Goal: Information Seeking & Learning: Learn about a topic

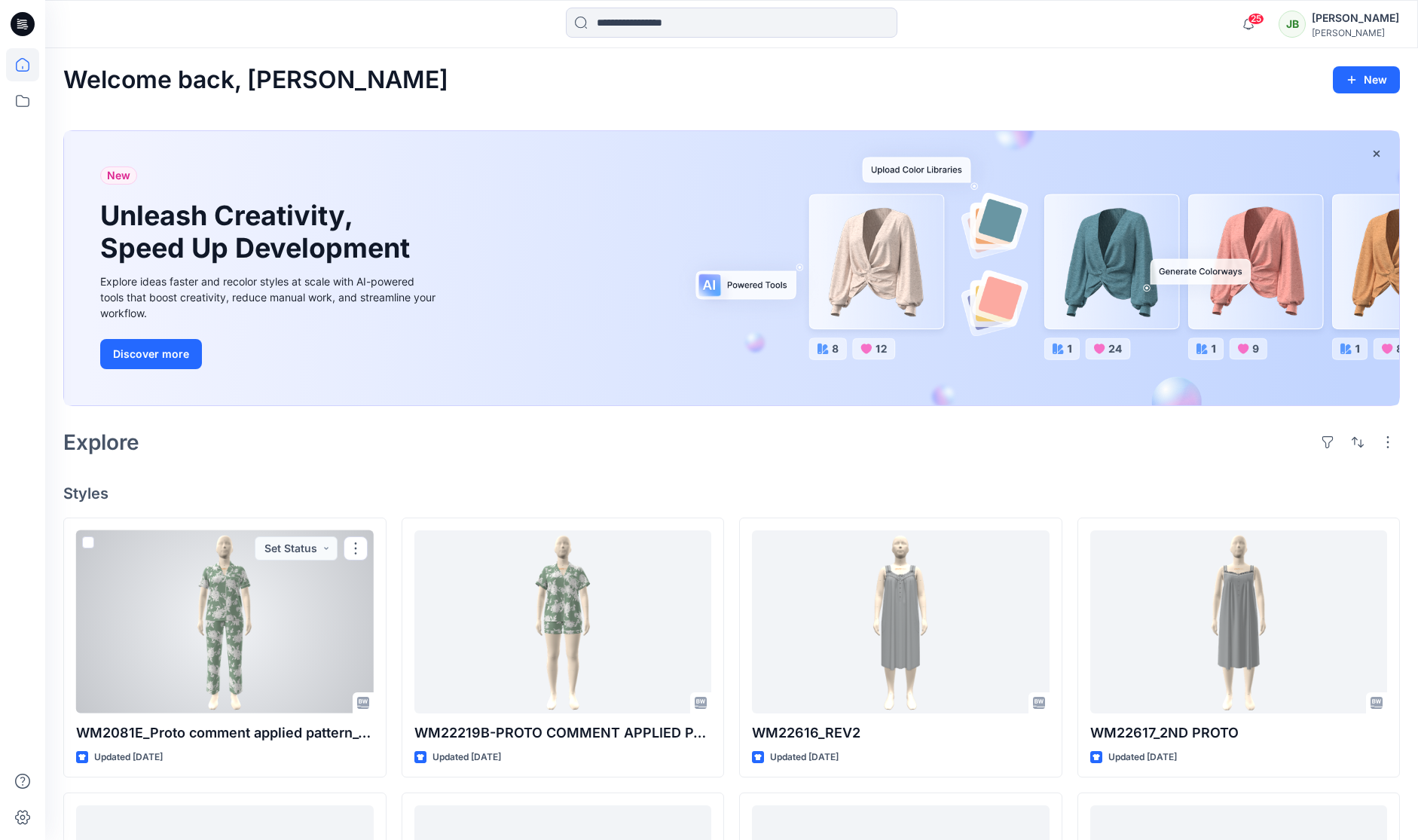
drag, startPoint x: 309, startPoint y: 622, endPoint x: 315, endPoint y: 610, distance: 13.4
click at [307, 621] on div at bounding box center [225, 621] width 297 height 183
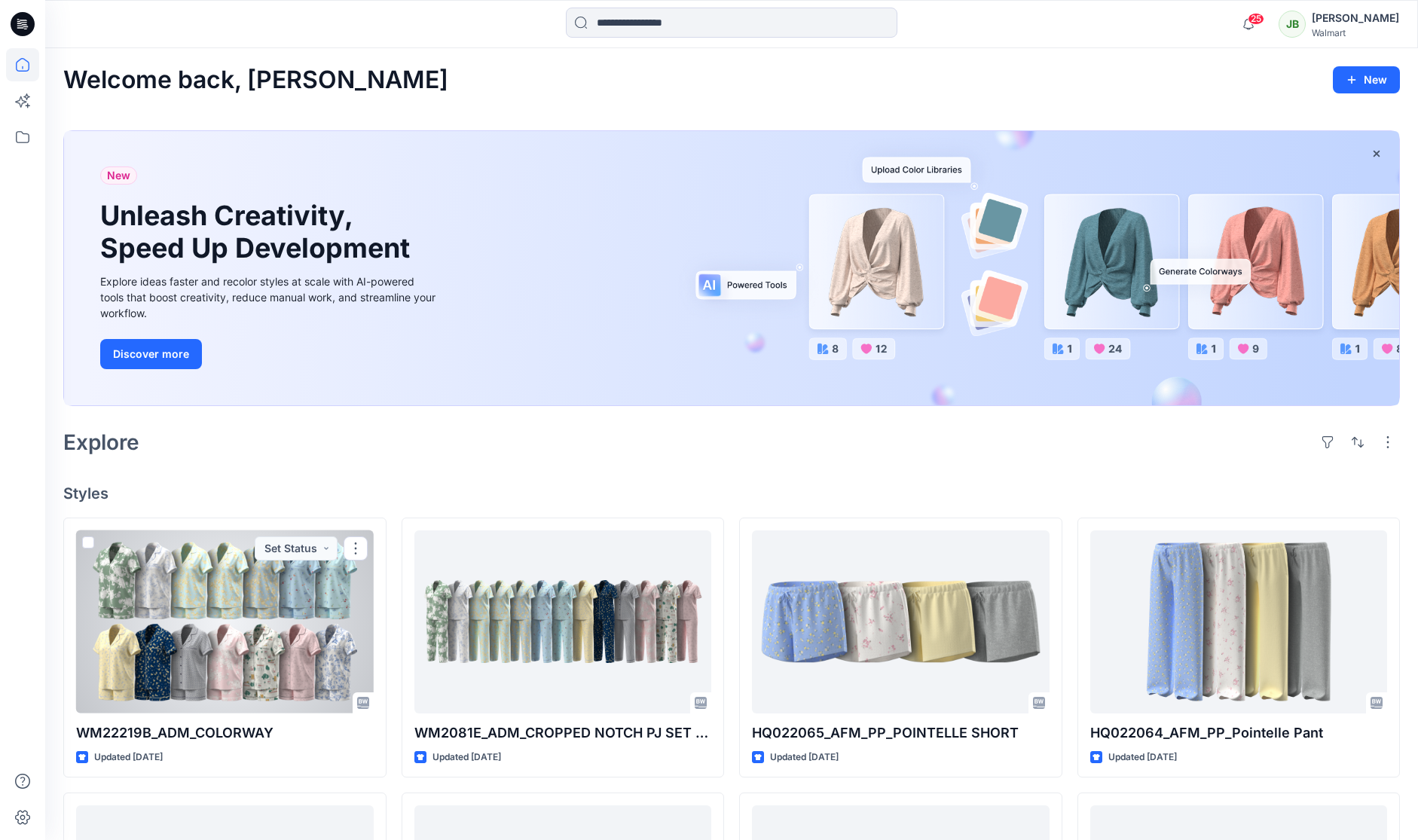
click at [297, 601] on div at bounding box center [225, 621] width 297 height 183
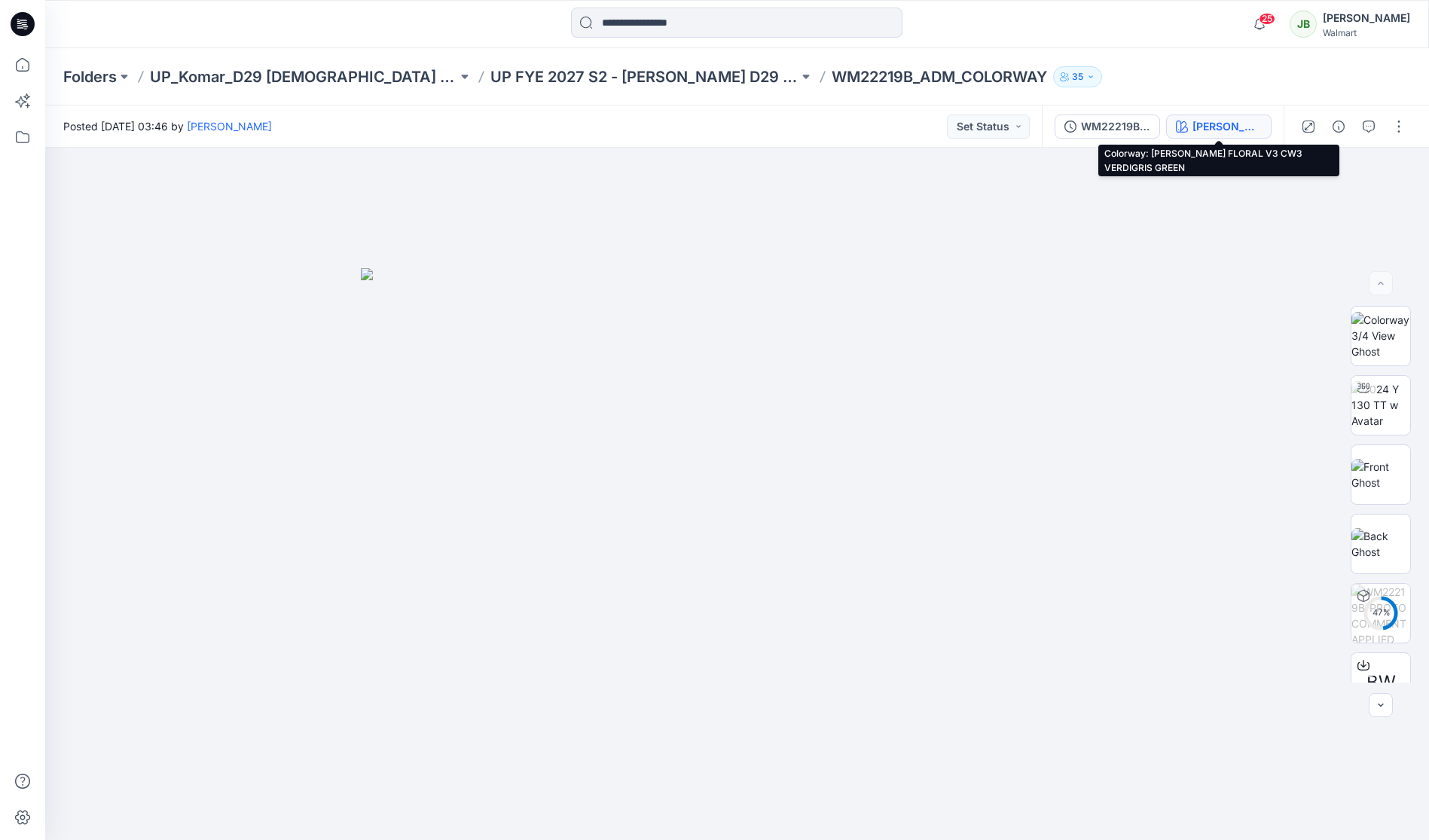
click at [1187, 127] on icon "button" at bounding box center [1182, 127] width 12 height 12
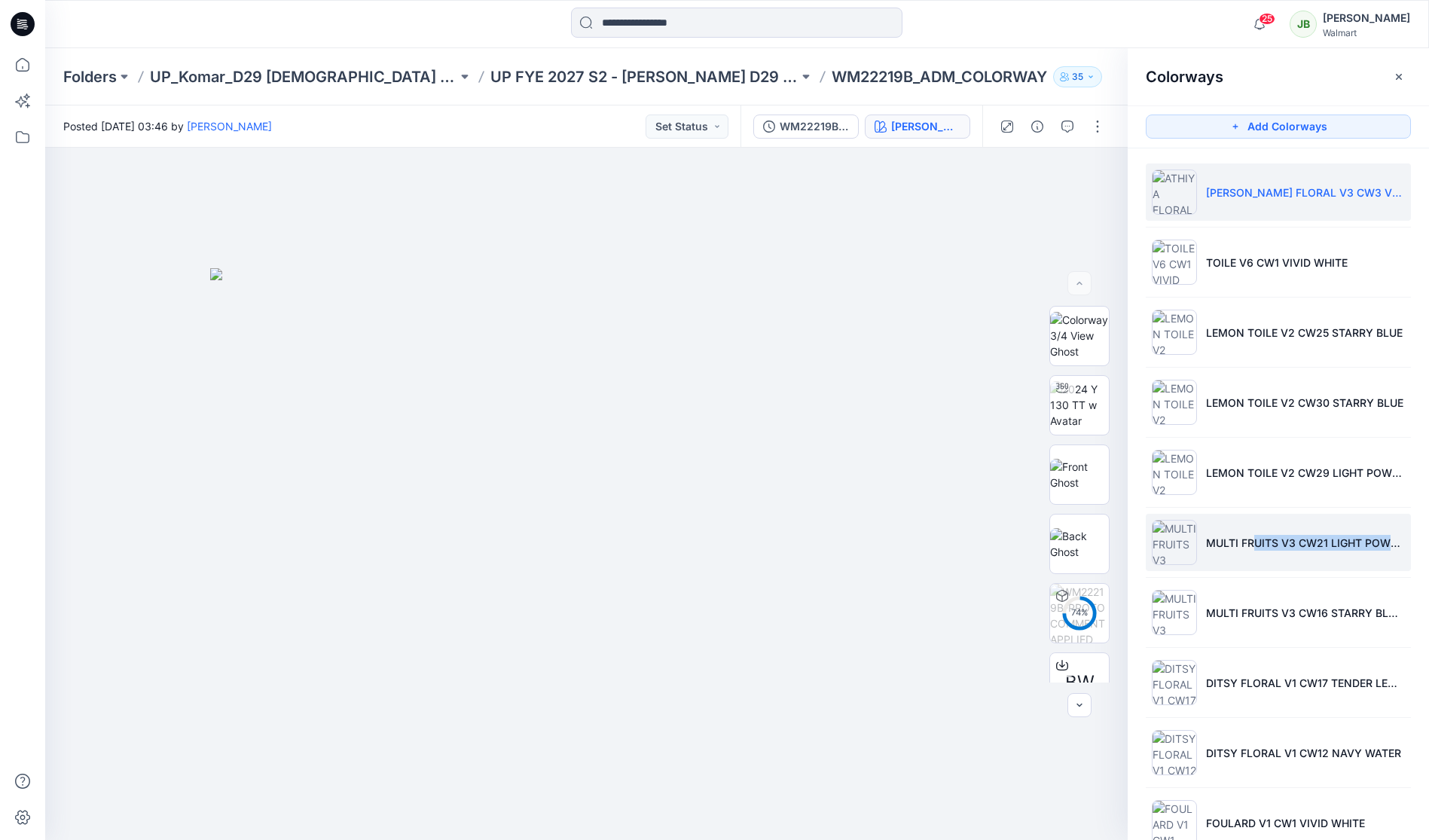
click at [1244, 548] on li "MULTI FRUITS V3 CW21 LIGHT POWDER PUFF BLUE" at bounding box center [1277, 543] width 265 height 58
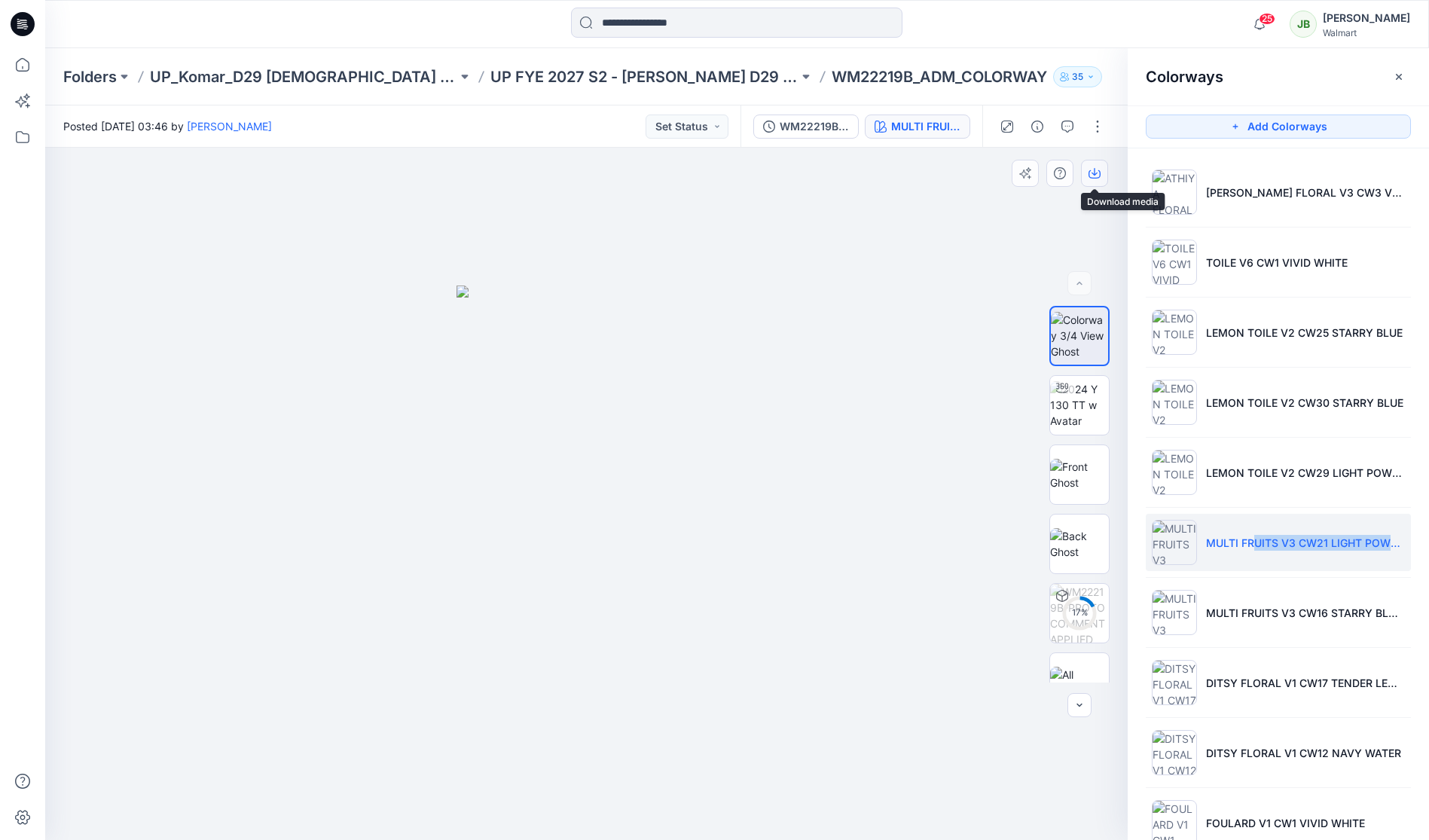
click at [1094, 174] on icon "button" at bounding box center [1094, 172] width 6 height 8
click at [1085, 480] on img at bounding box center [1079, 474] width 59 height 32
click at [1102, 167] on button "button" at bounding box center [1094, 173] width 27 height 27
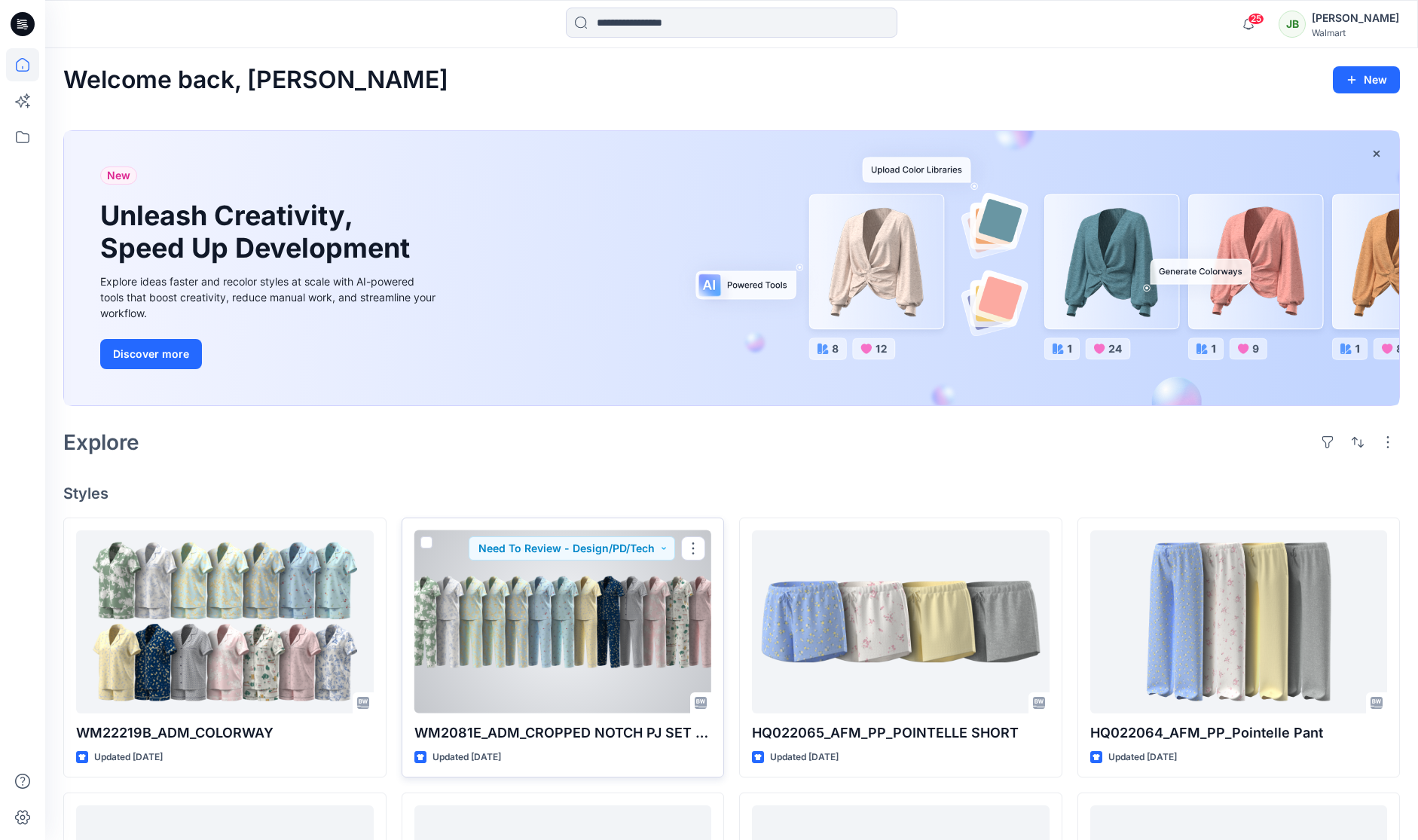
click at [625, 596] on div at bounding box center [563, 621] width 297 height 183
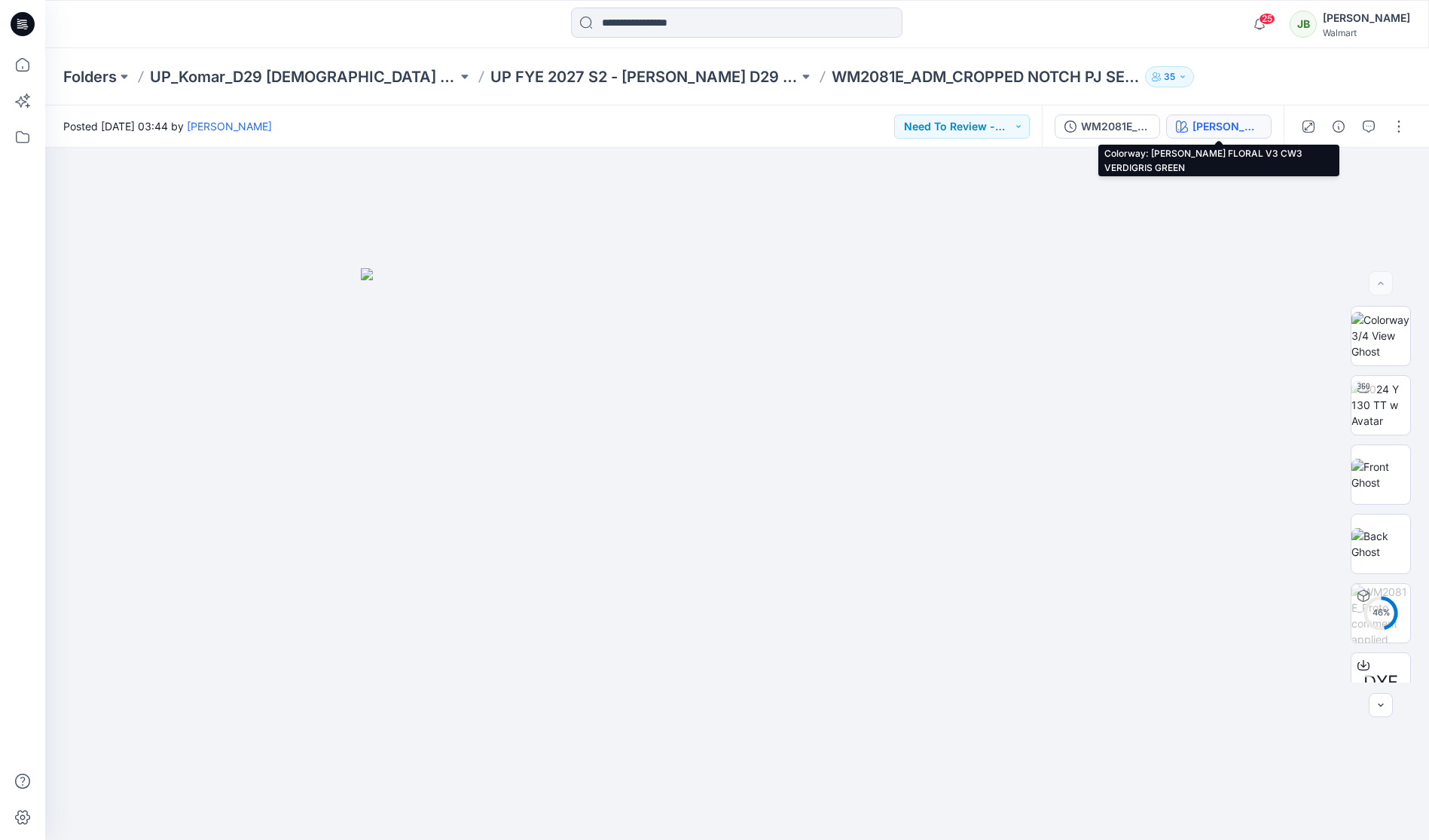
click at [1238, 120] on div "[PERSON_NAME] FLORAL V3 CW3 VERDIGRIS GREEN" at bounding box center [1227, 126] width 69 height 16
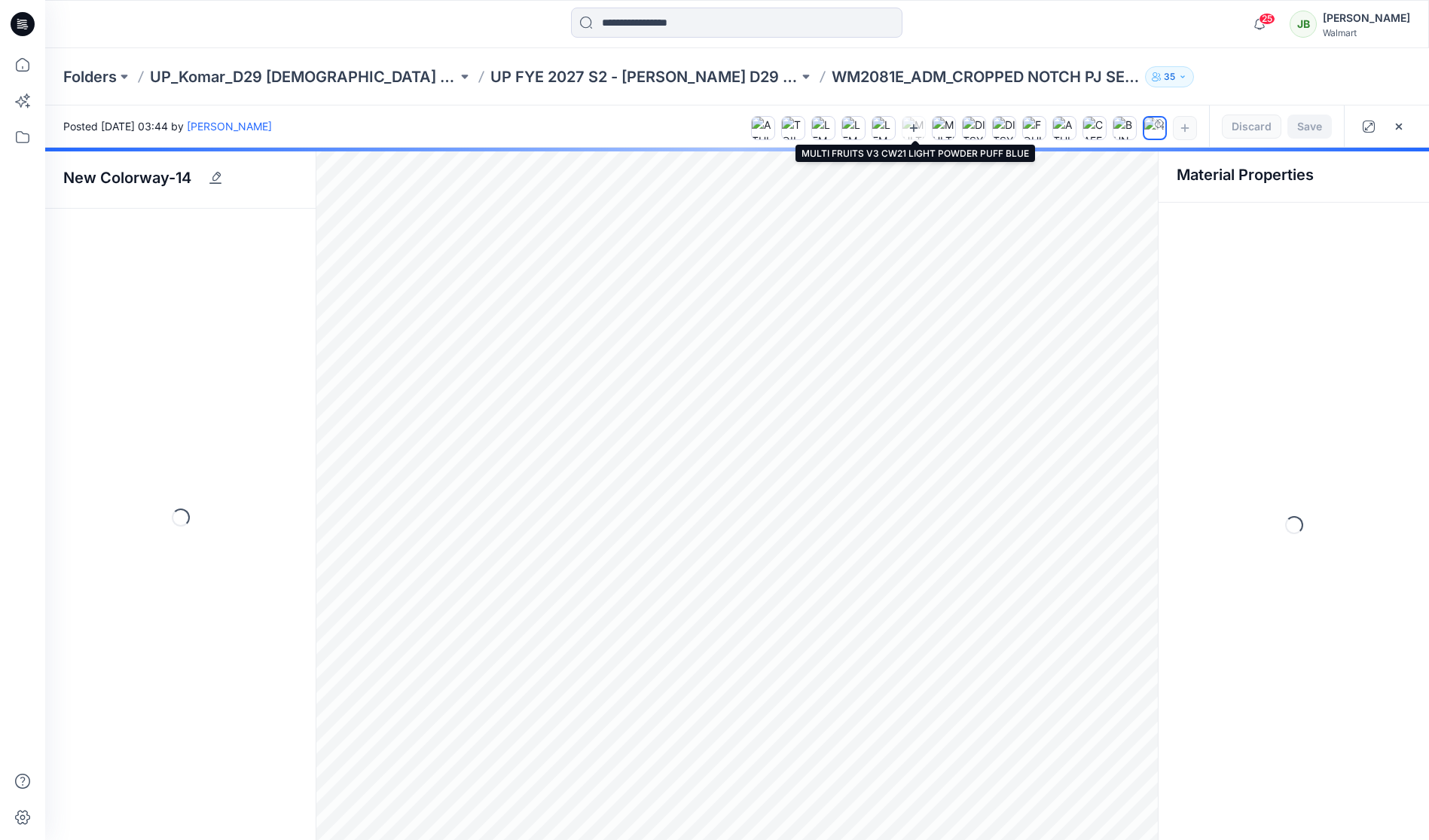
click at [914, 128] on icon at bounding box center [913, 128] width 12 height 12
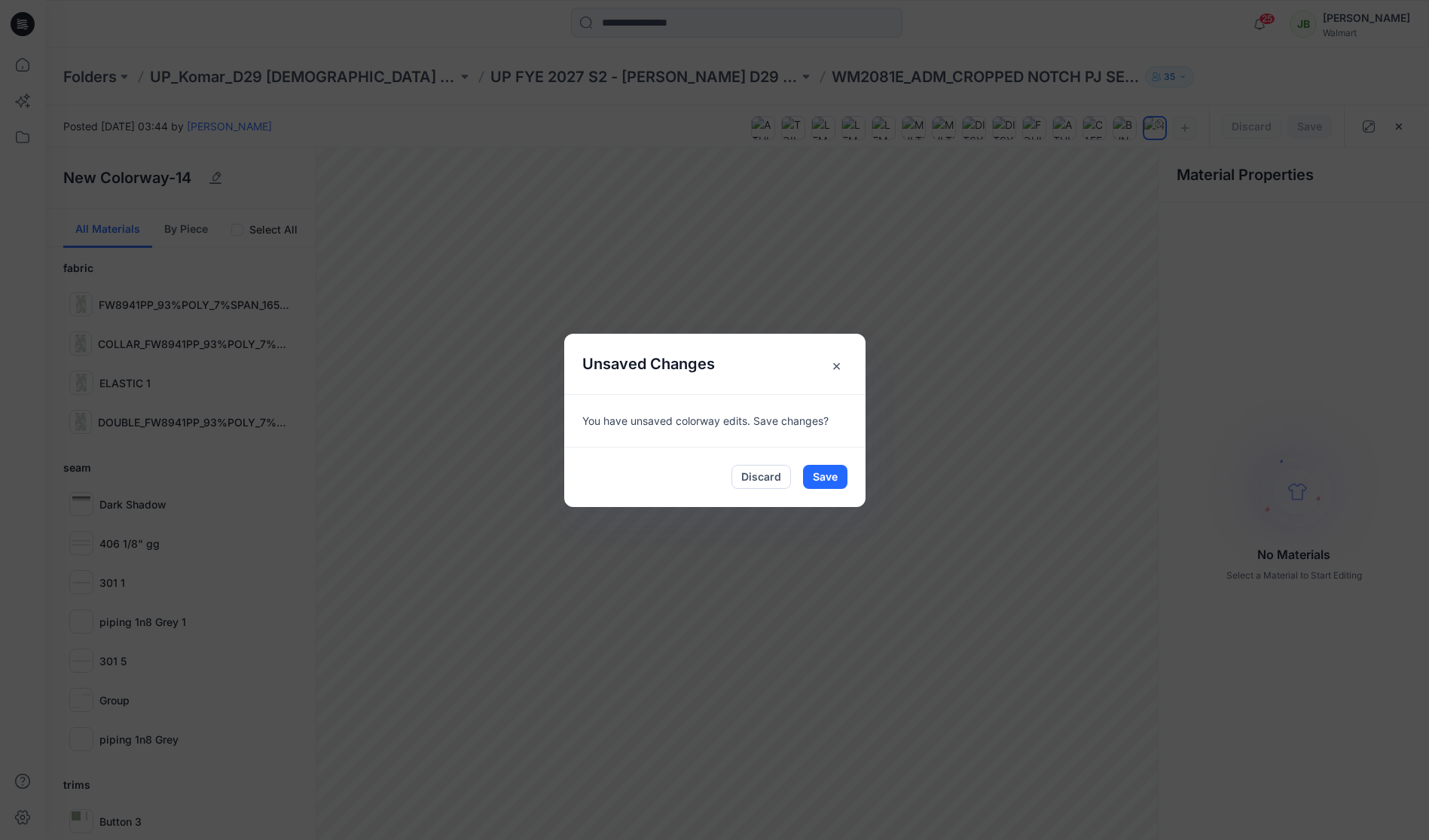
click at [840, 361] on span "×" at bounding box center [836, 365] width 27 height 27
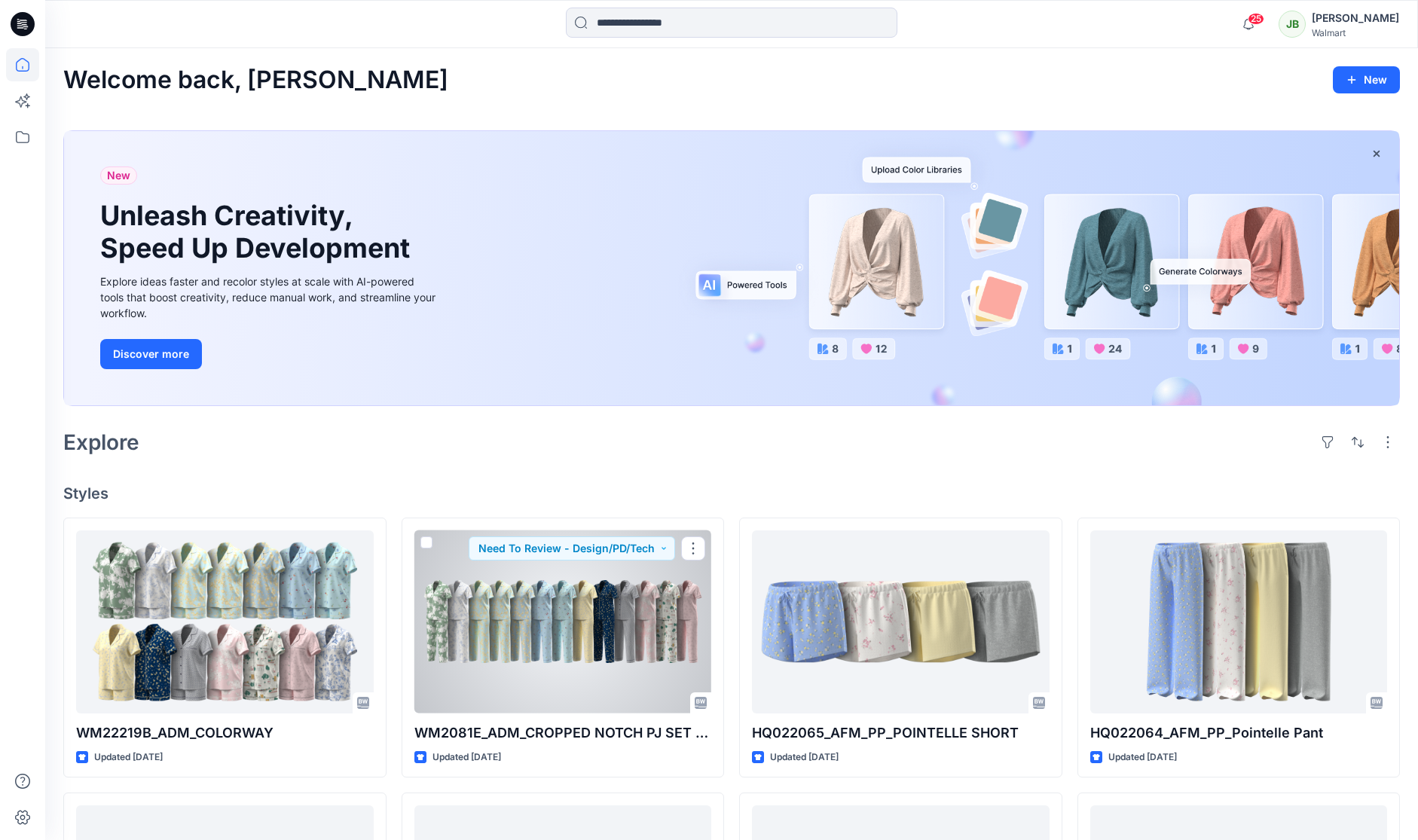
click at [549, 590] on div at bounding box center [563, 621] width 297 height 183
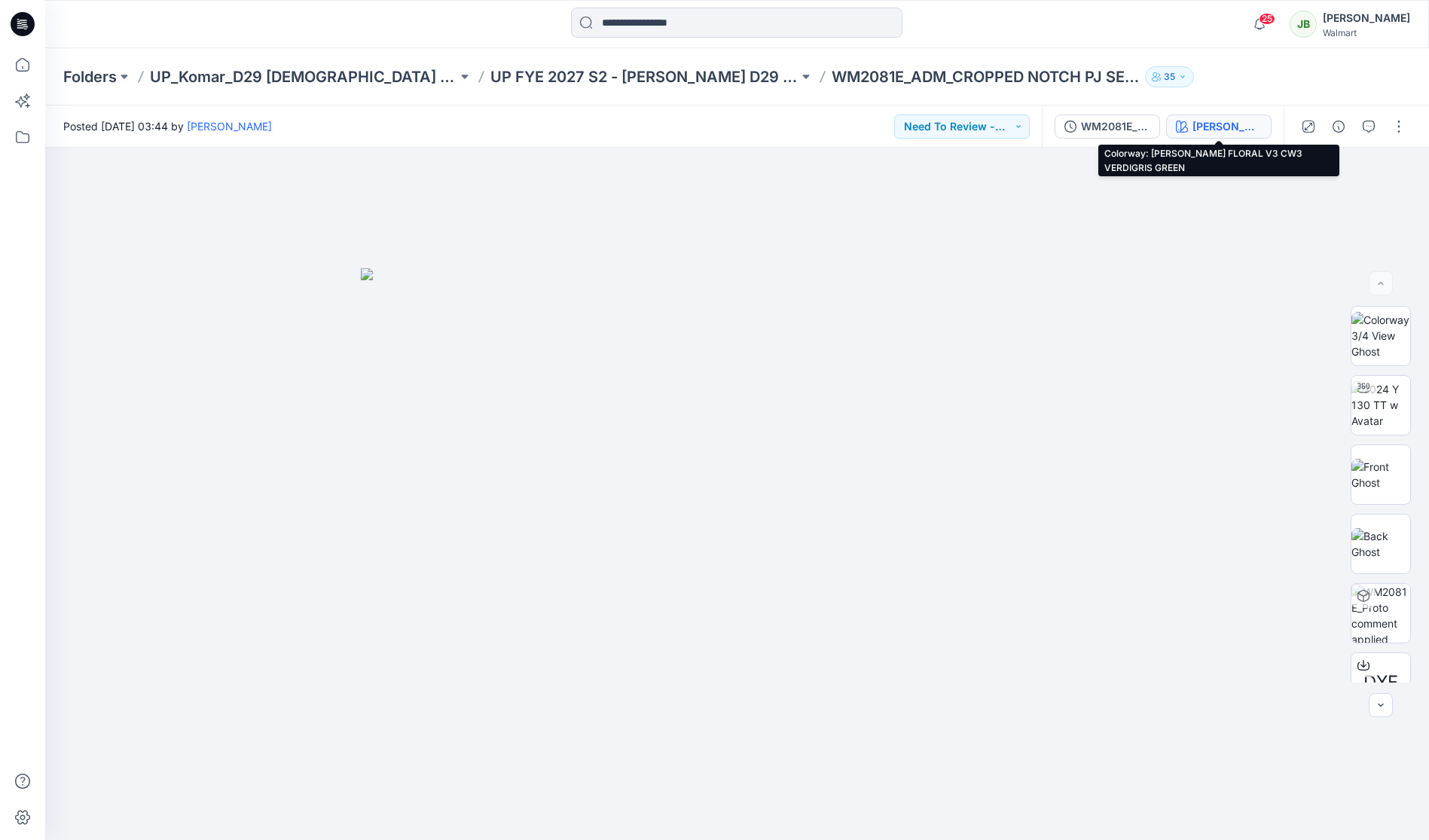
click at [1215, 123] on div "[PERSON_NAME] FLORAL V3 CW3 VERDIGRIS GREEN" at bounding box center [1227, 126] width 69 height 16
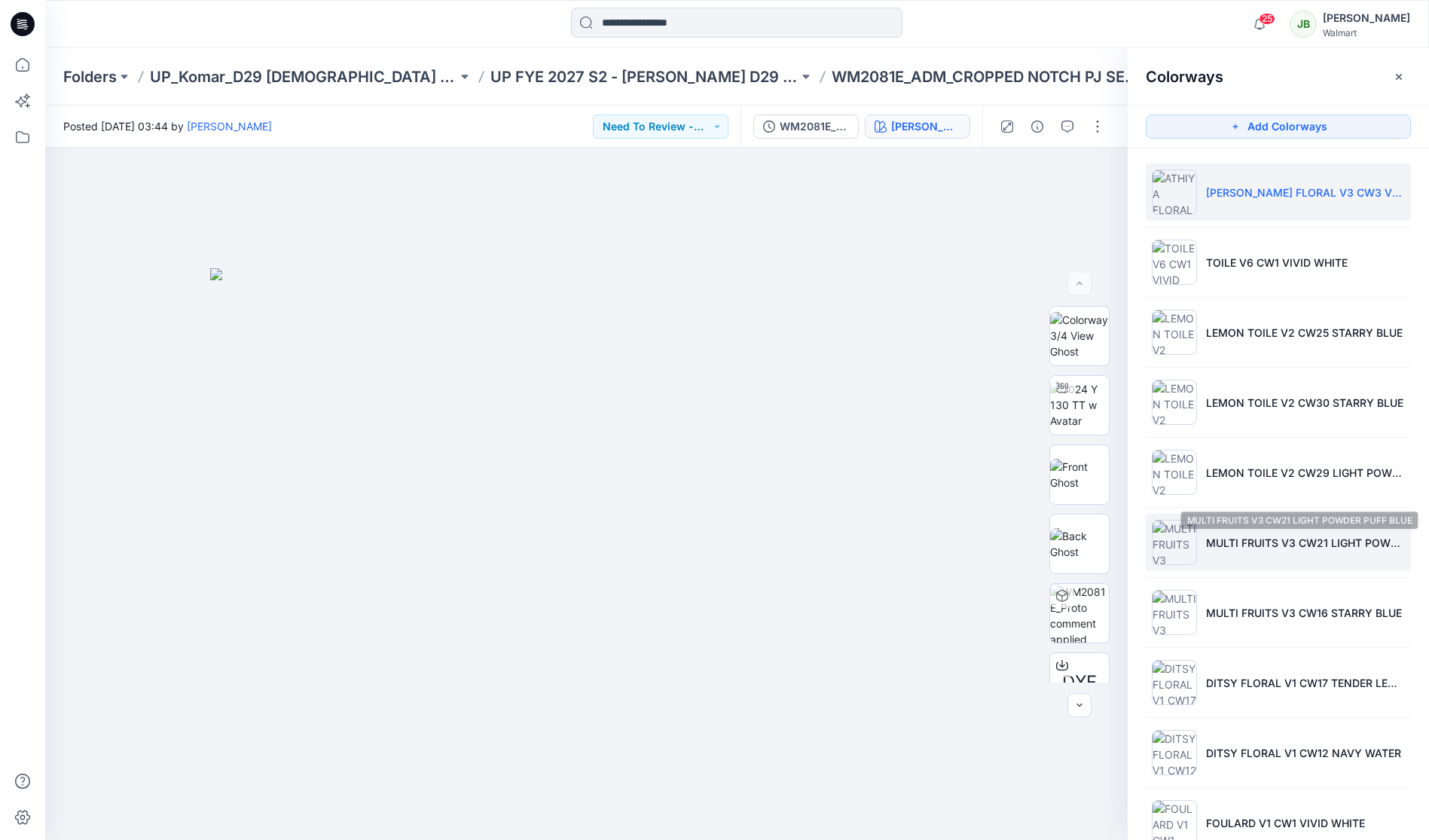
click at [1232, 540] on p "MULTI FRUITS V3 CW21 LIGHT POWDER PUFF BLUE" at bounding box center [1304, 543] width 199 height 15
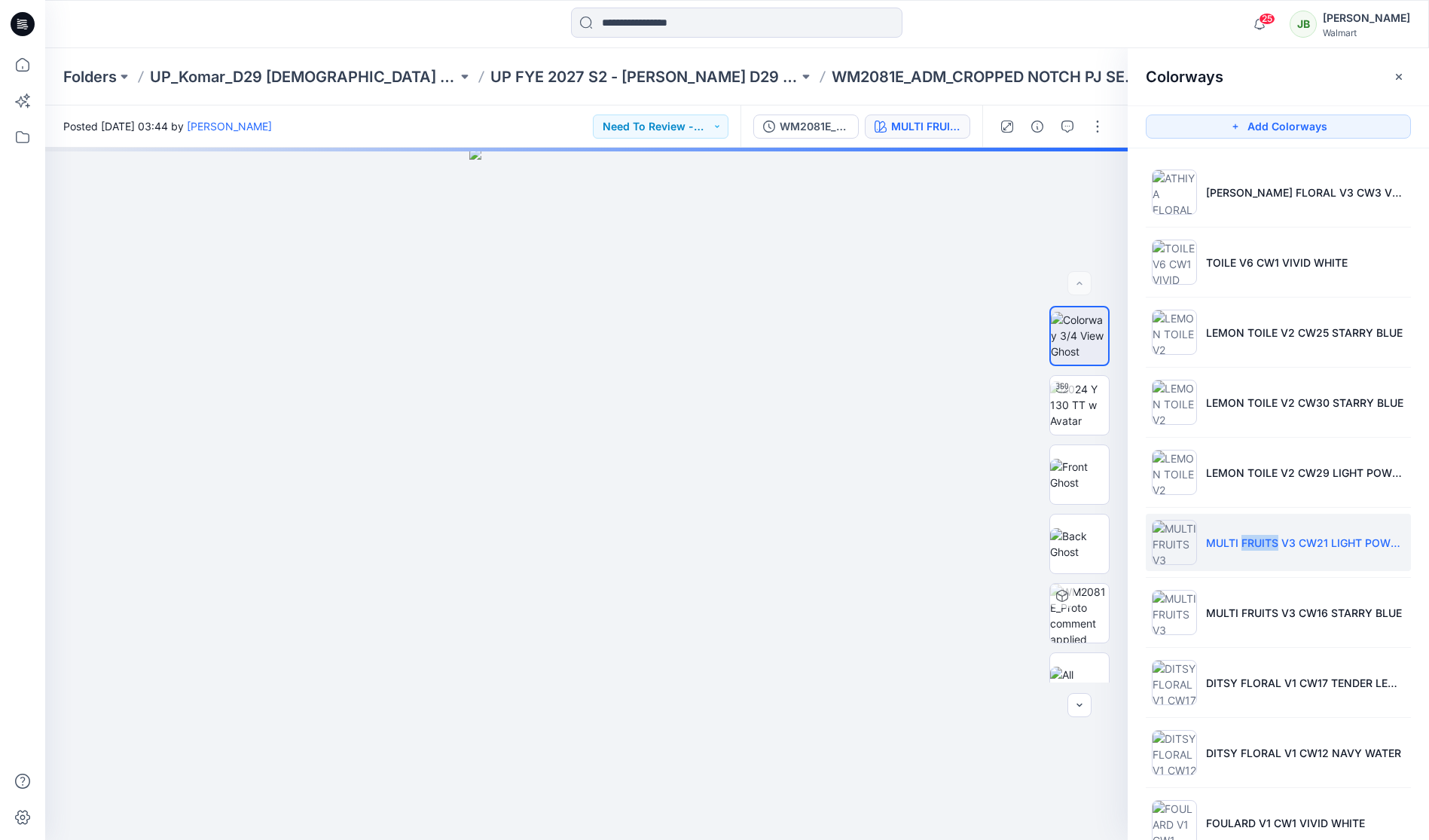
click at [1230, 536] on p "MULTI FRUITS V3 CW21 LIGHT POWDER PUFF BLUE" at bounding box center [1304, 543] width 199 height 15
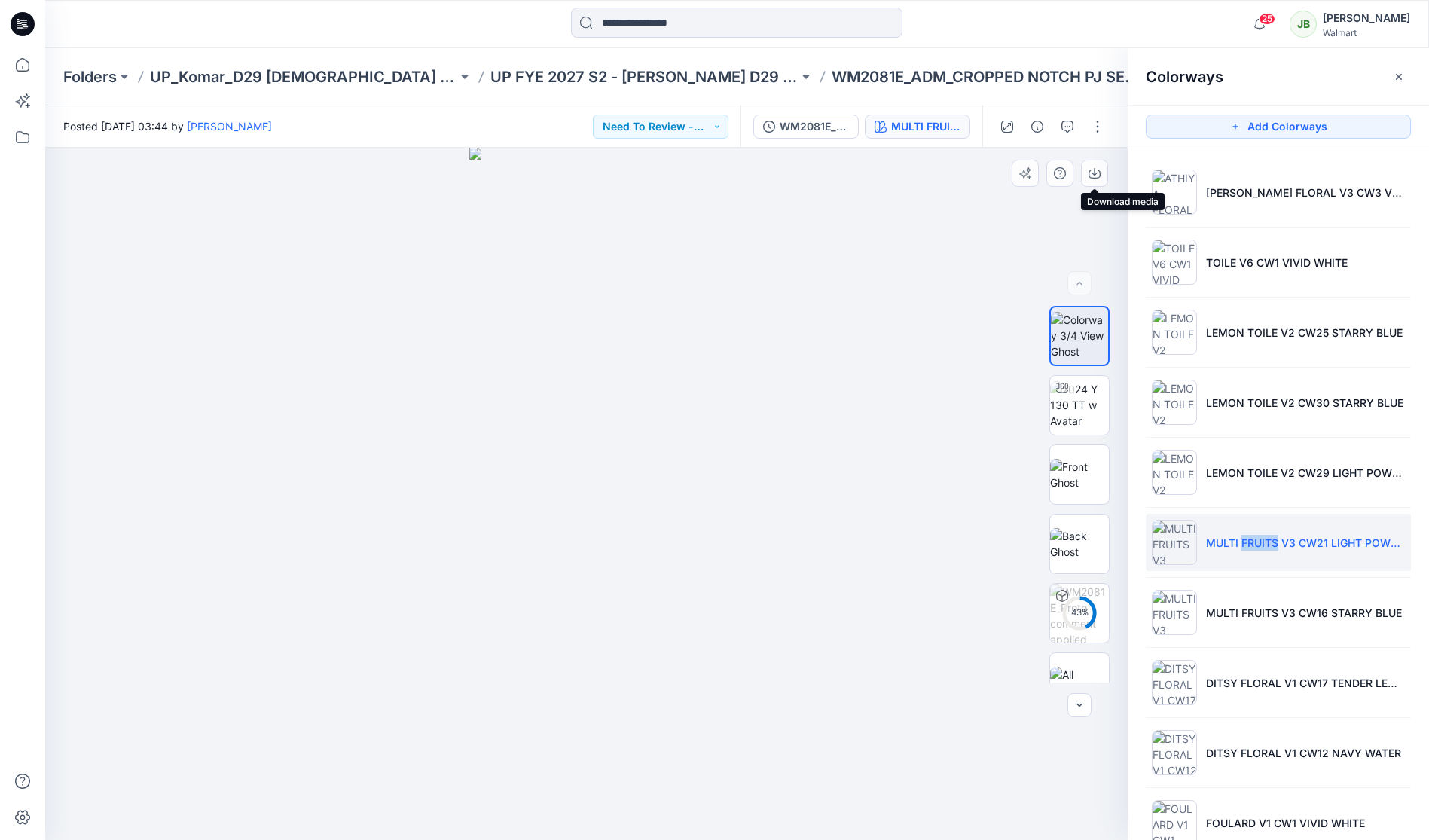
drag, startPoint x: 1095, startPoint y: 164, endPoint x: 1089, endPoint y: 223, distance: 59.3
click at [1093, 164] on button "button" at bounding box center [1094, 173] width 27 height 27
click at [1072, 472] on img at bounding box center [1079, 474] width 59 height 32
click at [1094, 172] on icon "button" at bounding box center [1094, 172] width 6 height 8
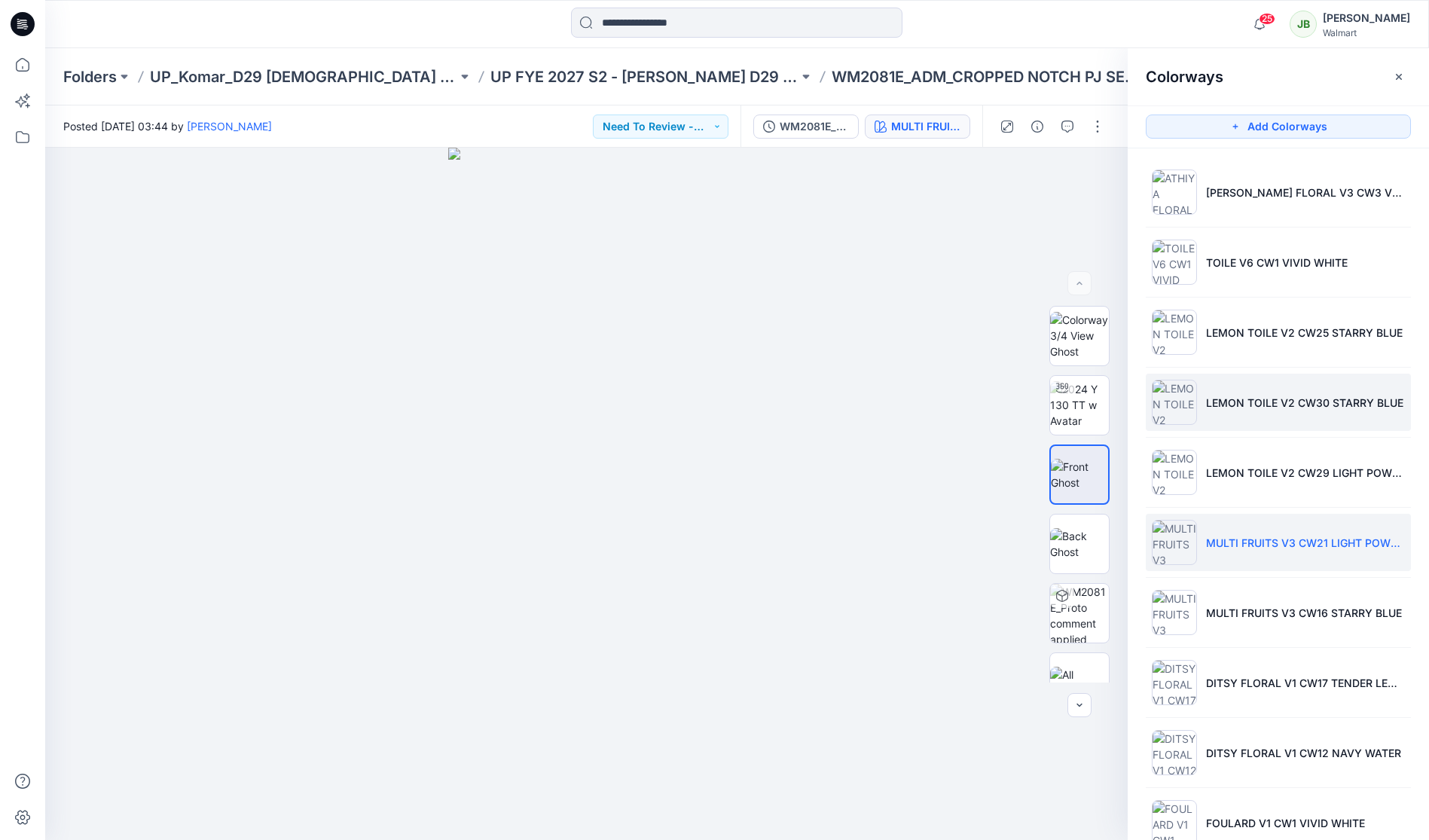
click at [1230, 398] on p "LEMON TOILE V2 CW30 STARRY BLUE" at bounding box center [1304, 403] width 198 height 15
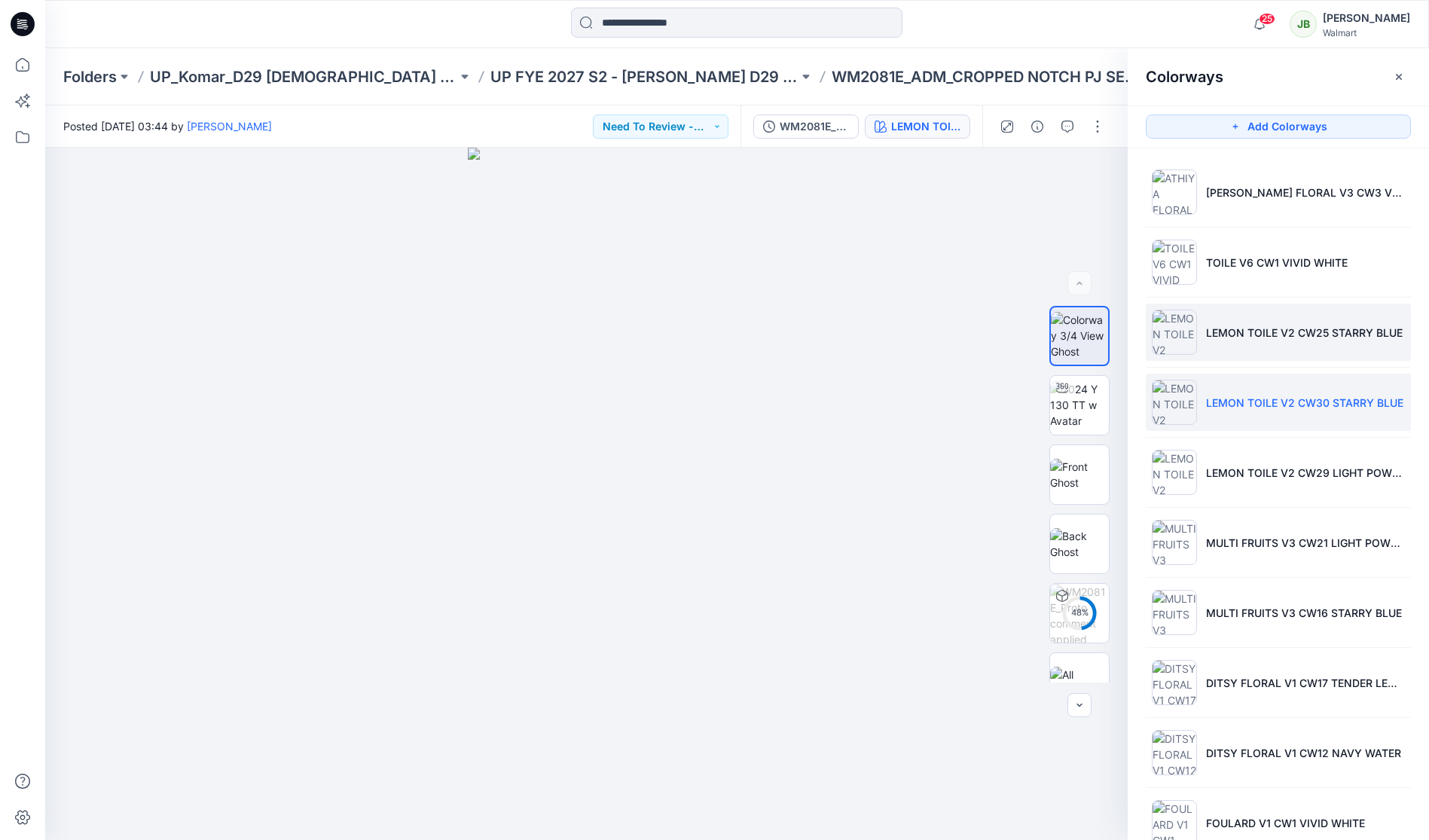
click at [1257, 330] on p "LEMON TOILE V2 CW25 STARRY BLUE" at bounding box center [1303, 332] width 197 height 15
click at [1244, 389] on li "LEMON TOILE V2 CW30 STARRY BLUE" at bounding box center [1277, 403] width 265 height 58
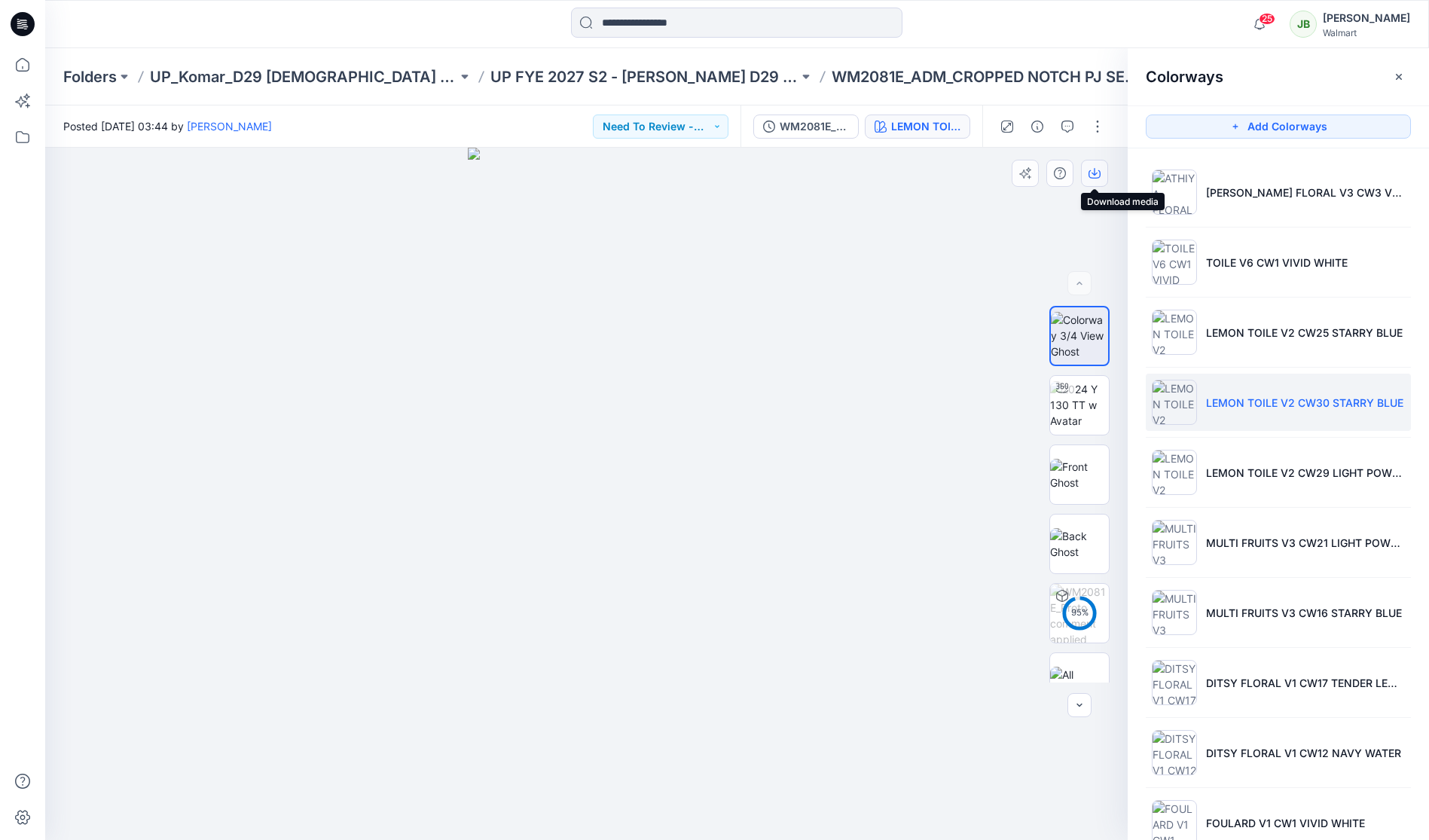
click at [1094, 174] on icon "button" at bounding box center [1094, 172] width 6 height 8
click at [1083, 468] on img at bounding box center [1079, 474] width 59 height 32
drag, startPoint x: 1093, startPoint y: 169, endPoint x: 1093, endPoint y: 195, distance: 26.0
click at [1093, 172] on icon "button" at bounding box center [1094, 173] width 12 height 12
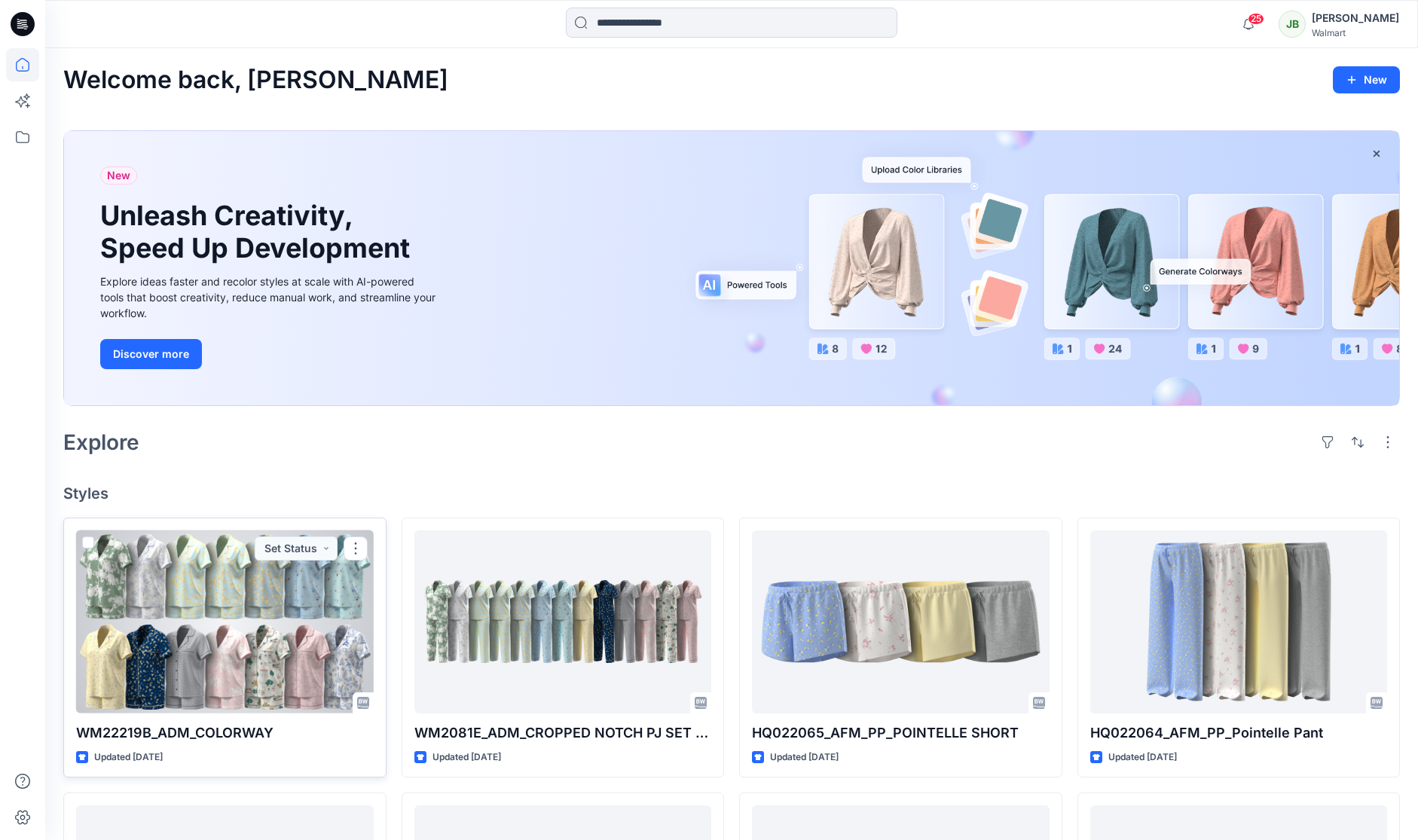
click at [248, 647] on div at bounding box center [225, 621] width 297 height 183
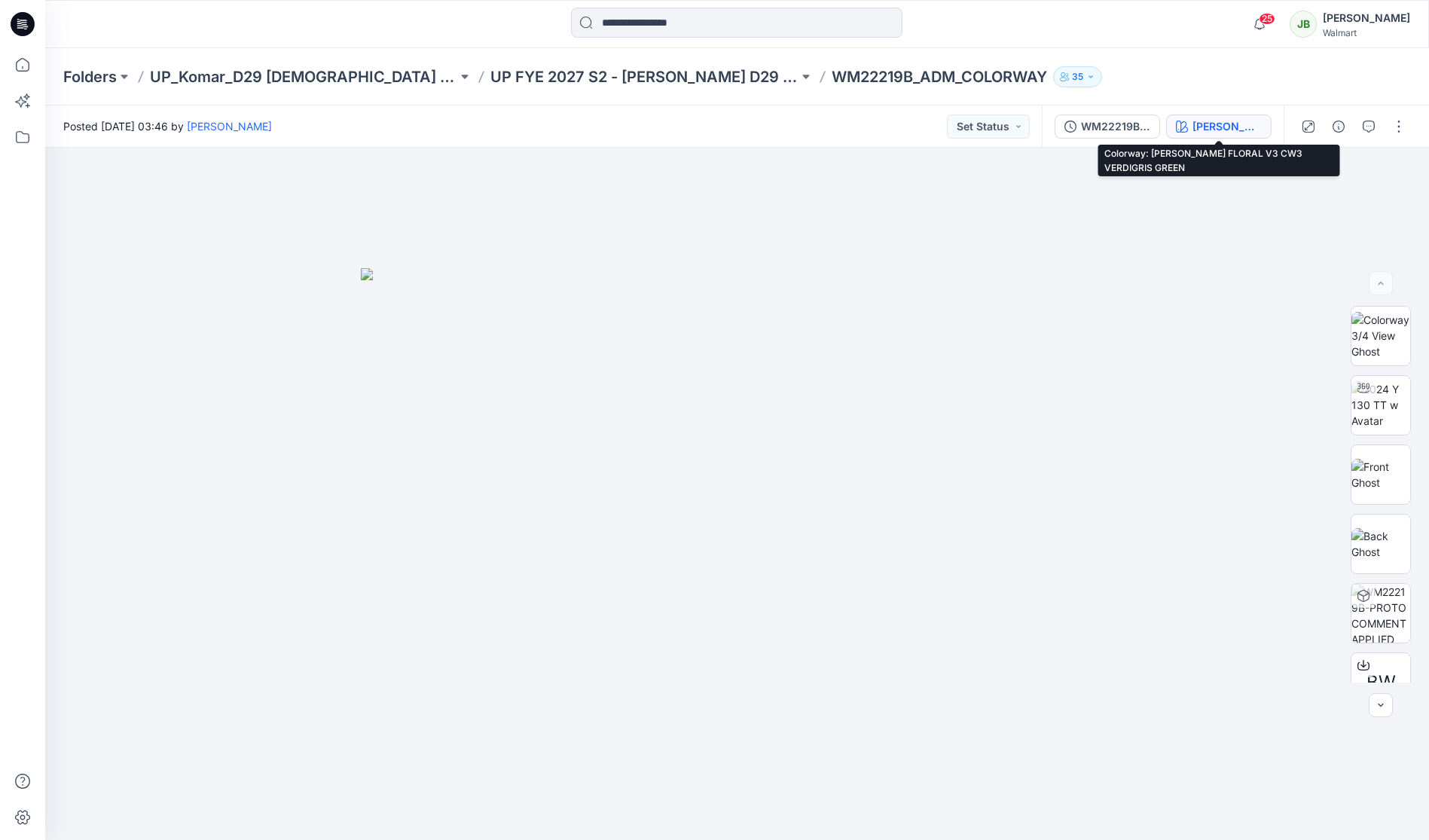
click at [1215, 132] on div "[PERSON_NAME] FLORAL V3 CW3 VERDIGRIS GREEN" at bounding box center [1227, 126] width 69 height 16
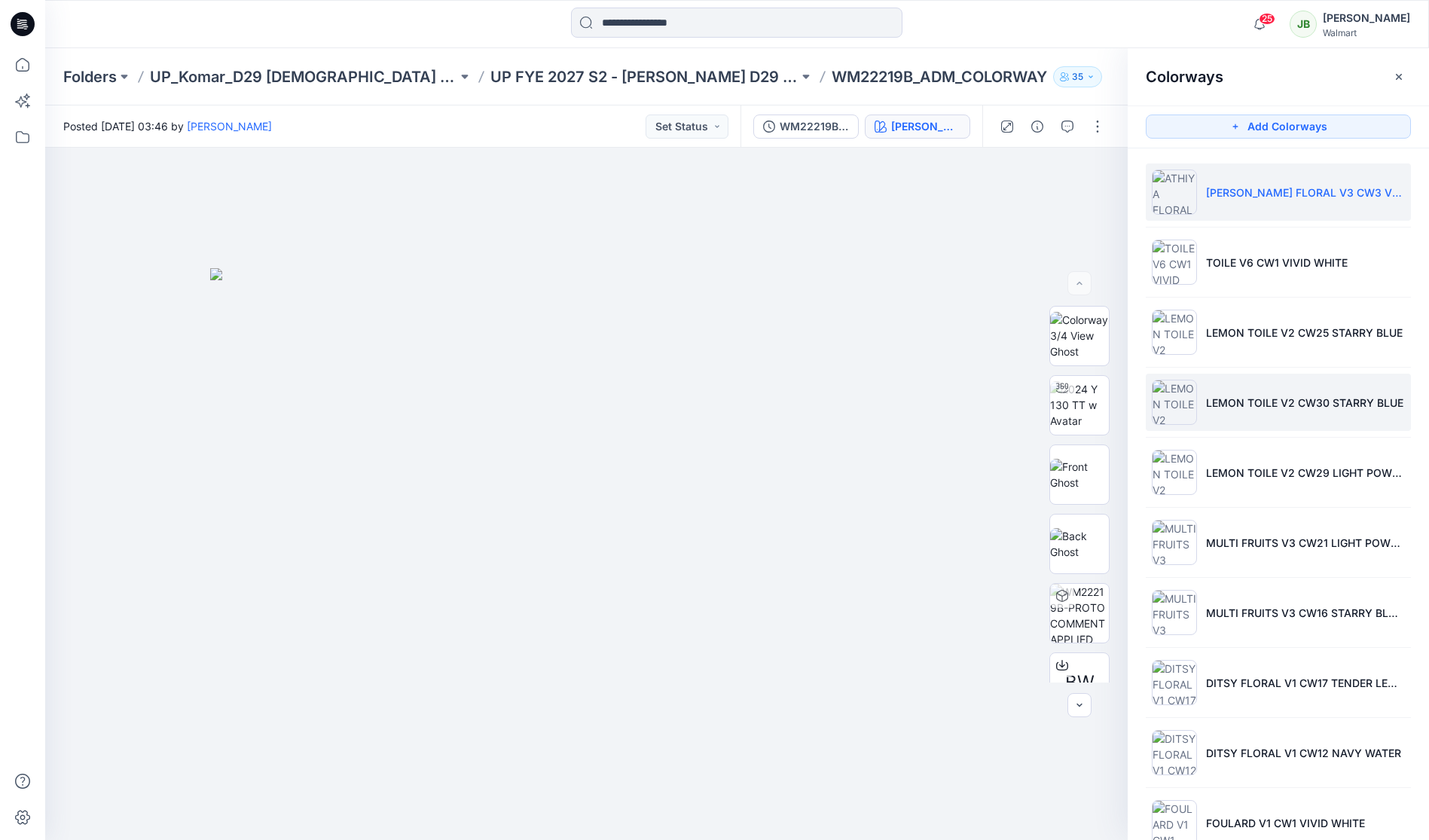
click at [1228, 397] on p "LEMON TOILE V2 CW30 STARRY BLUE" at bounding box center [1304, 403] width 198 height 15
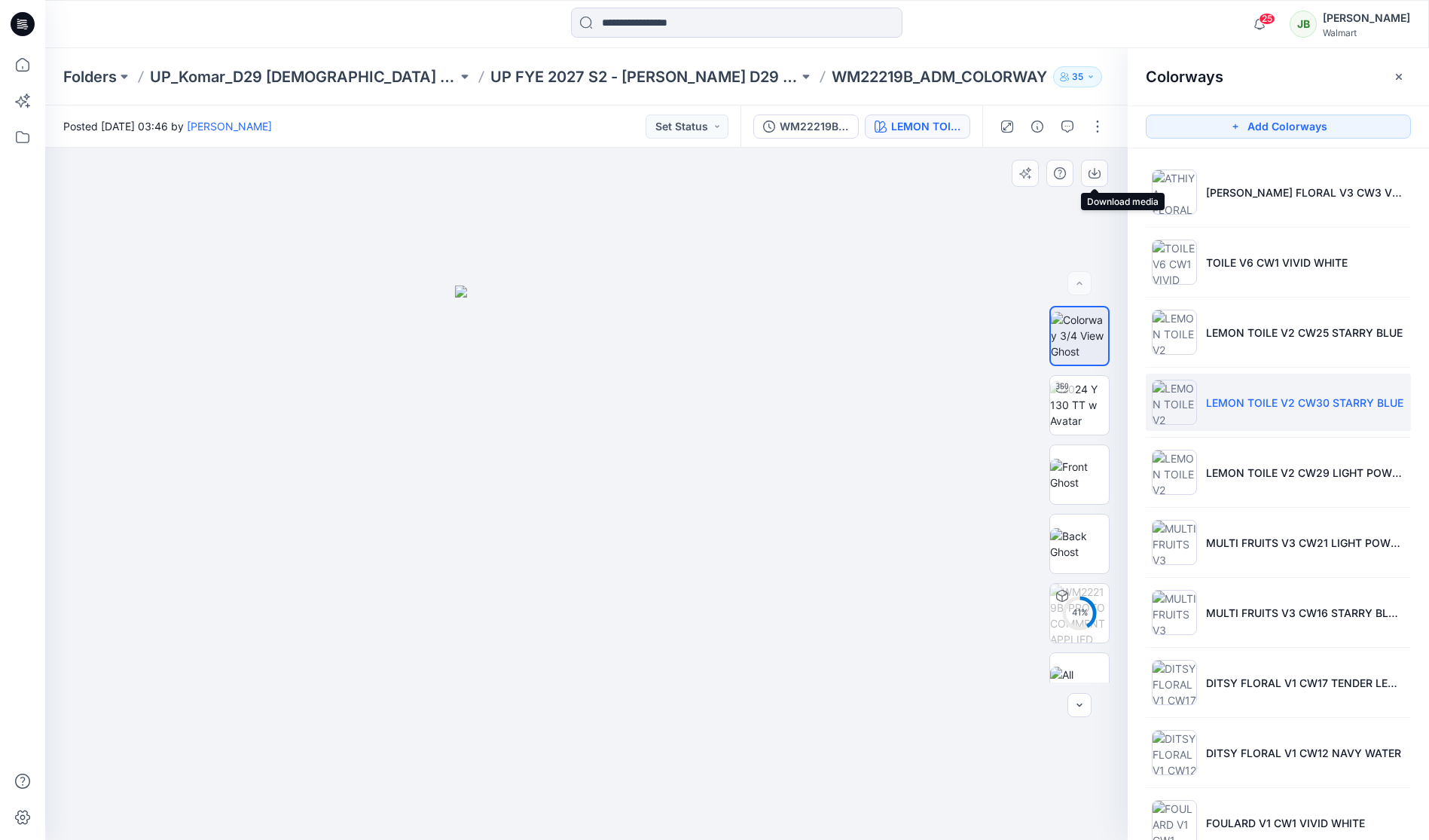
drag, startPoint x: 1092, startPoint y: 168, endPoint x: 1077, endPoint y: 188, distance: 25.0
click at [1086, 171] on button "button" at bounding box center [1094, 173] width 27 height 27
drag, startPoint x: 1072, startPoint y: 482, endPoint x: 1068, endPoint y: 468, distance: 14.6
click at [1072, 479] on img at bounding box center [1079, 474] width 59 height 32
drag, startPoint x: 1097, startPoint y: 174, endPoint x: 1086, endPoint y: 175, distance: 11.0
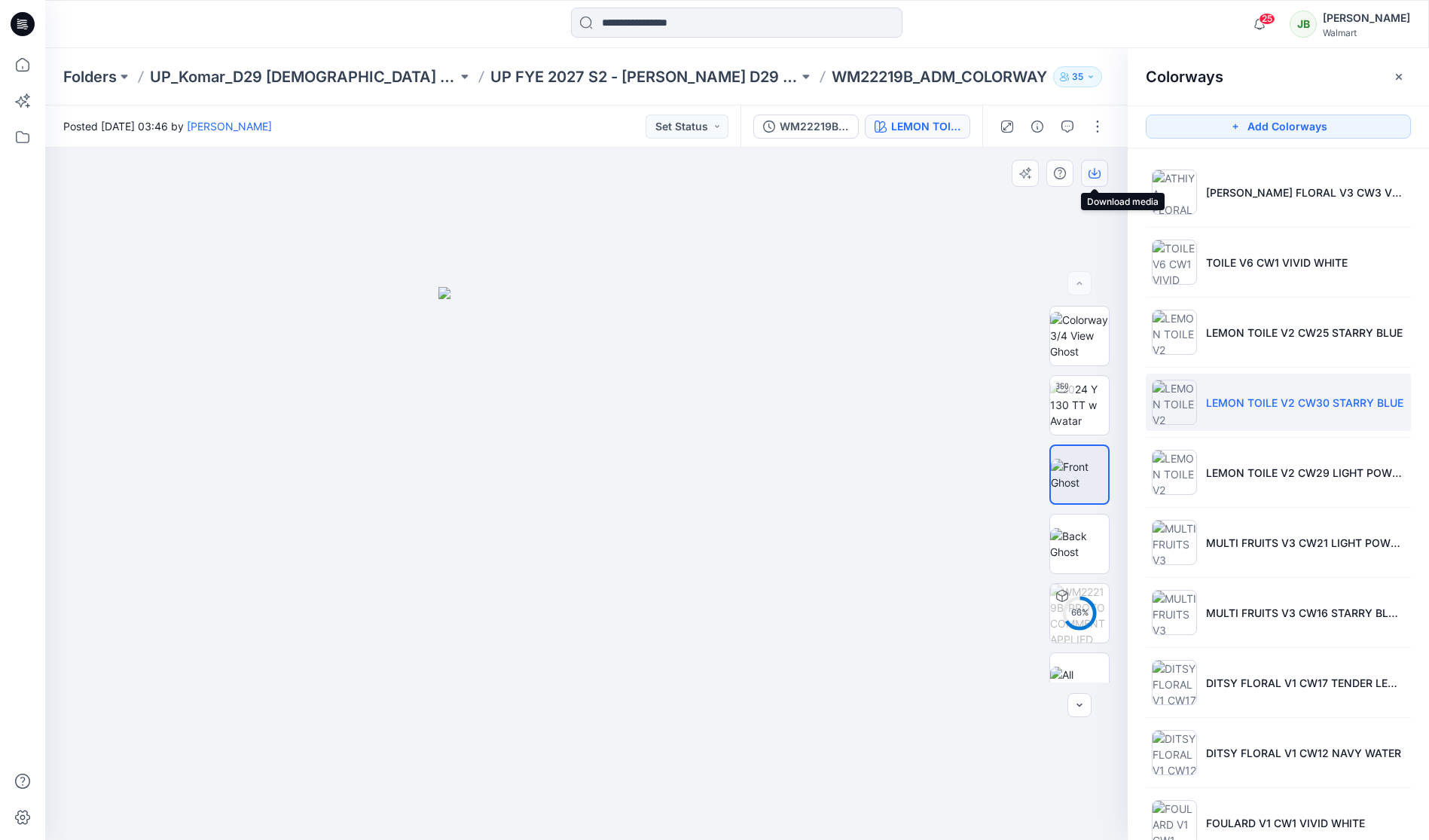
click at [1096, 175] on icon "button" at bounding box center [1094, 173] width 12 height 12
click at [289, 76] on p "UP_Komar_D29 [DEMOGRAPHIC_DATA] Sleep" at bounding box center [303, 77] width 307 height 21
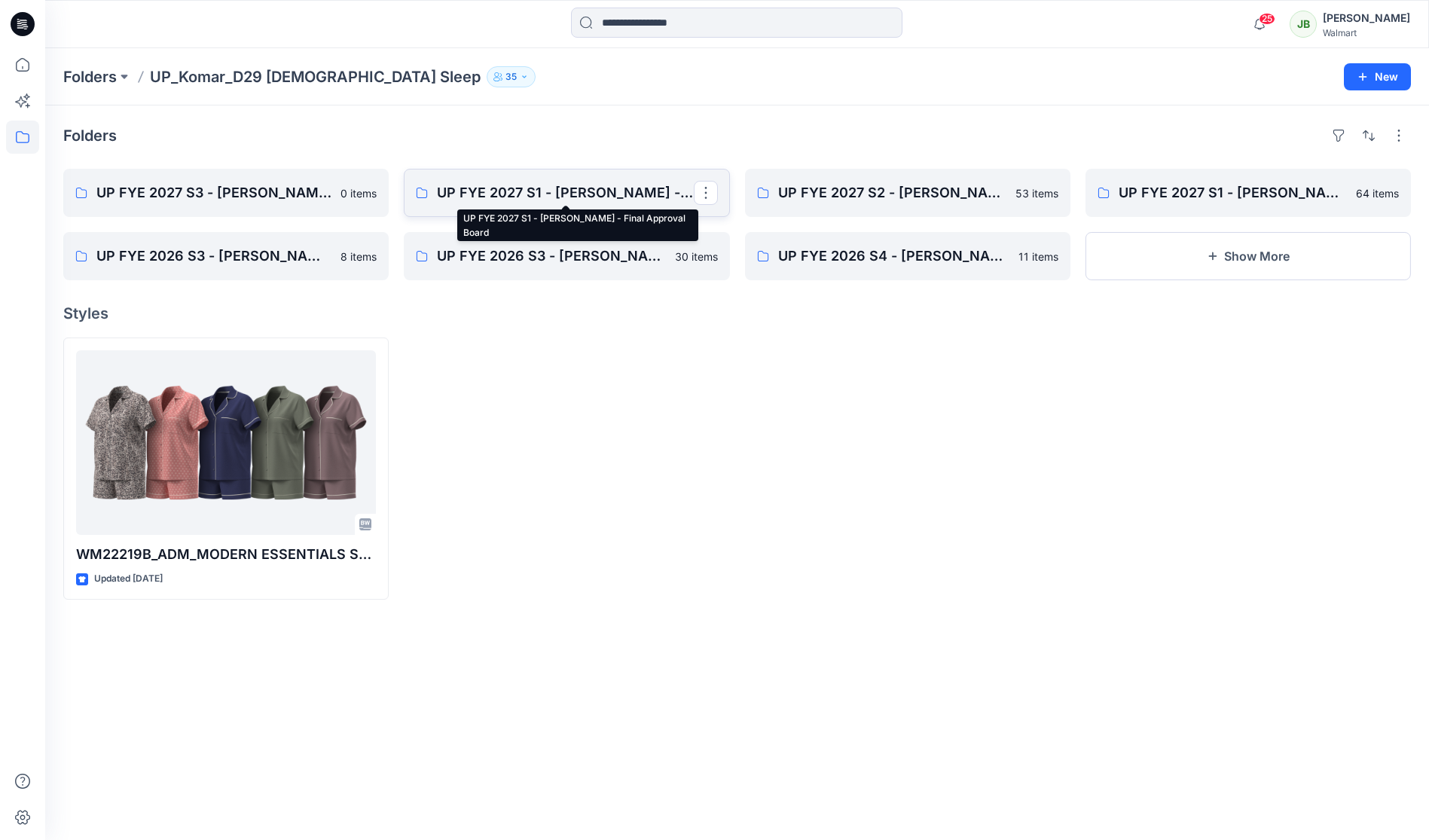
click at [620, 188] on p "UP FYE 2027 S1 - Komar - Final Approval Board" at bounding box center [564, 193] width 256 height 21
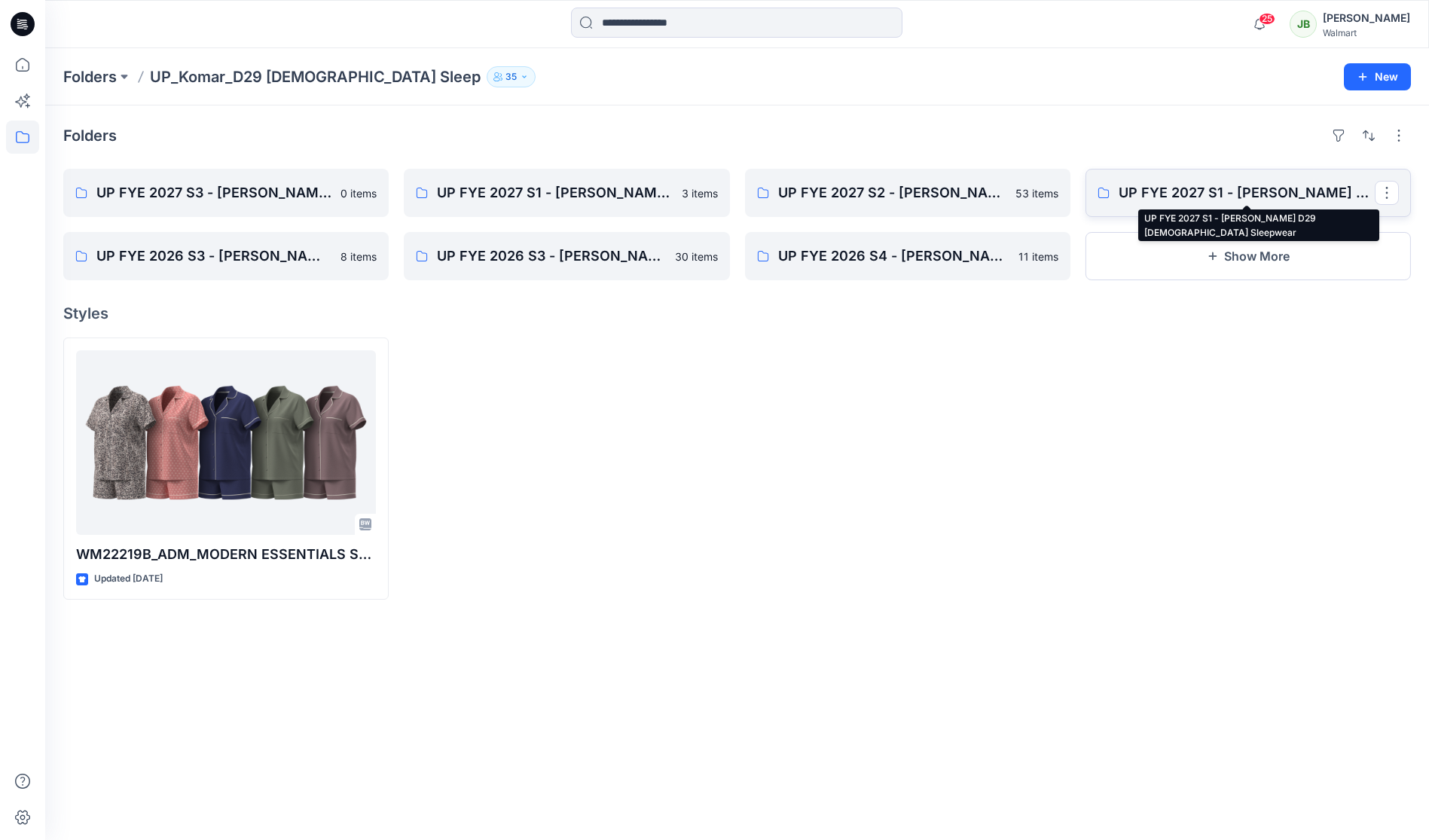
click at [1225, 191] on p "UP FYE 2027 S1 - Komar D29 Ladies Sleepwear" at bounding box center [1246, 193] width 256 height 21
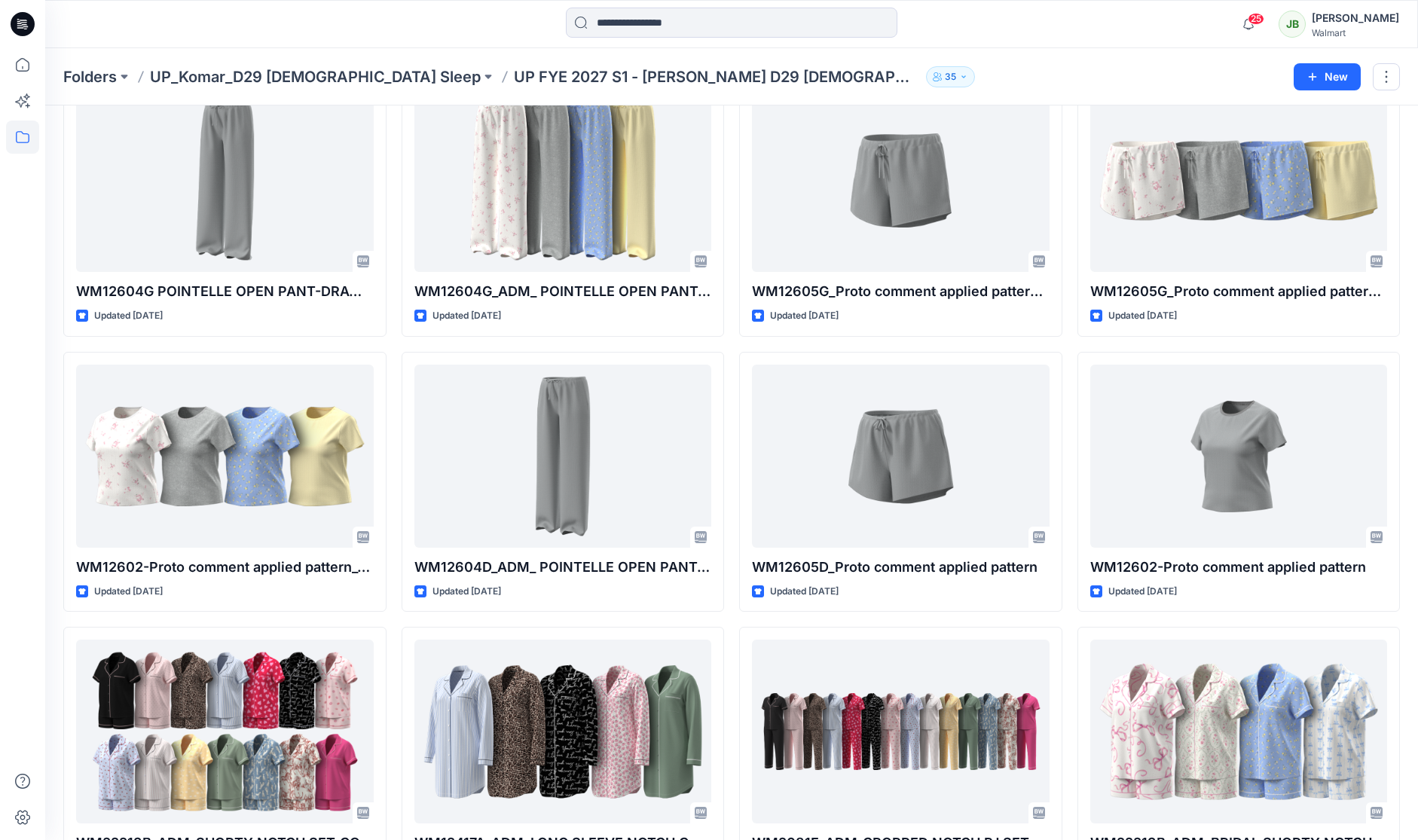
scroll to position [212, 0]
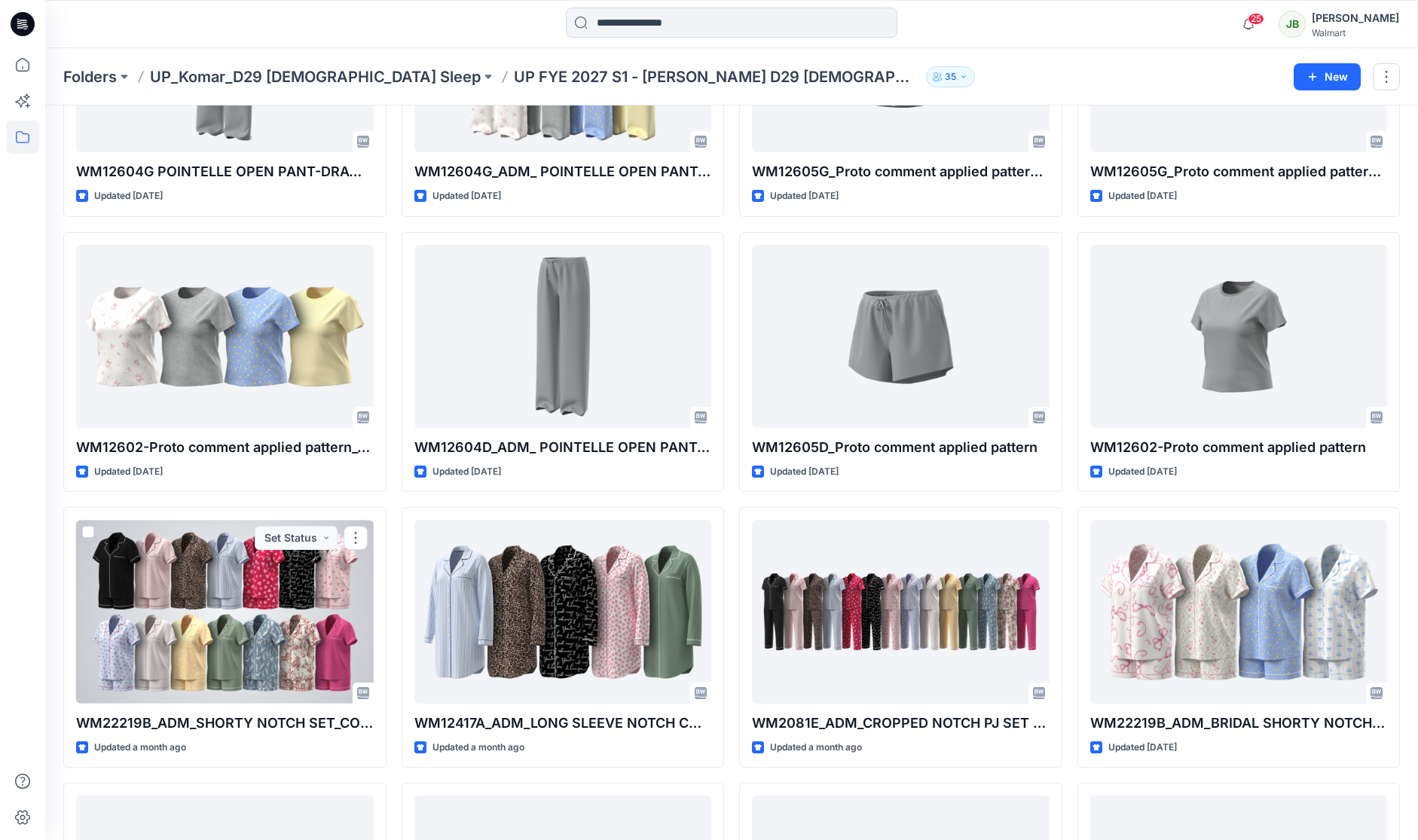
click at [269, 624] on div at bounding box center [225, 611] width 297 height 183
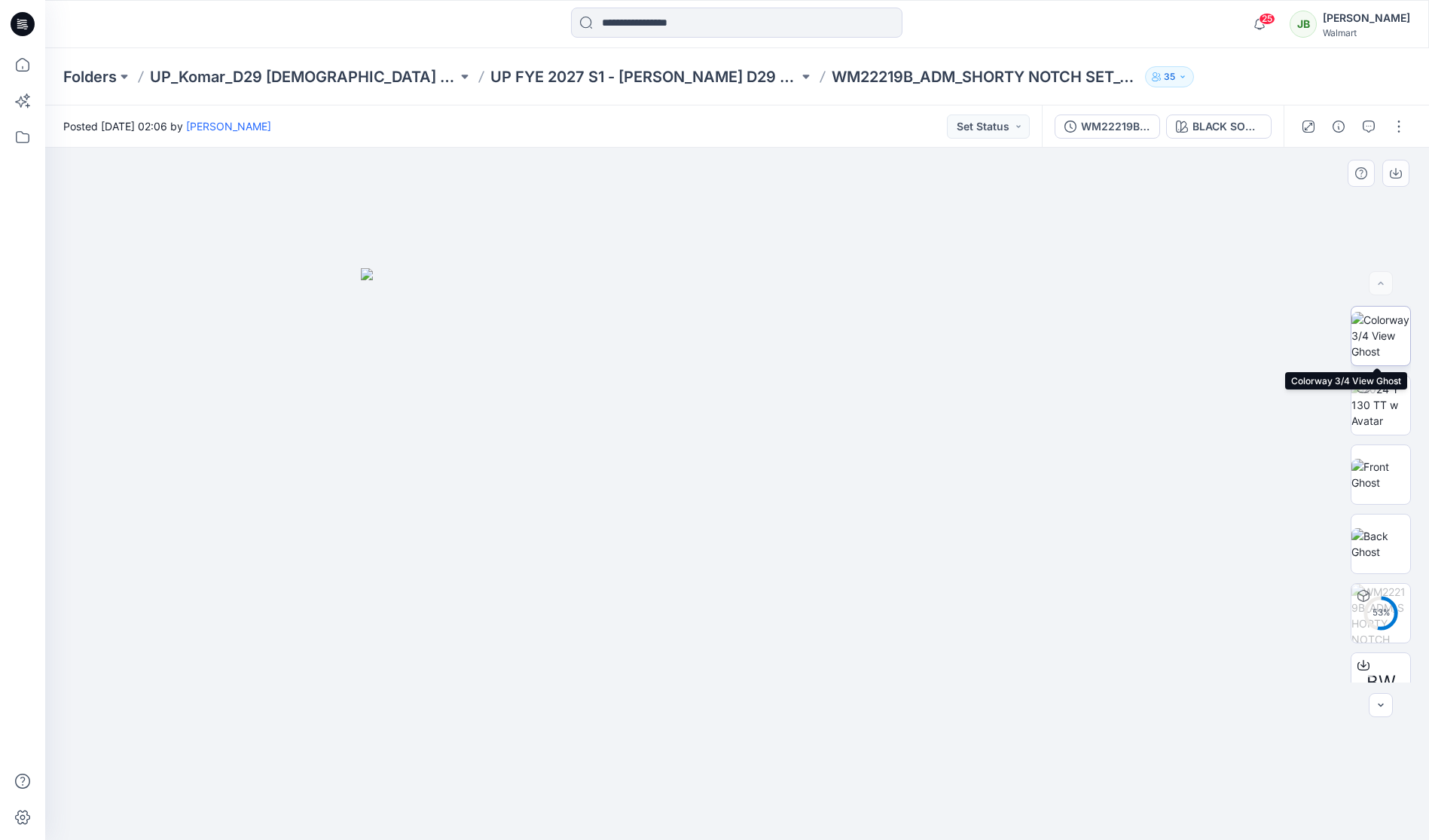
drag, startPoint x: 1382, startPoint y: 333, endPoint x: 1370, endPoint y: 332, distance: 12.0
click at [1377, 333] on img at bounding box center [1380, 335] width 59 height 47
click at [1402, 177] on button "button" at bounding box center [1395, 173] width 27 height 27
click at [1083, 280] on div at bounding box center [737, 494] width 1384 height 692
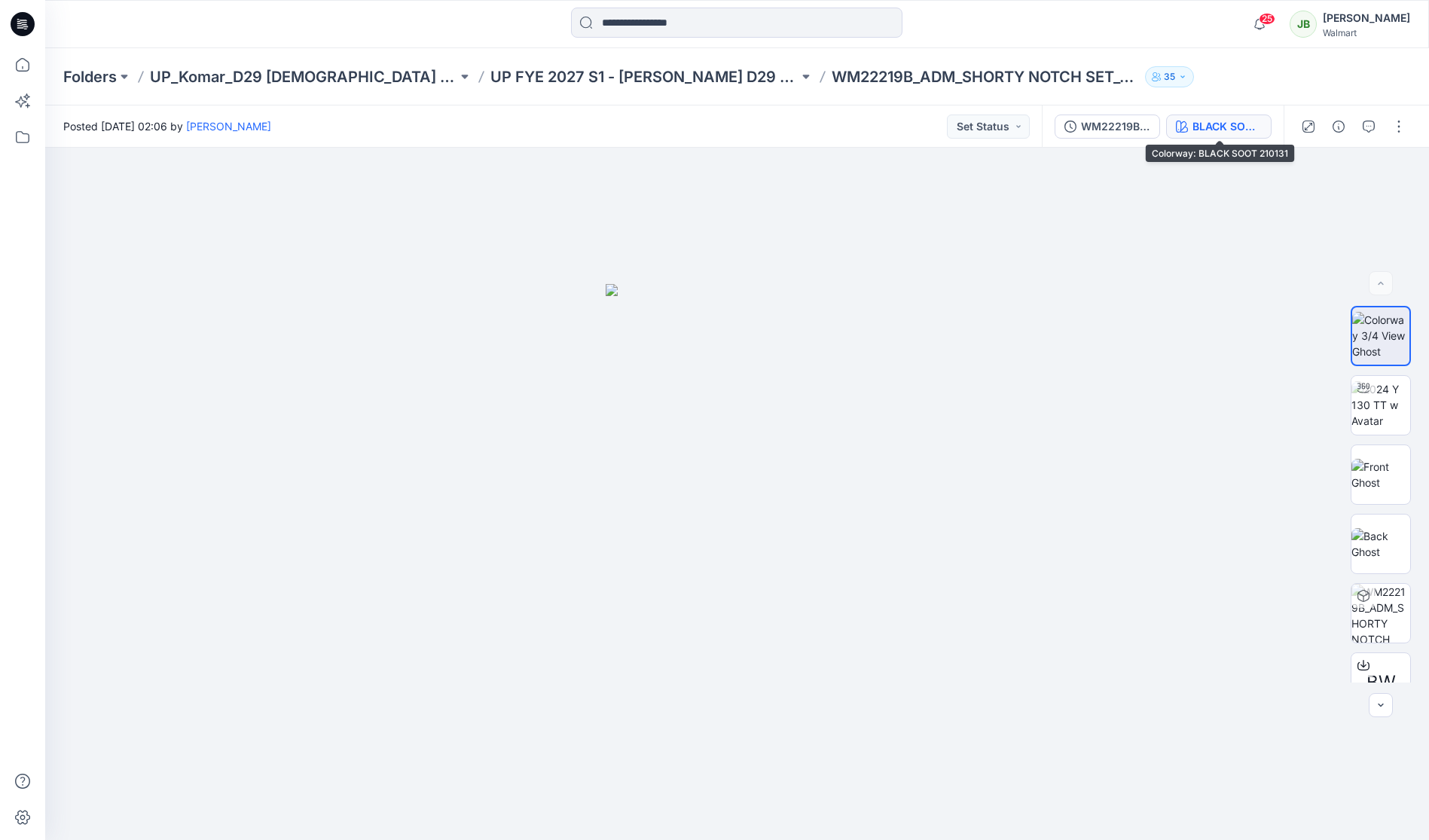
click at [1252, 128] on div "BLACK SOOT 210131" at bounding box center [1227, 126] width 69 height 16
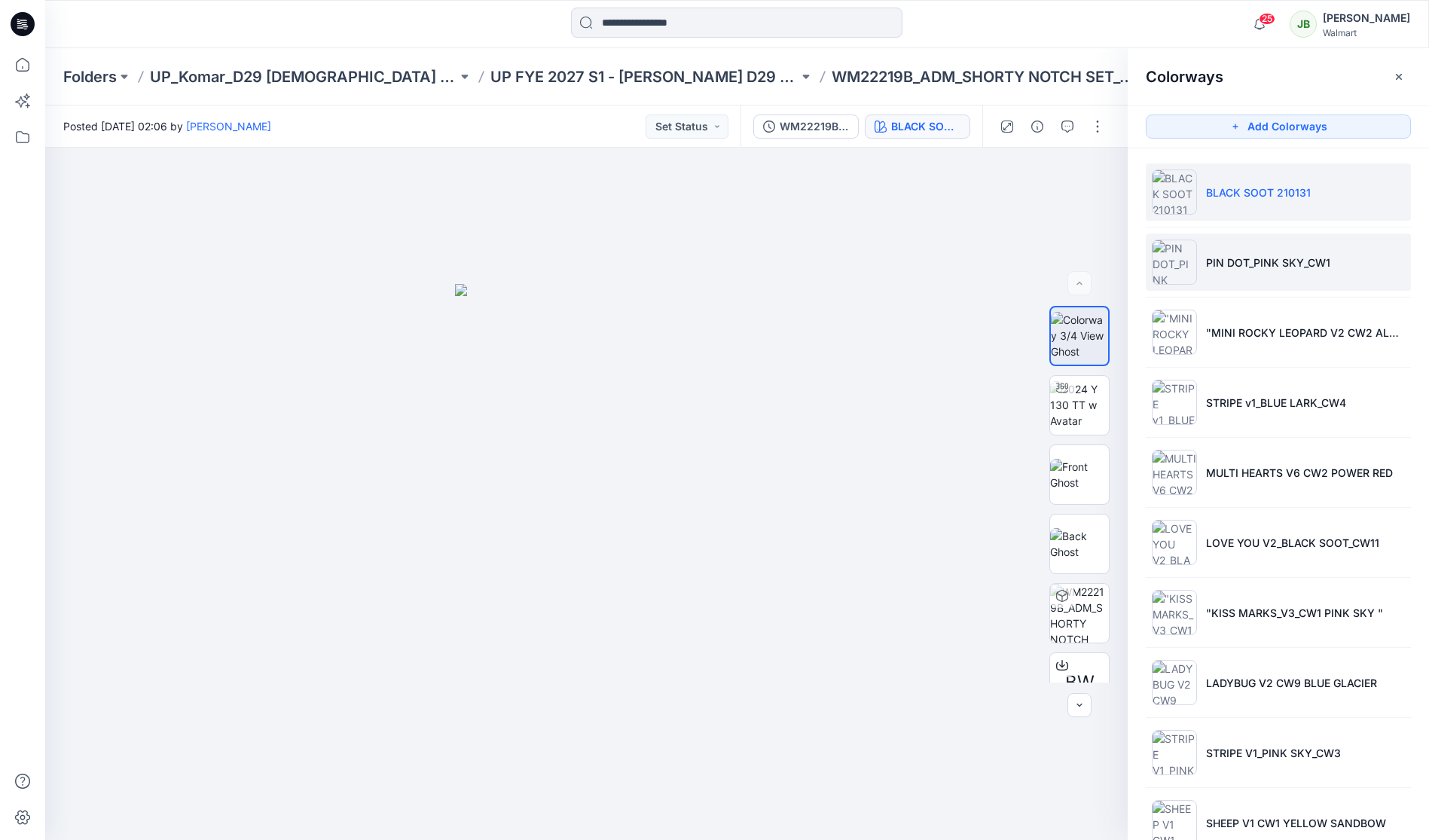
click at [1226, 258] on p "PIN DOT_PINK SKY_CW1" at bounding box center [1268, 262] width 125 height 15
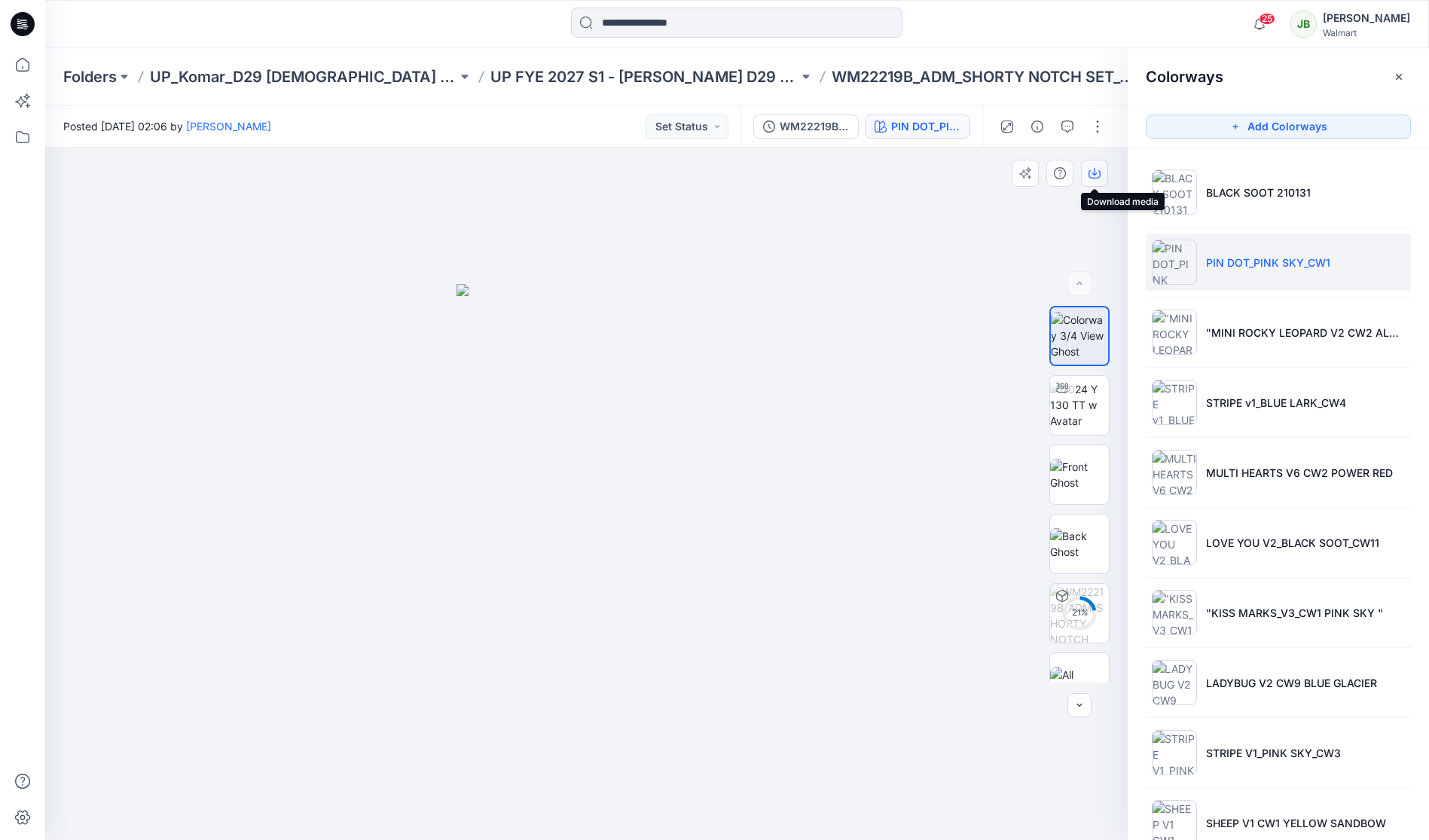
click at [1096, 175] on icon "button" at bounding box center [1094, 173] width 12 height 12
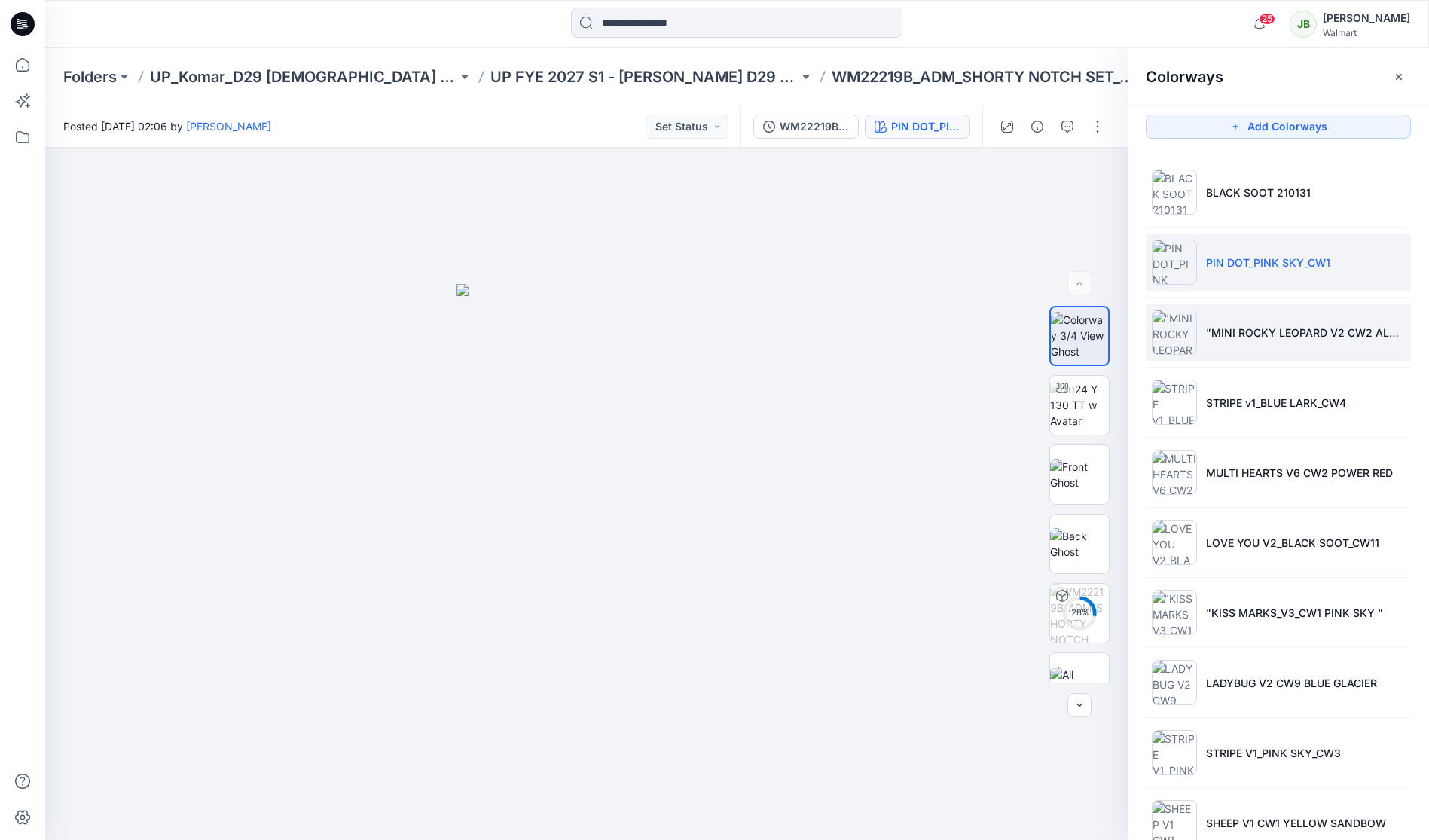
drag, startPoint x: 1252, startPoint y: 322, endPoint x: 1233, endPoint y: 308, distance: 23.6
click at [1251, 321] on li ""MINI ROCKY LEOPARD V2 CW2 ALMOND"" at bounding box center [1277, 332] width 265 height 58
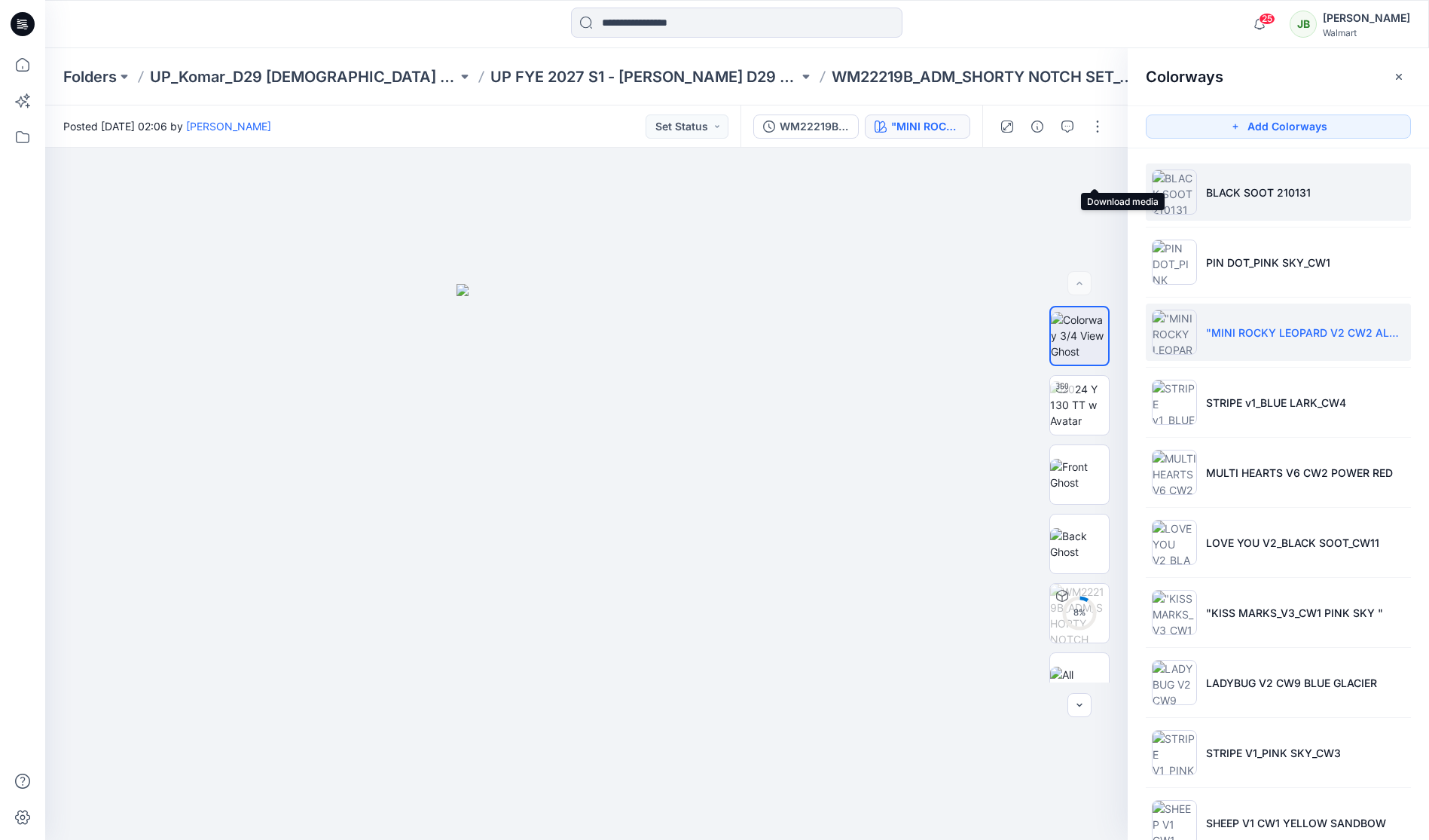
drag, startPoint x: 1097, startPoint y: 174, endPoint x: 1151, endPoint y: 213, distance: 66.6
click at [0, 0] on icon "button" at bounding box center [0, 0] width 0 height 0
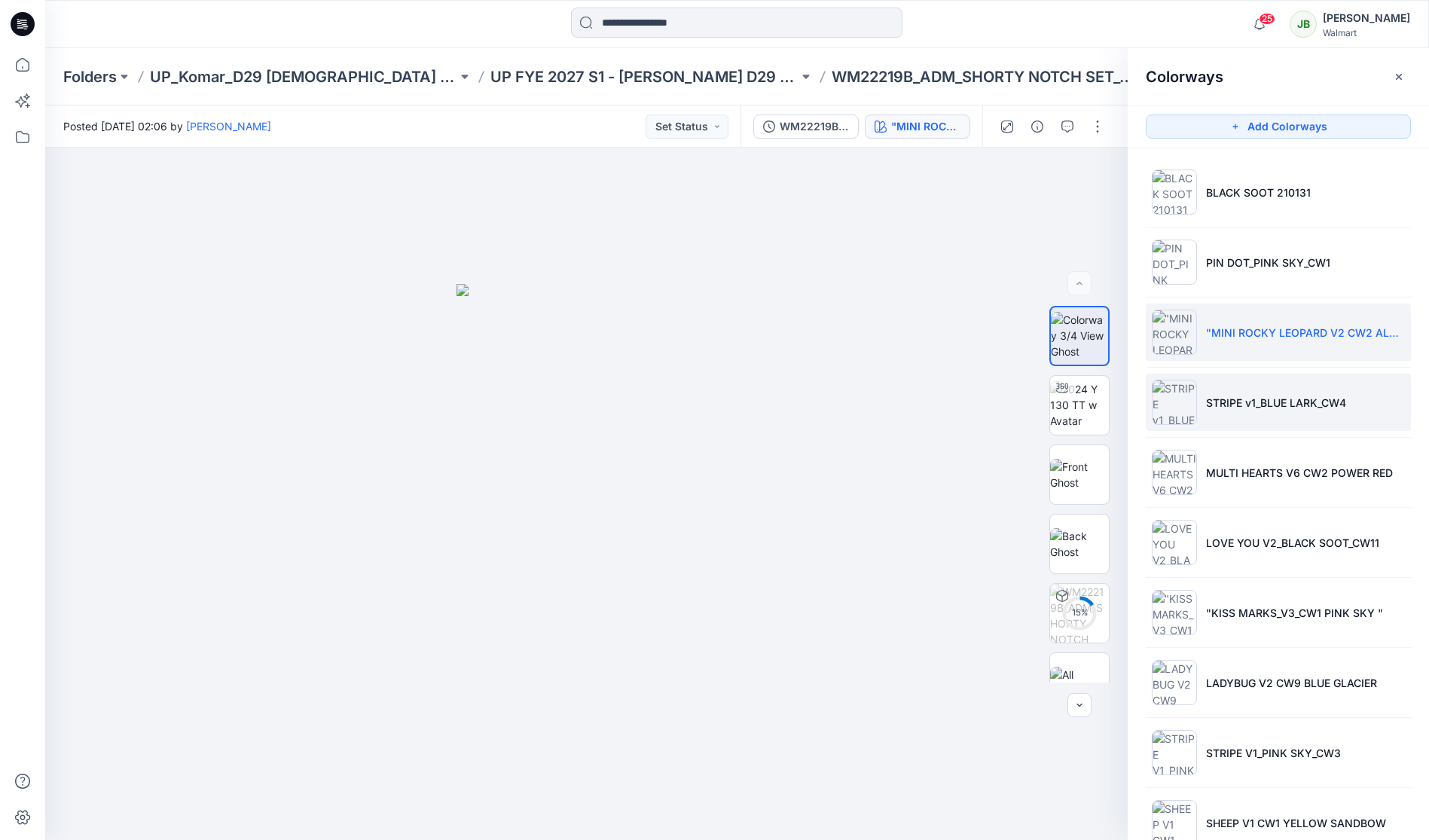
click at [1181, 407] on img at bounding box center [1174, 402] width 45 height 45
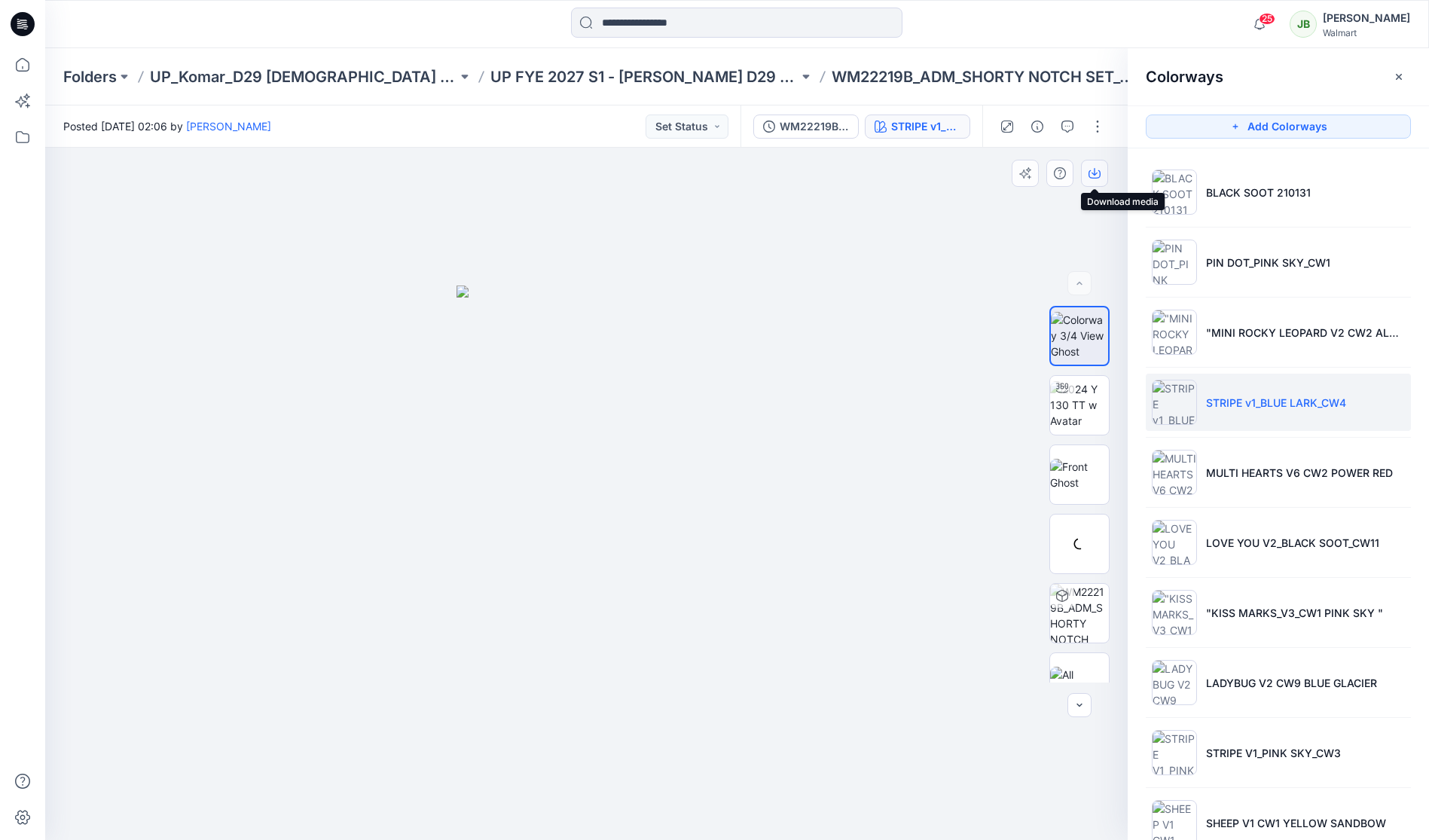
click at [1093, 175] on icon "button" at bounding box center [1094, 172] width 6 height 8
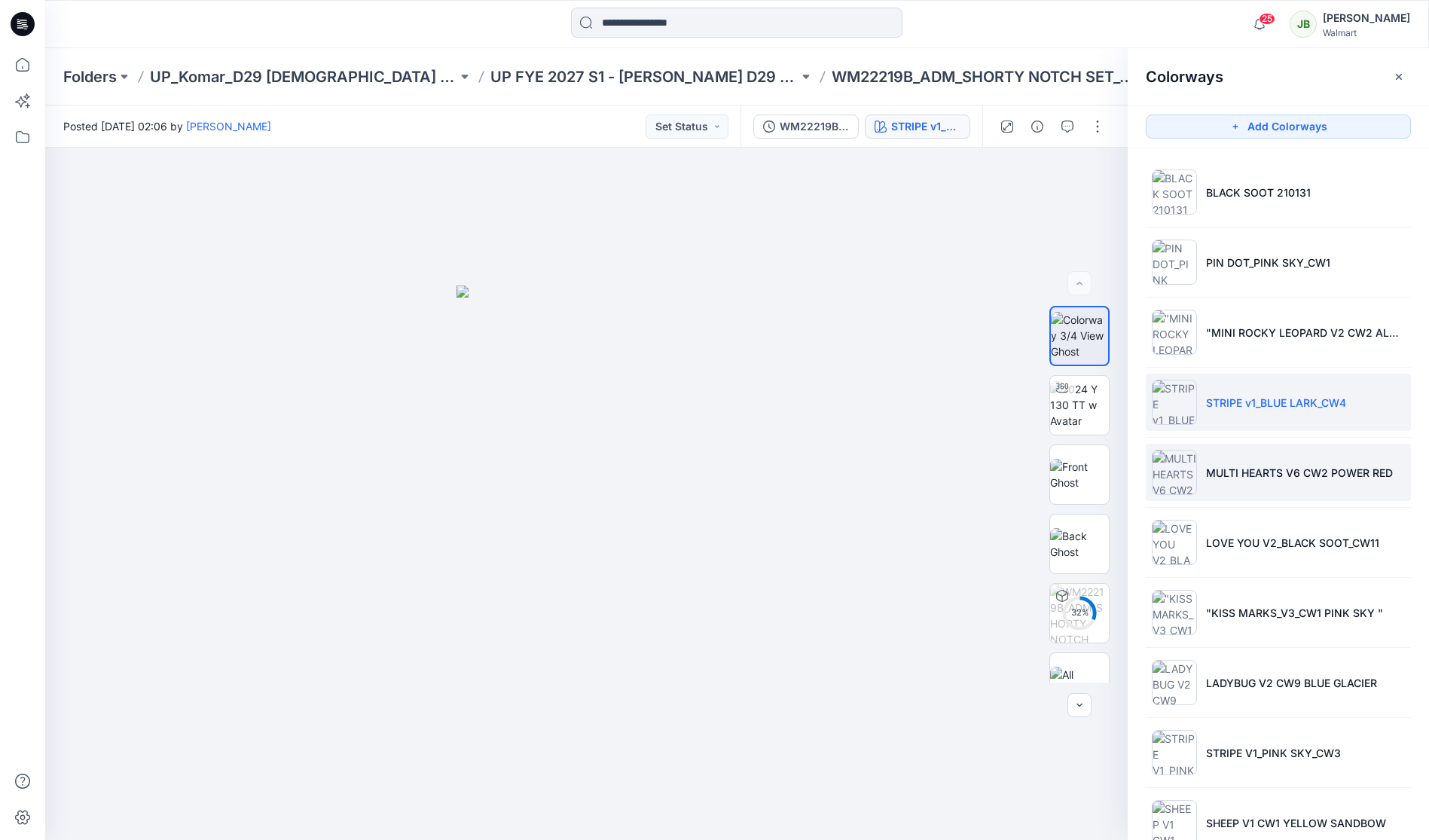
click at [1181, 472] on img at bounding box center [1174, 472] width 45 height 45
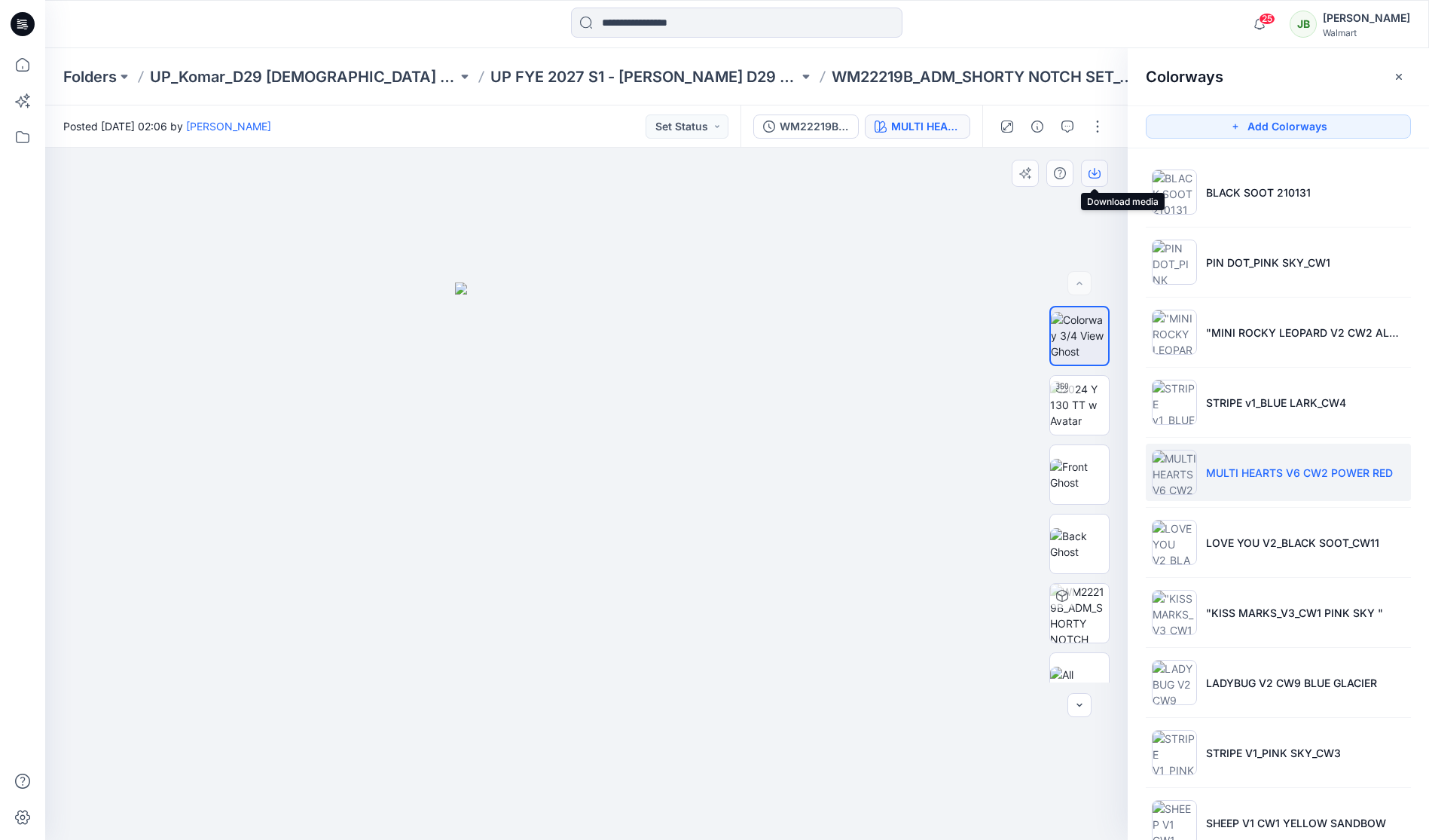
click at [1092, 174] on icon "button" at bounding box center [1094, 173] width 12 height 12
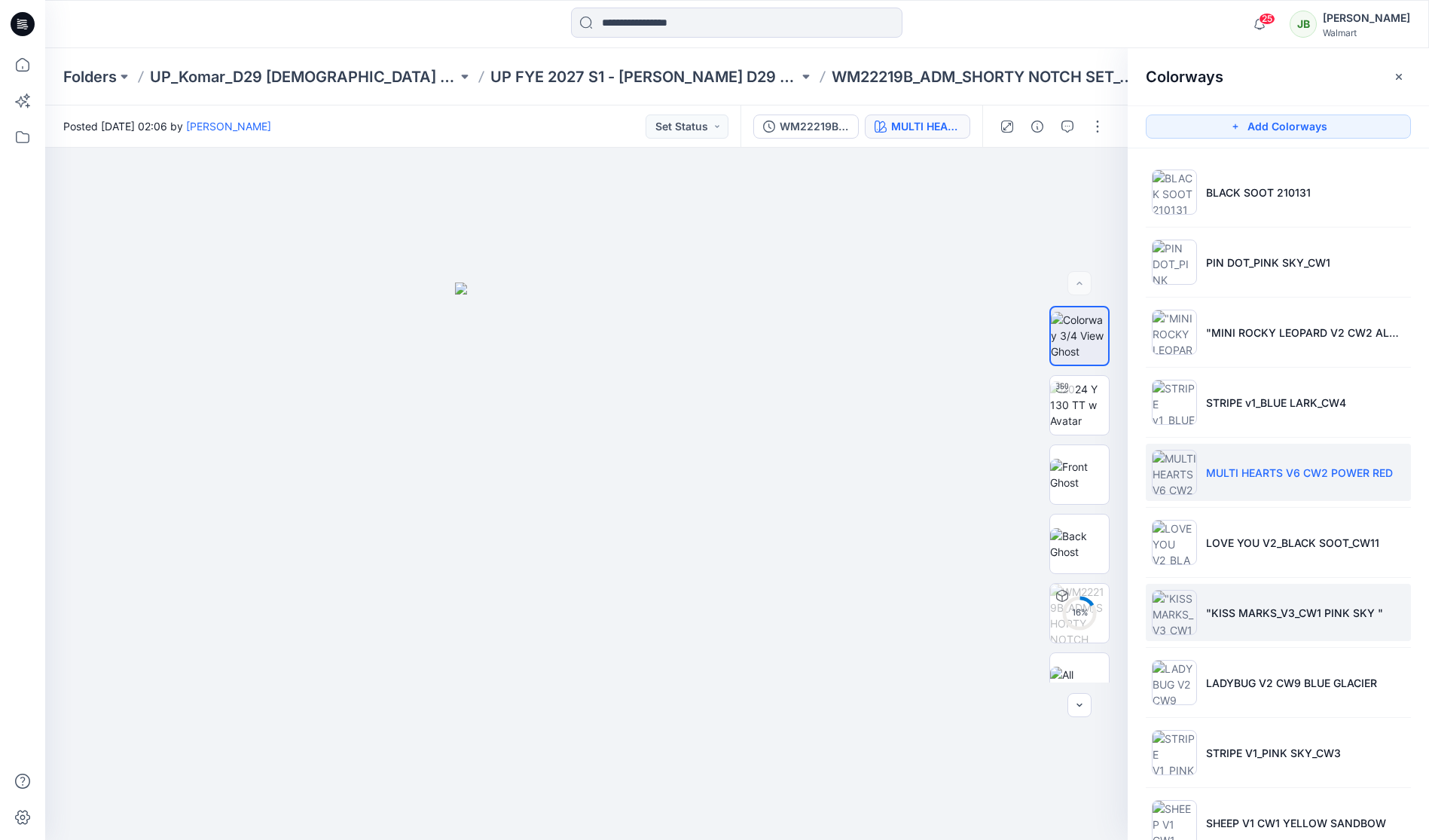
click at [1173, 608] on img at bounding box center [1174, 612] width 45 height 45
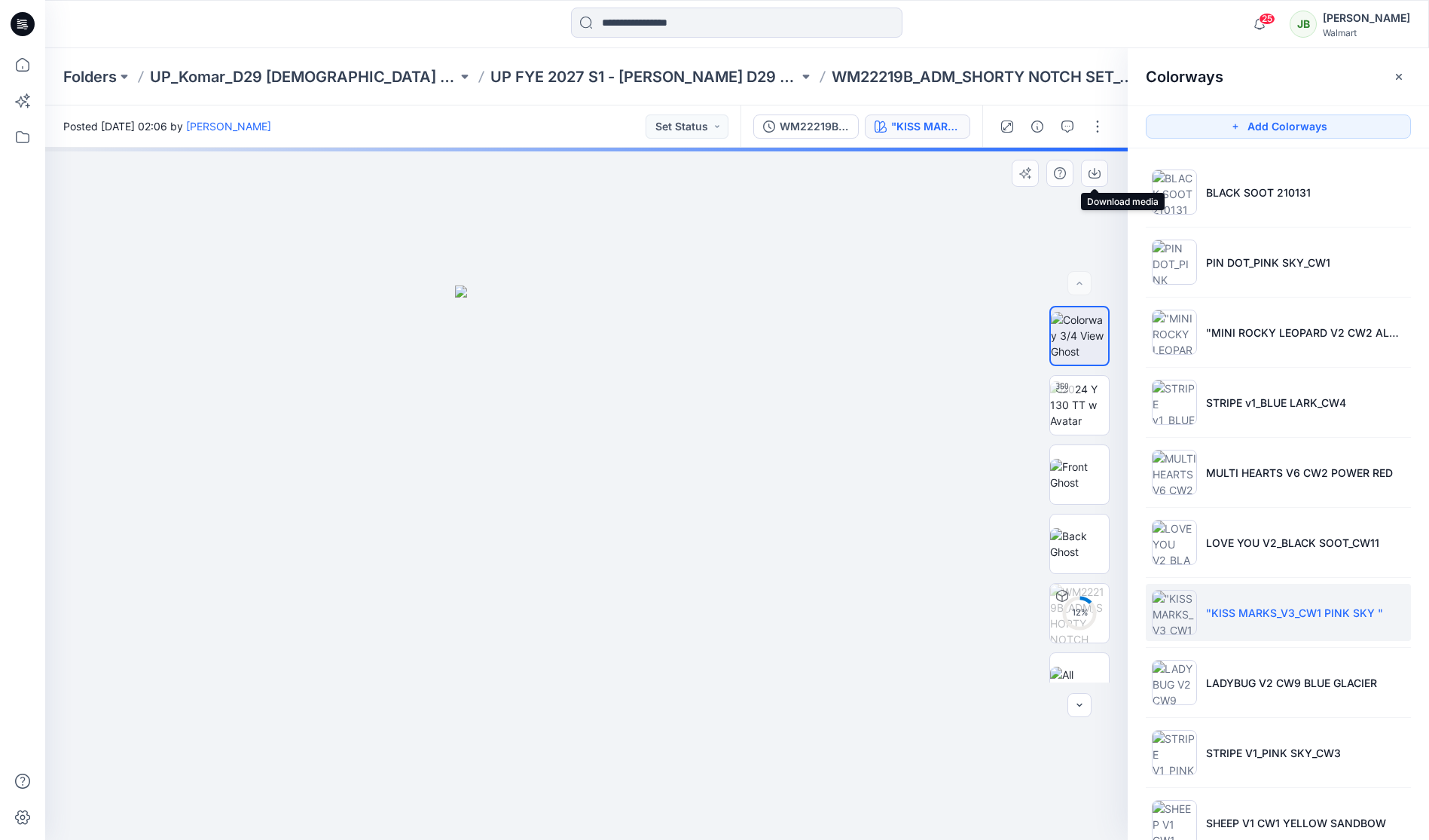
click at [1099, 181] on button "button" at bounding box center [1094, 173] width 27 height 27
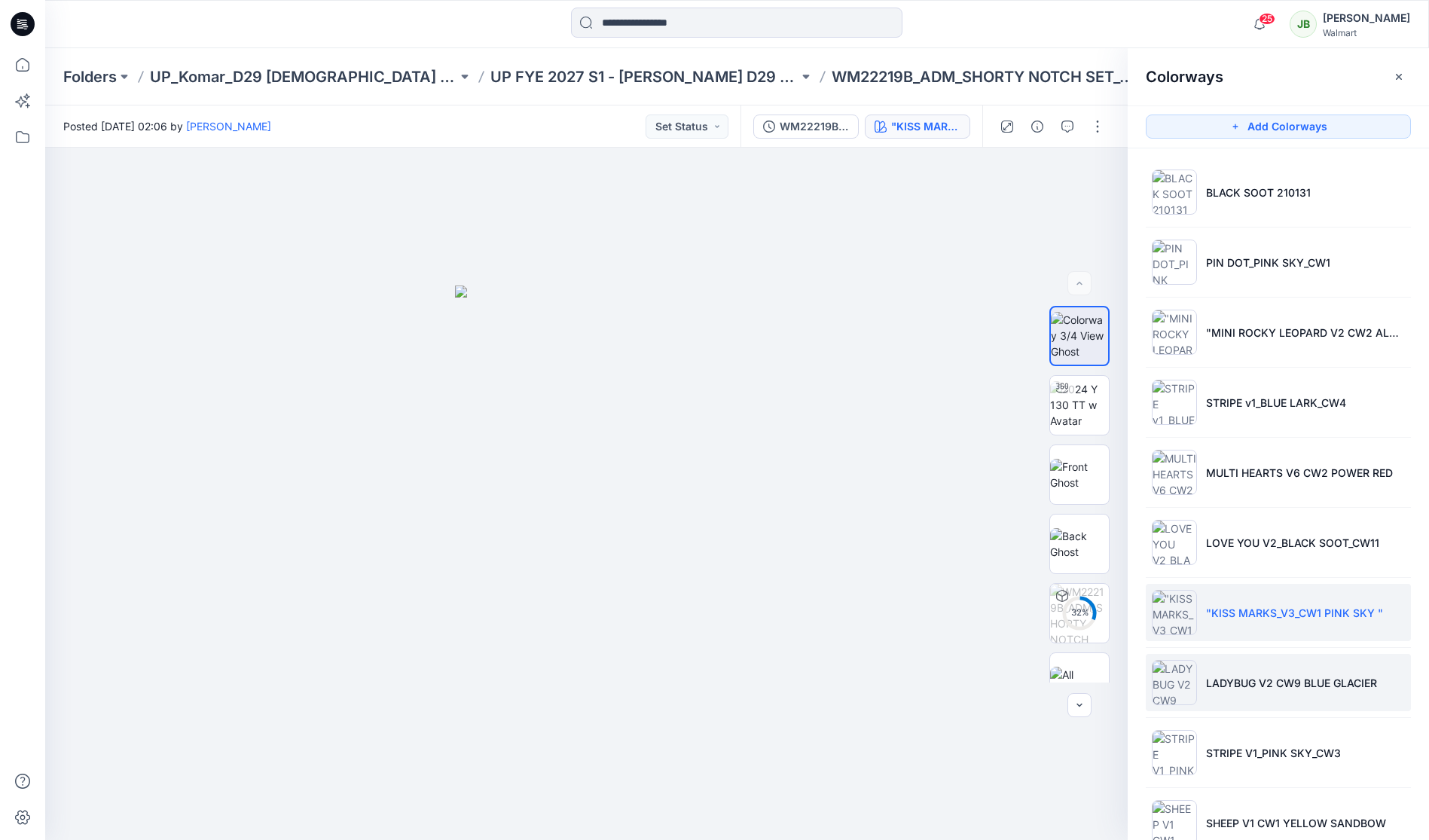
click at [1184, 686] on img at bounding box center [1174, 682] width 45 height 45
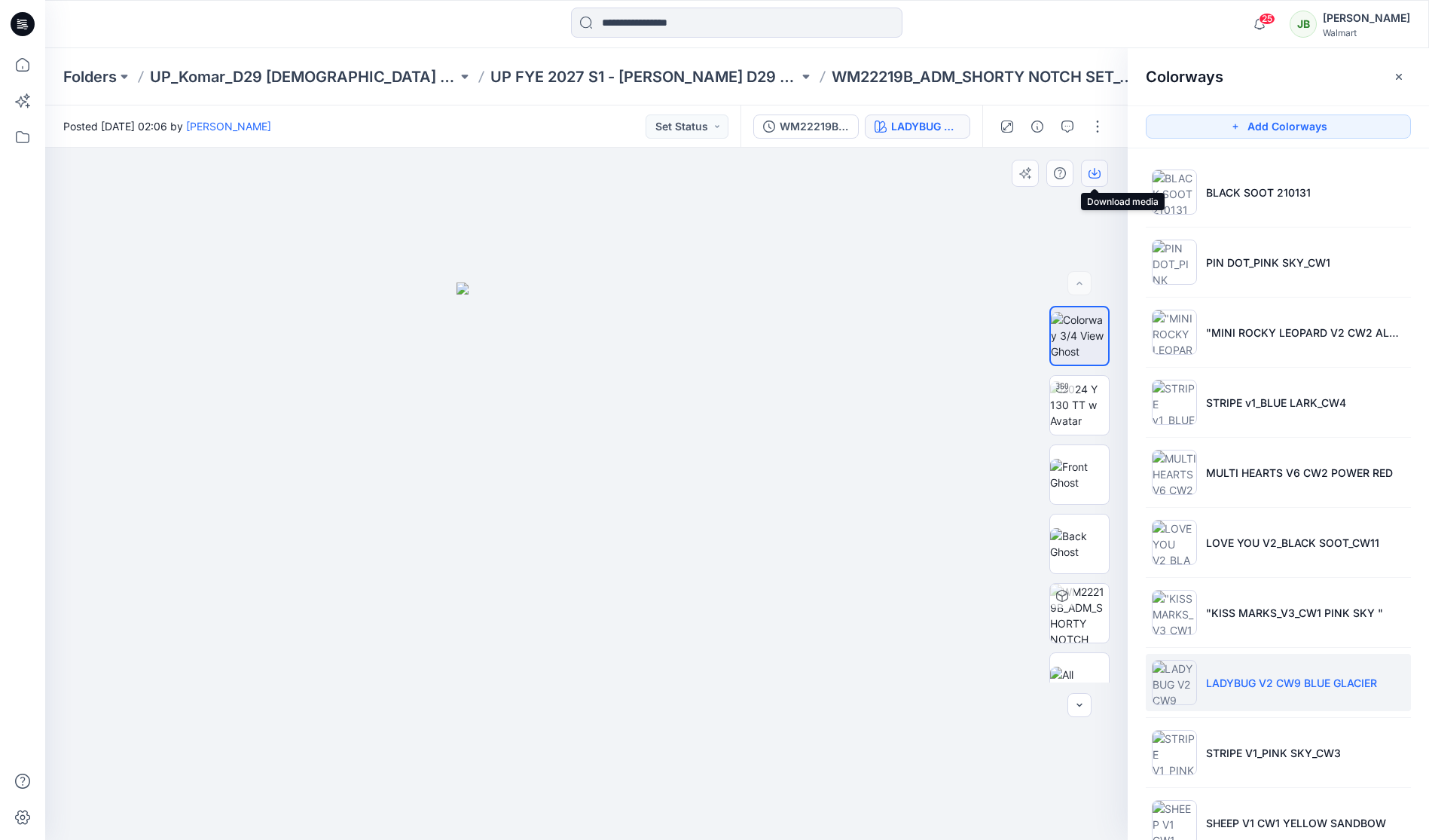
click at [1098, 173] on button "button" at bounding box center [1094, 173] width 27 height 27
drag, startPoint x: 1424, startPoint y: 187, endPoint x: 1423, endPoint y: 211, distance: 24.0
click at [1423, 214] on ul "BLACK SOOT 210131 PIN DOT_PINK SKY_CW1 "MINI ROCKY LEOPARD V2 CW2 ALMOND" STRIP…" at bounding box center [1278, 647] width 301 height 998
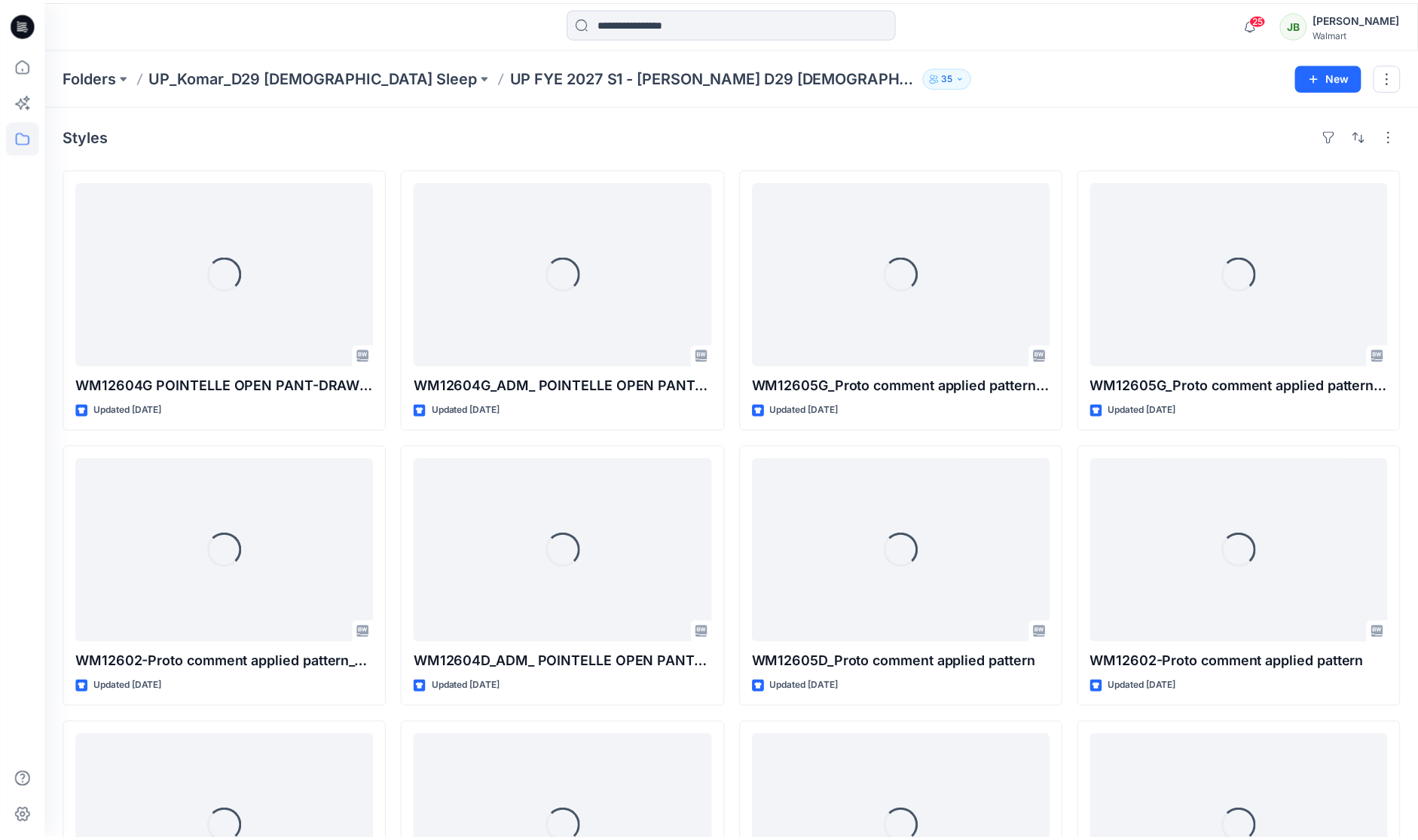
scroll to position [212, 0]
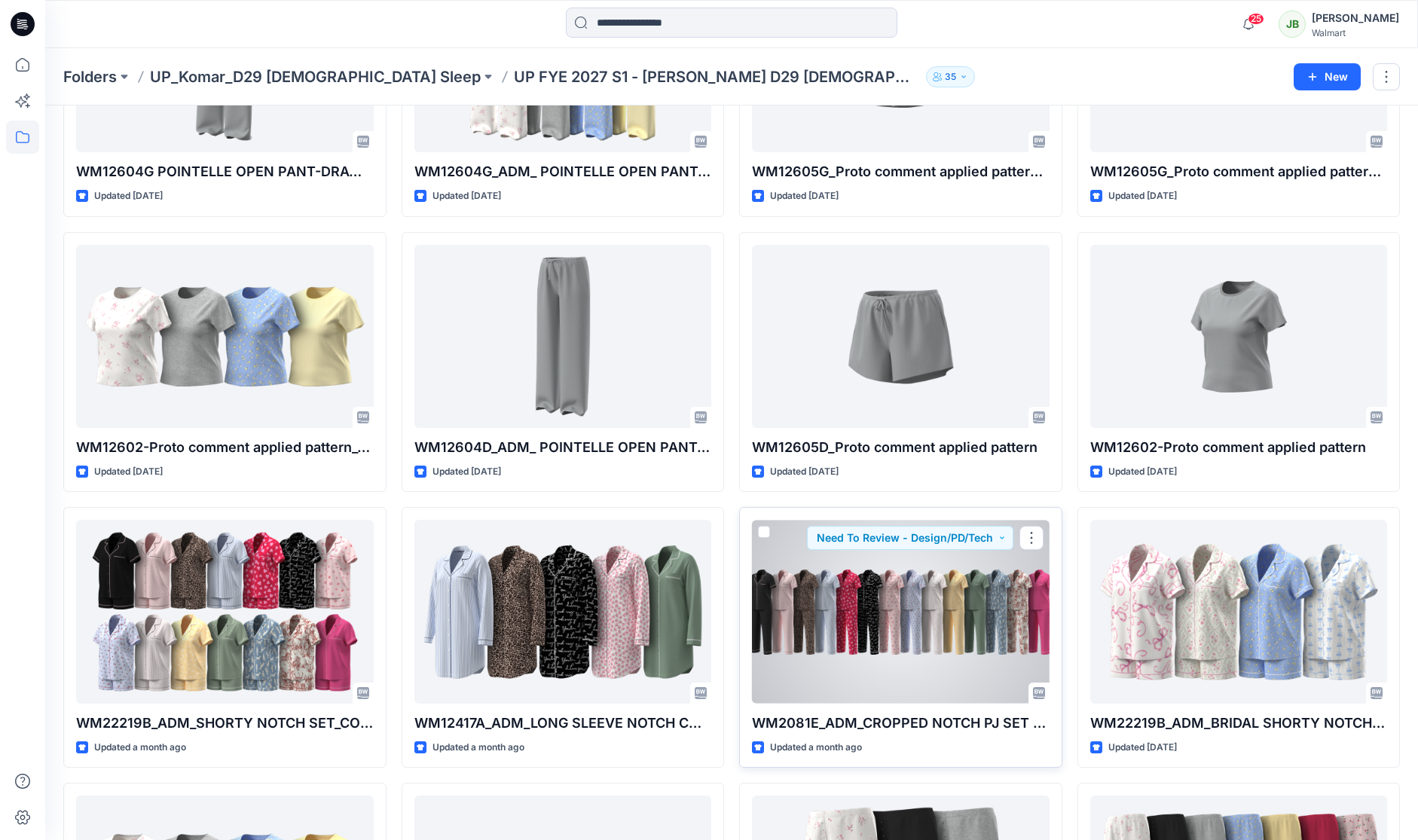
click at [943, 606] on div at bounding box center [901, 611] width 297 height 183
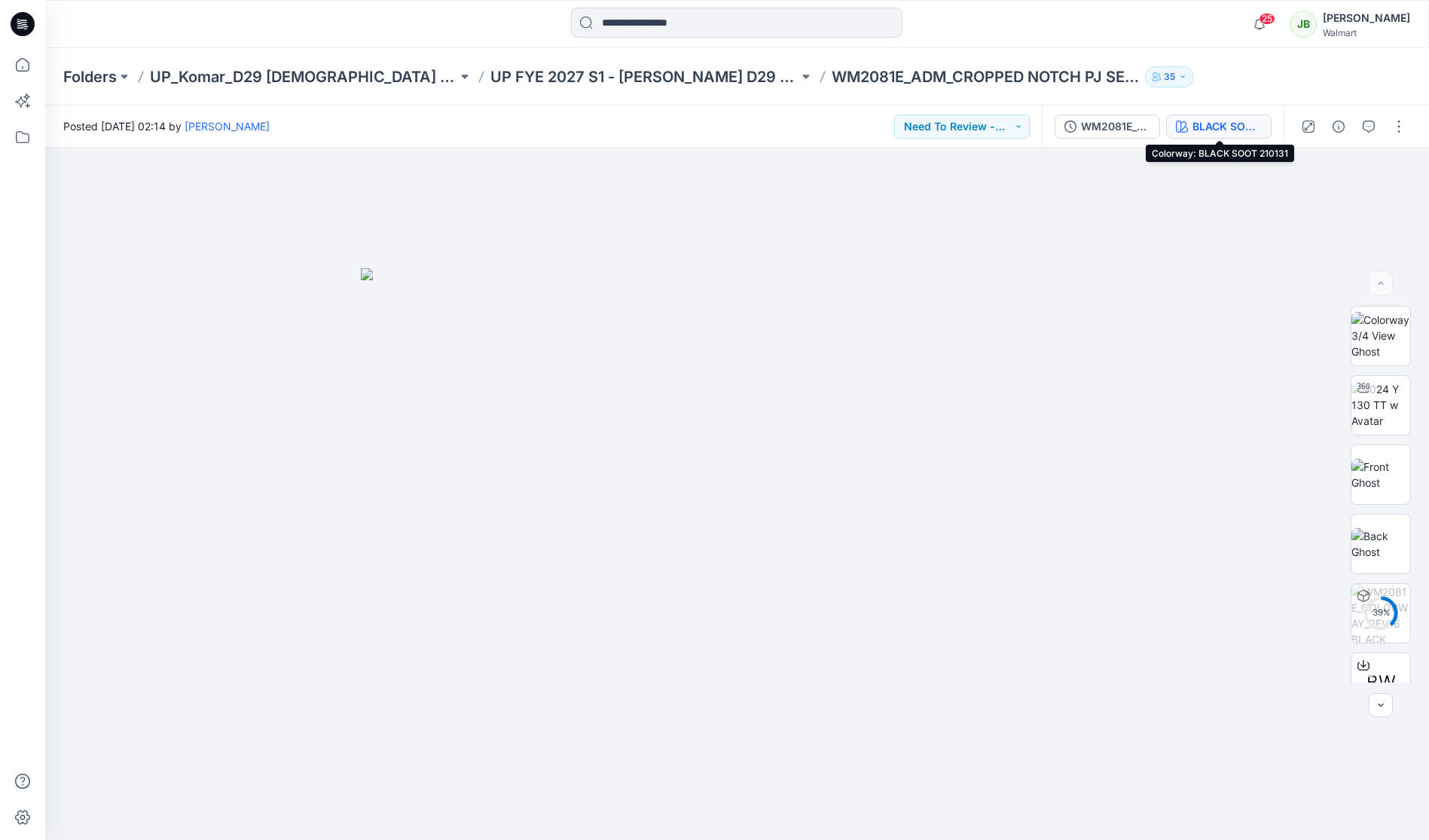
click at [1255, 128] on div "BLACK SOOT 210131" at bounding box center [1227, 126] width 69 height 16
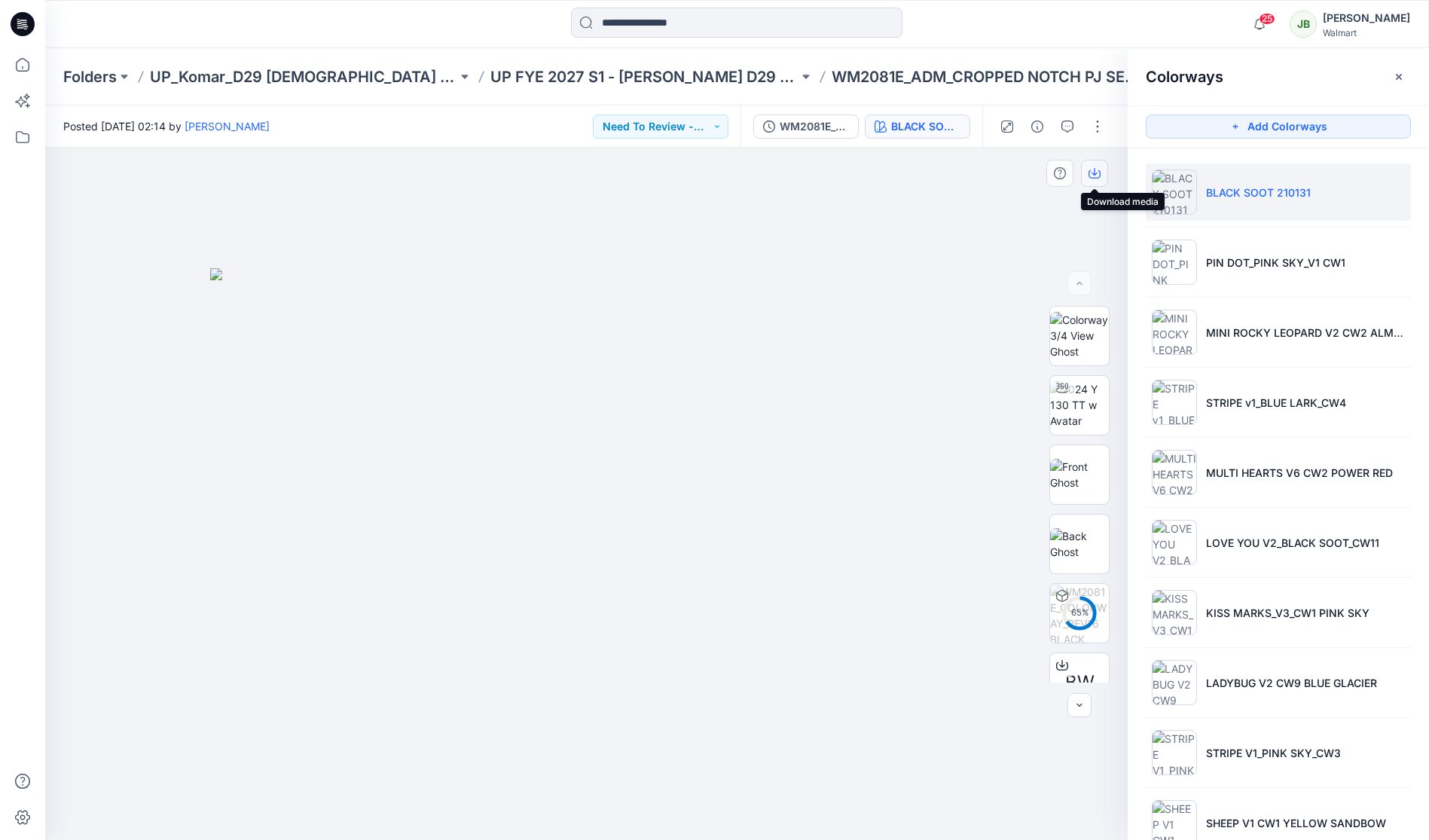
click at [1096, 176] on icon "button" at bounding box center [1094, 173] width 12 height 12
click at [1038, 245] on div at bounding box center [586, 494] width 1082 height 692
click at [1228, 198] on p "BLACK SOOT 210131" at bounding box center [1257, 192] width 105 height 15
click at [1095, 174] on icon "button" at bounding box center [1094, 172] width 6 height 8
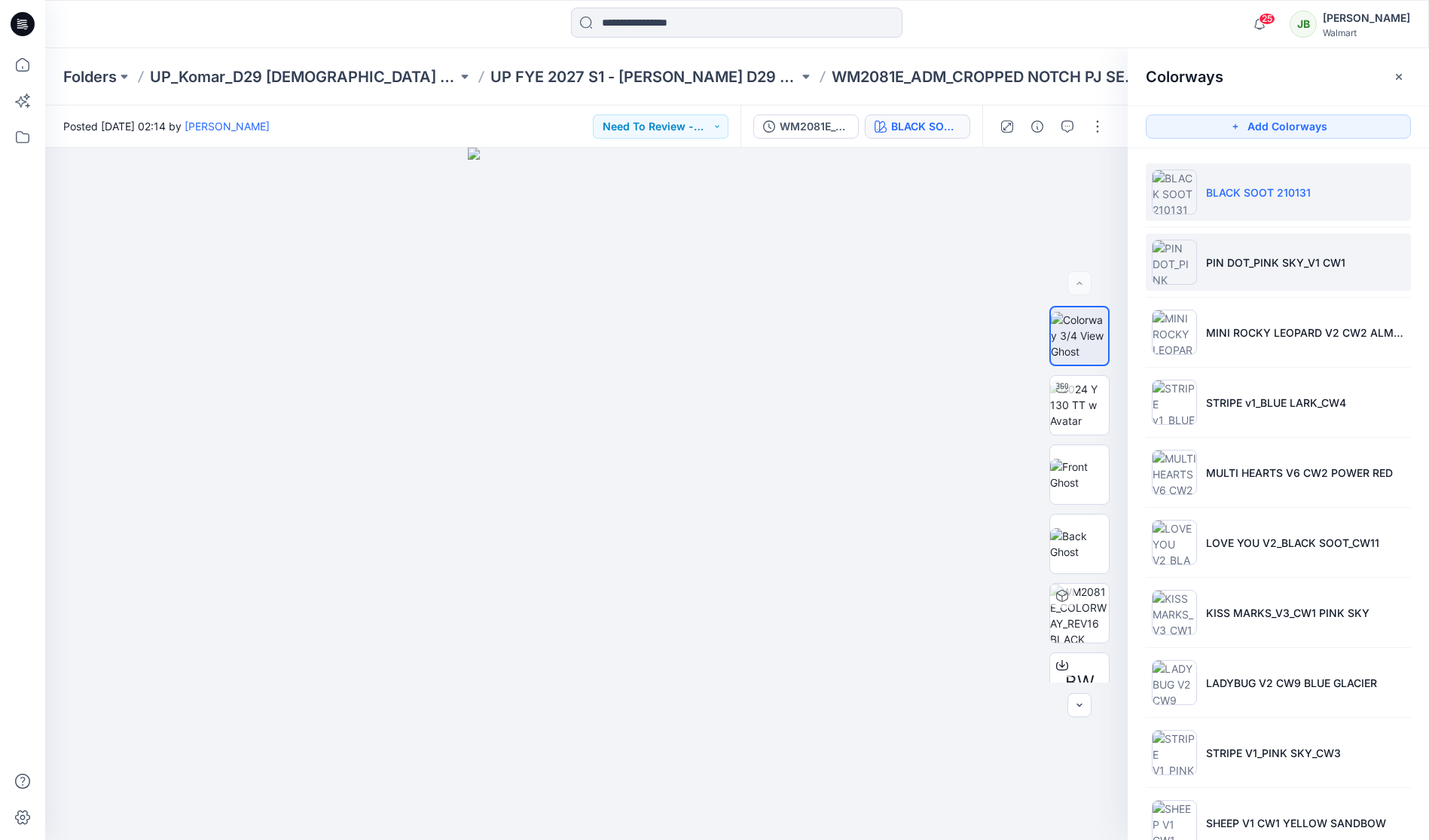
click at [1176, 263] on img at bounding box center [1174, 262] width 45 height 45
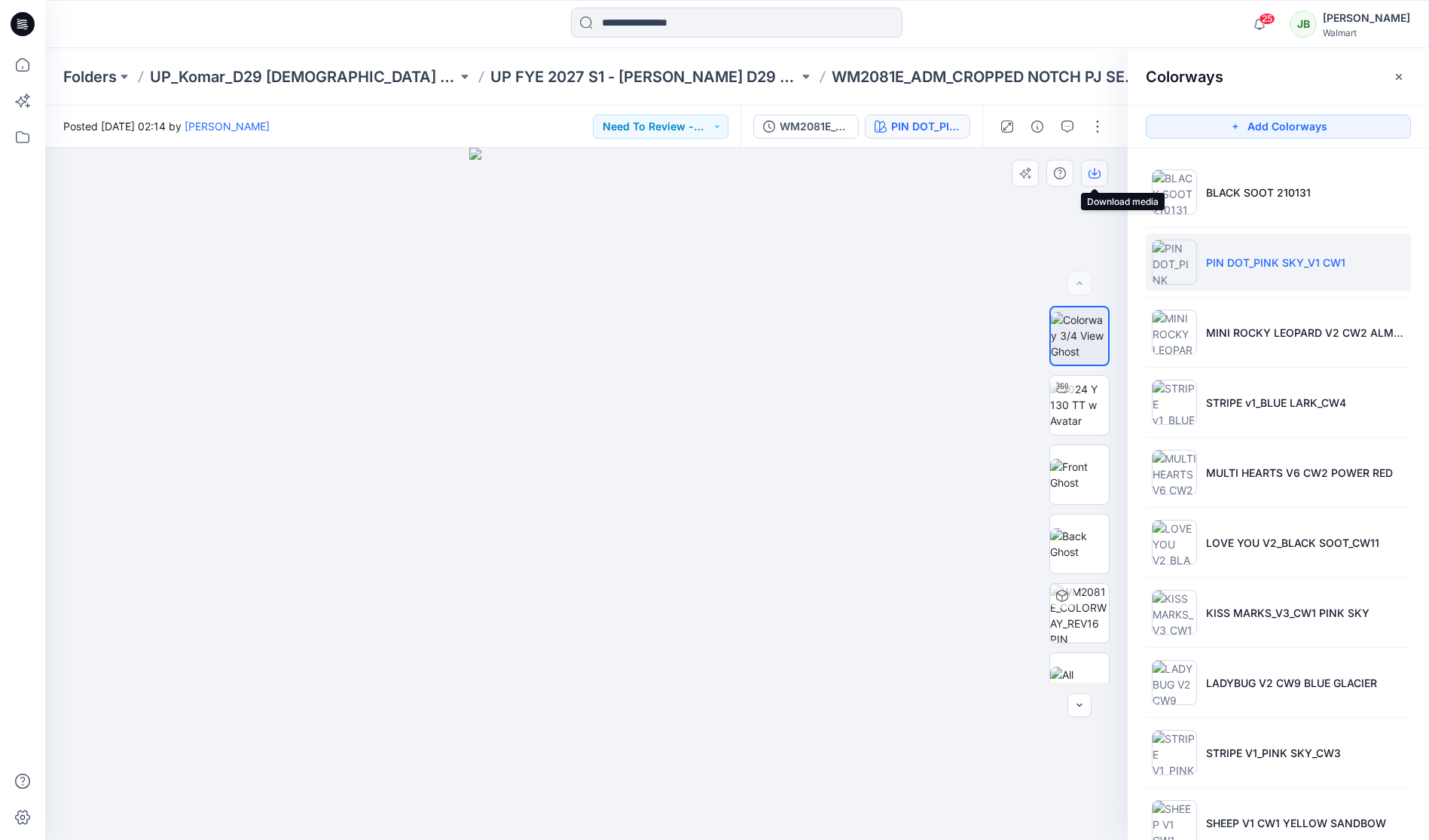
click at [1089, 173] on icon "button" at bounding box center [1094, 173] width 12 height 12
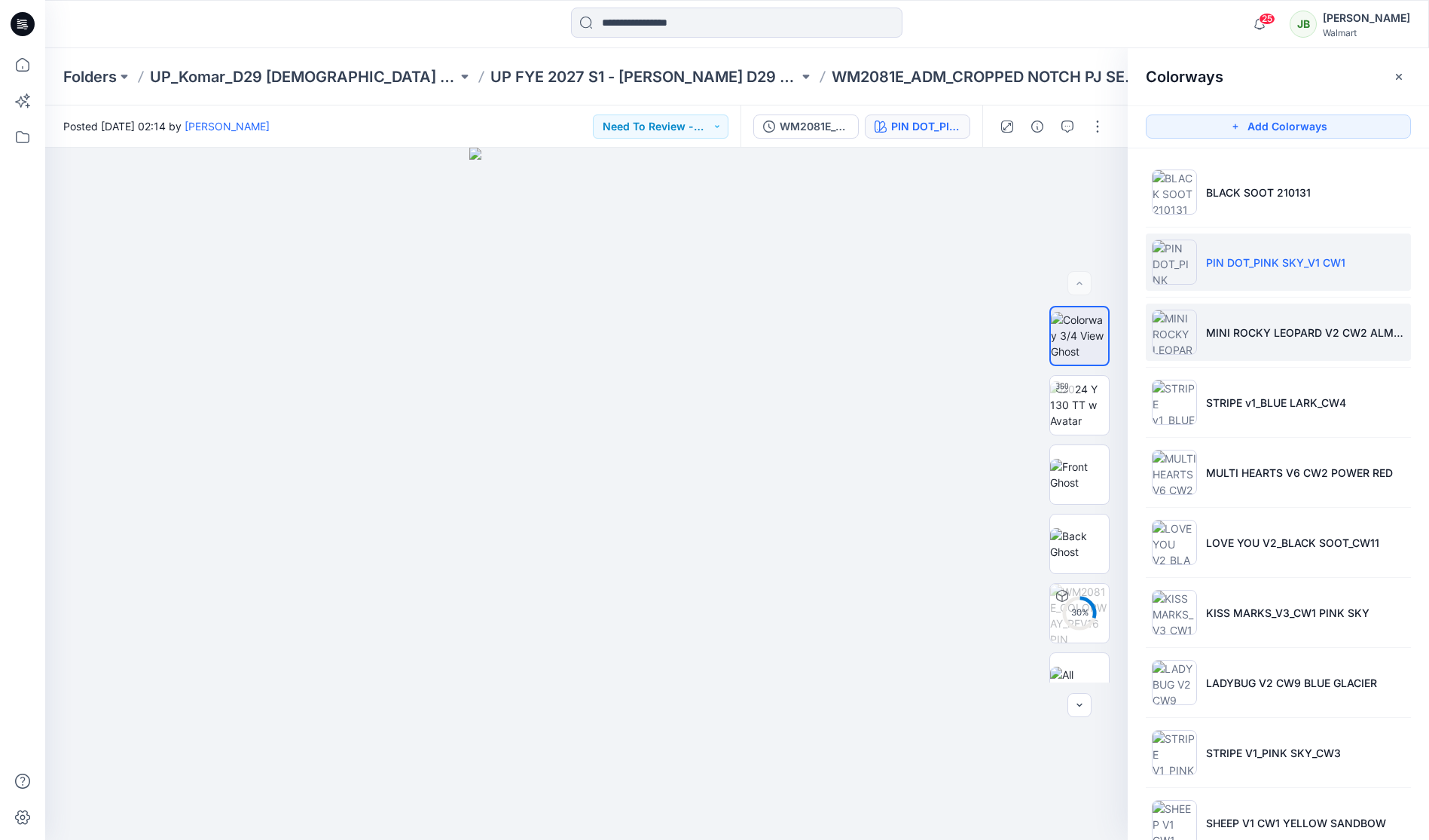
click at [1171, 328] on img at bounding box center [1174, 332] width 45 height 45
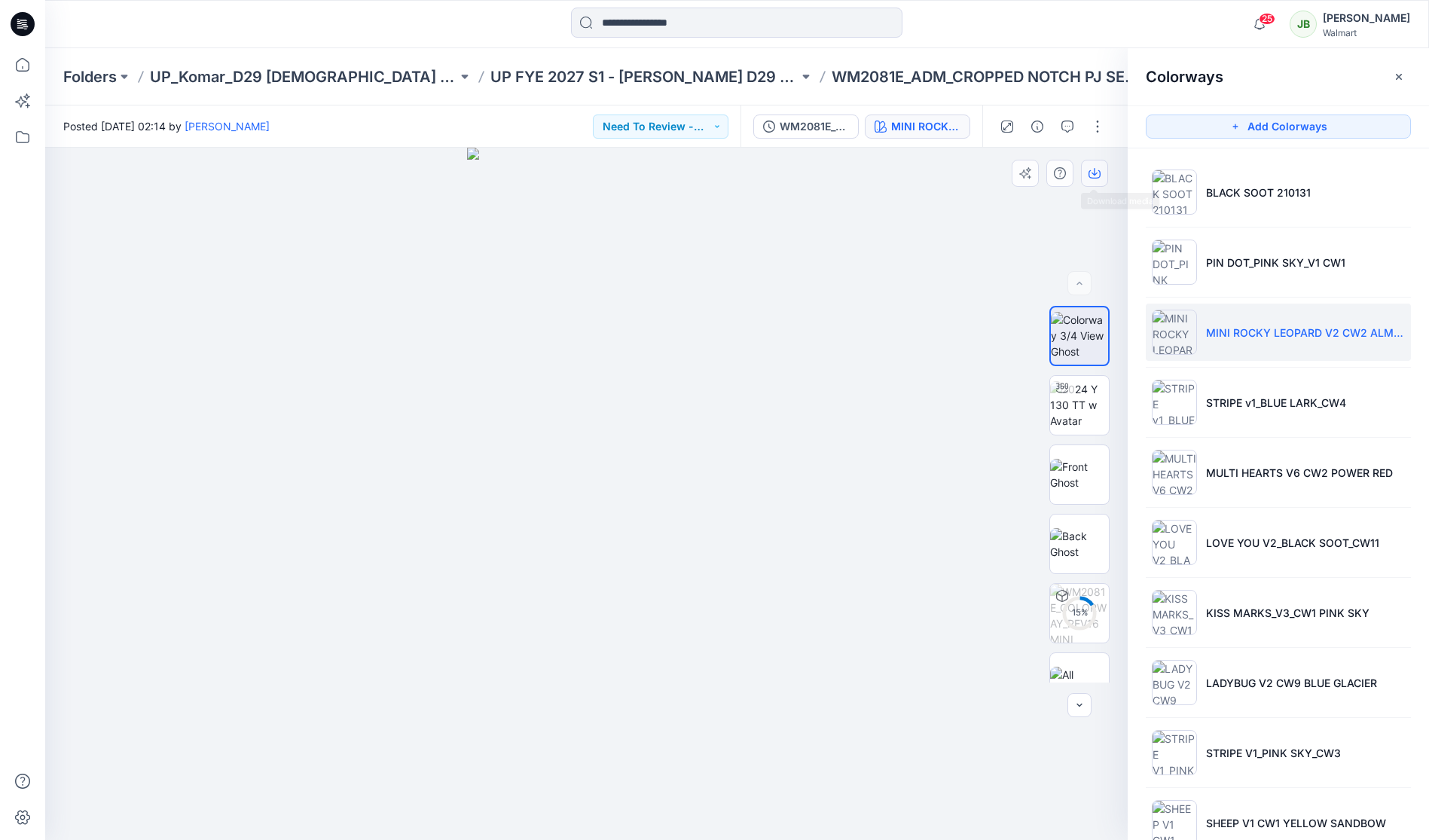
click at [1093, 174] on icon "button" at bounding box center [1094, 173] width 12 height 12
click at [1188, 405] on img at bounding box center [1174, 402] width 45 height 45
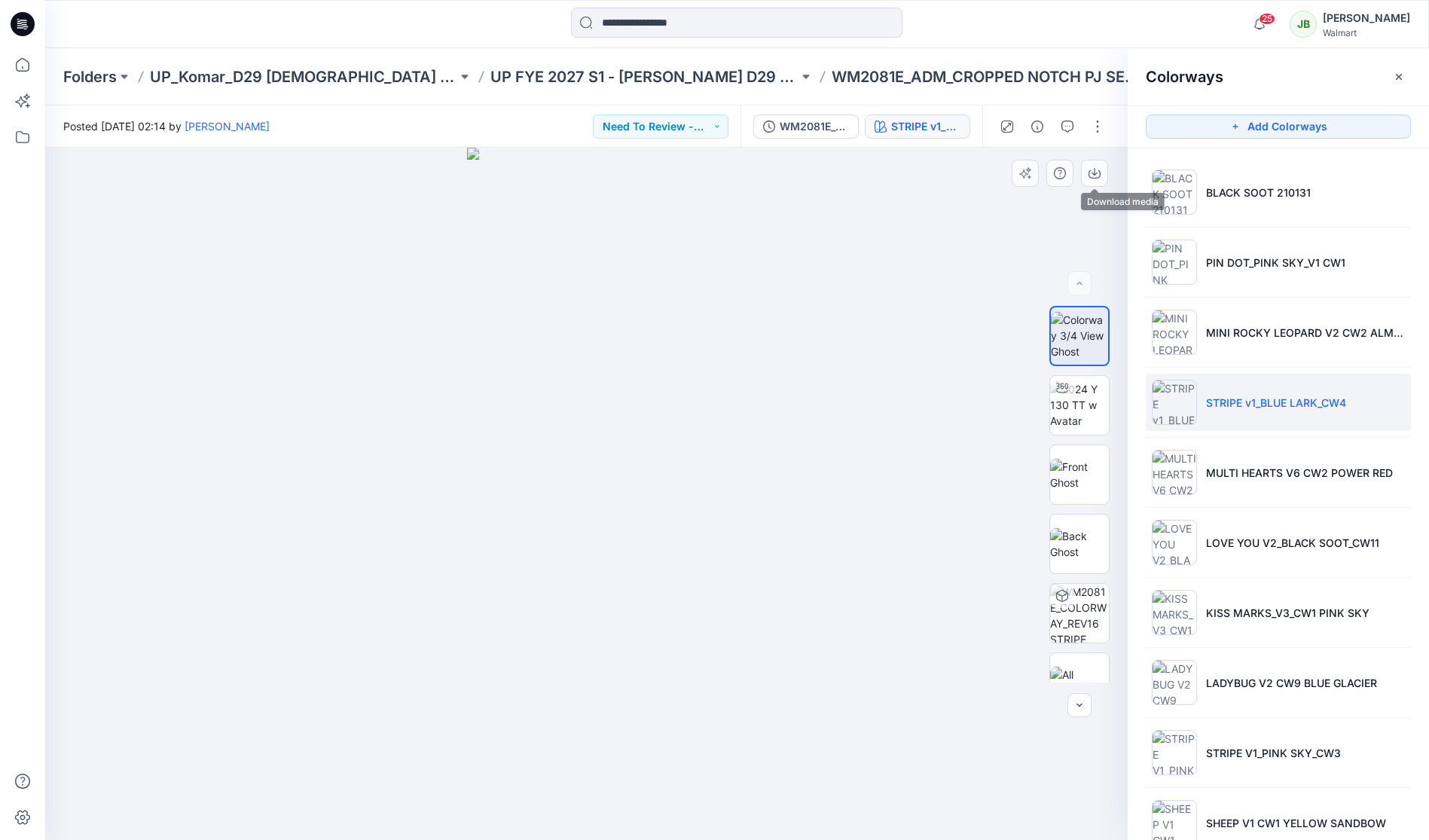
click at [1091, 176] on icon "button" at bounding box center [1094, 173] width 12 height 12
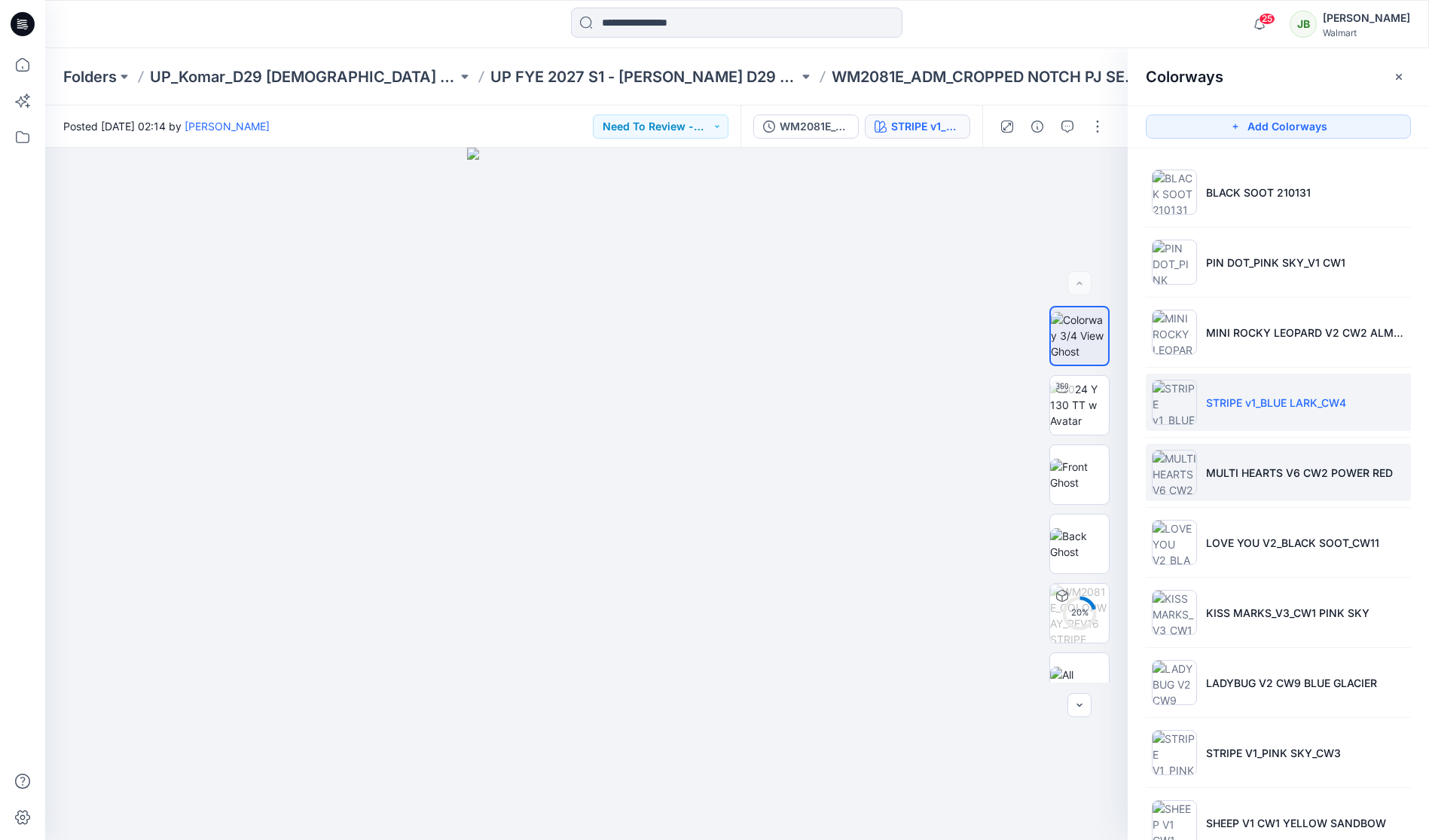
click at [1174, 470] on img at bounding box center [1174, 472] width 45 height 45
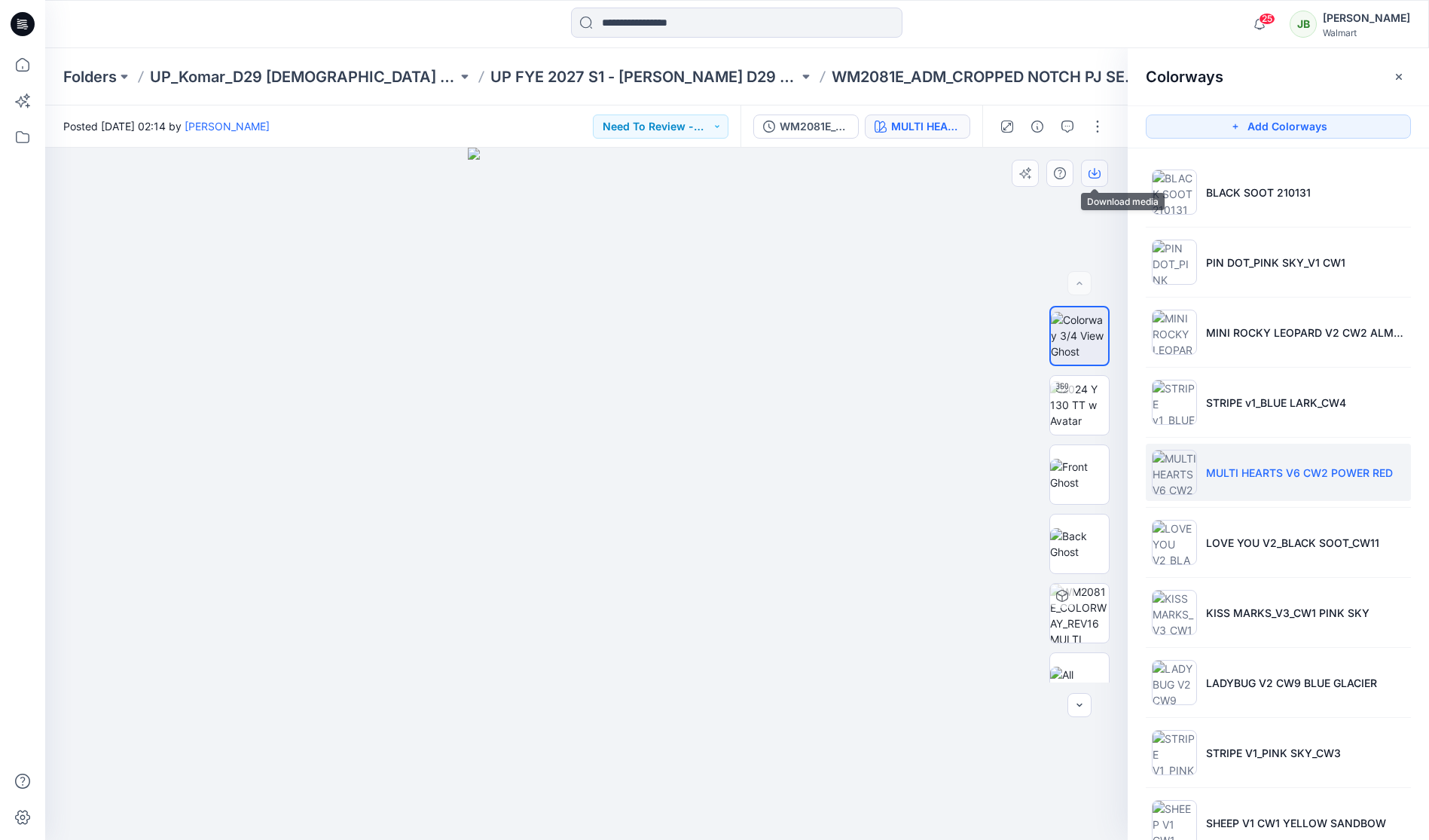
click at [1097, 175] on icon "button" at bounding box center [1094, 173] width 12 height 12
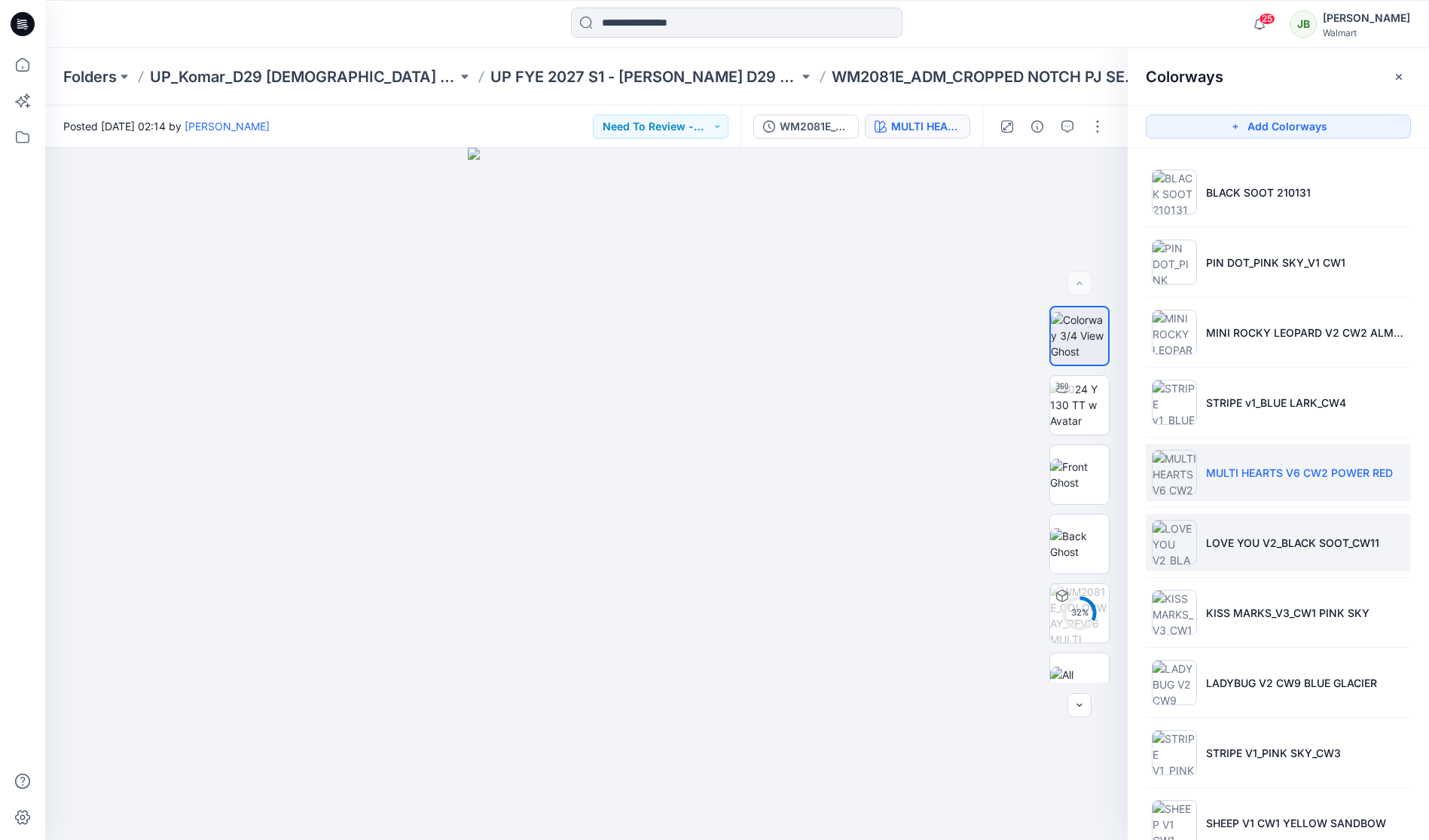
click at [1177, 535] on img at bounding box center [1174, 542] width 45 height 45
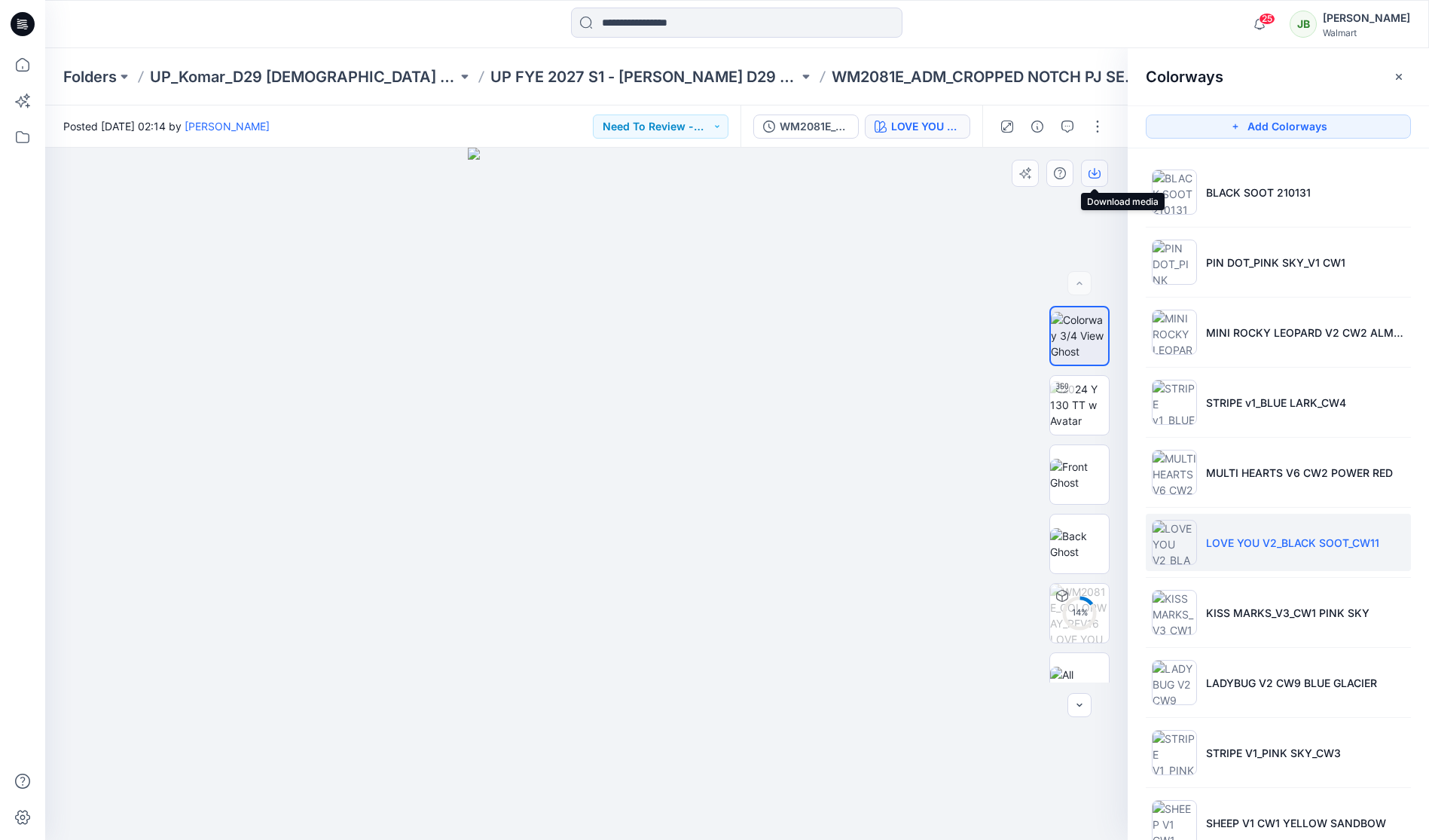
click at [1092, 173] on icon "button" at bounding box center [1094, 173] width 12 height 12
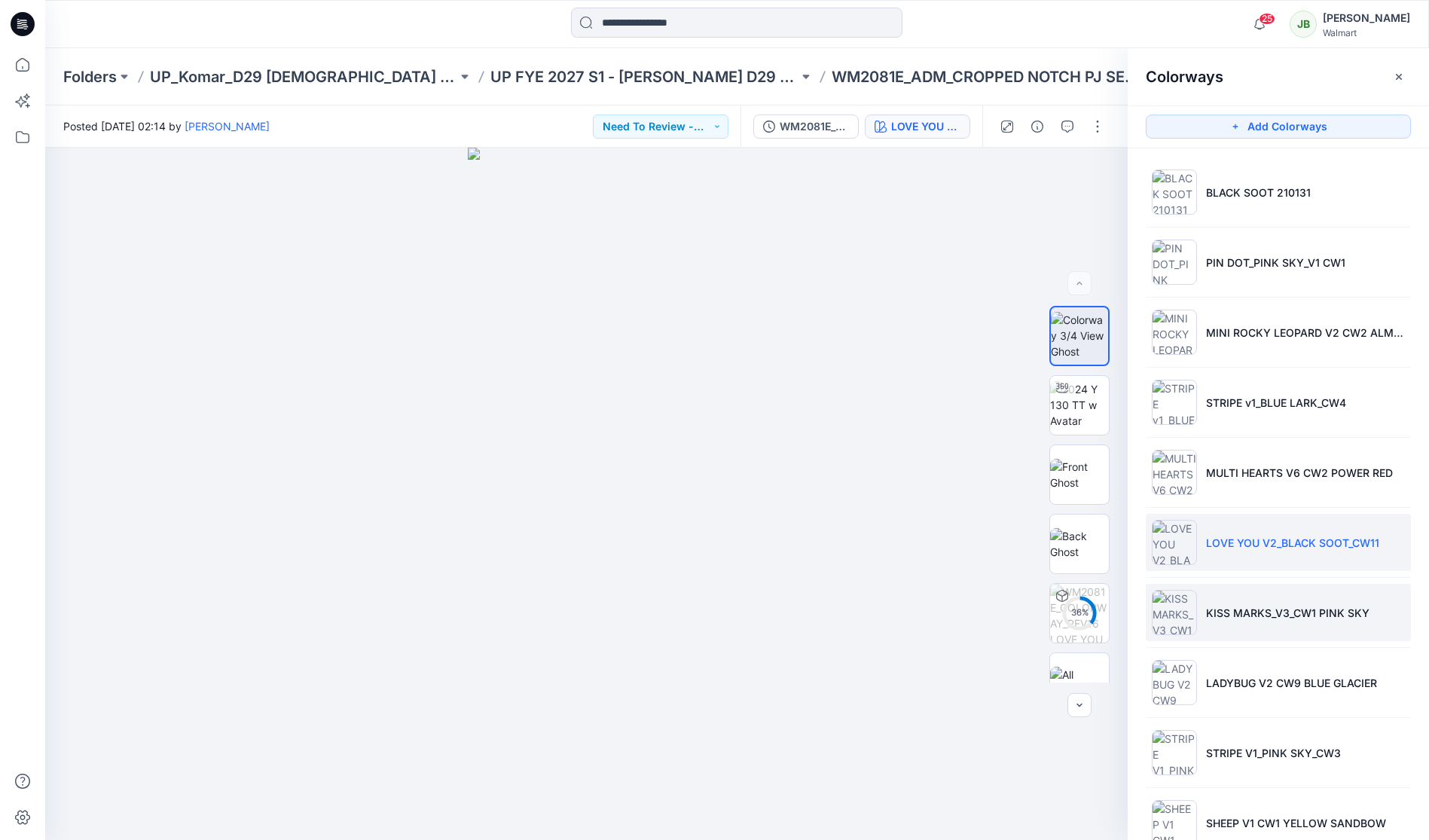
click at [1174, 616] on img at bounding box center [1174, 612] width 45 height 45
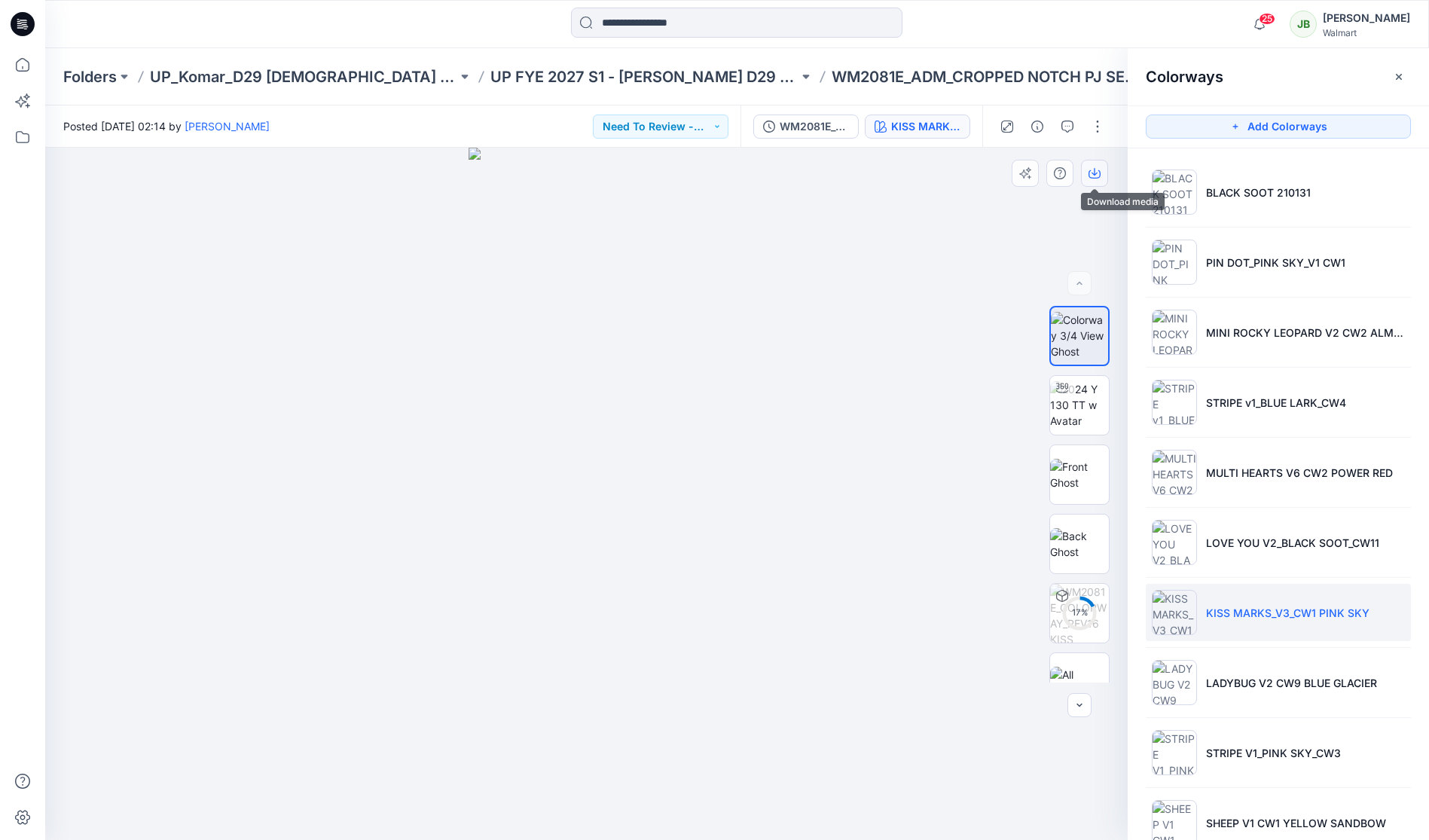
click at [1084, 170] on button "button" at bounding box center [1094, 173] width 27 height 27
click at [1188, 689] on img at bounding box center [1174, 682] width 45 height 45
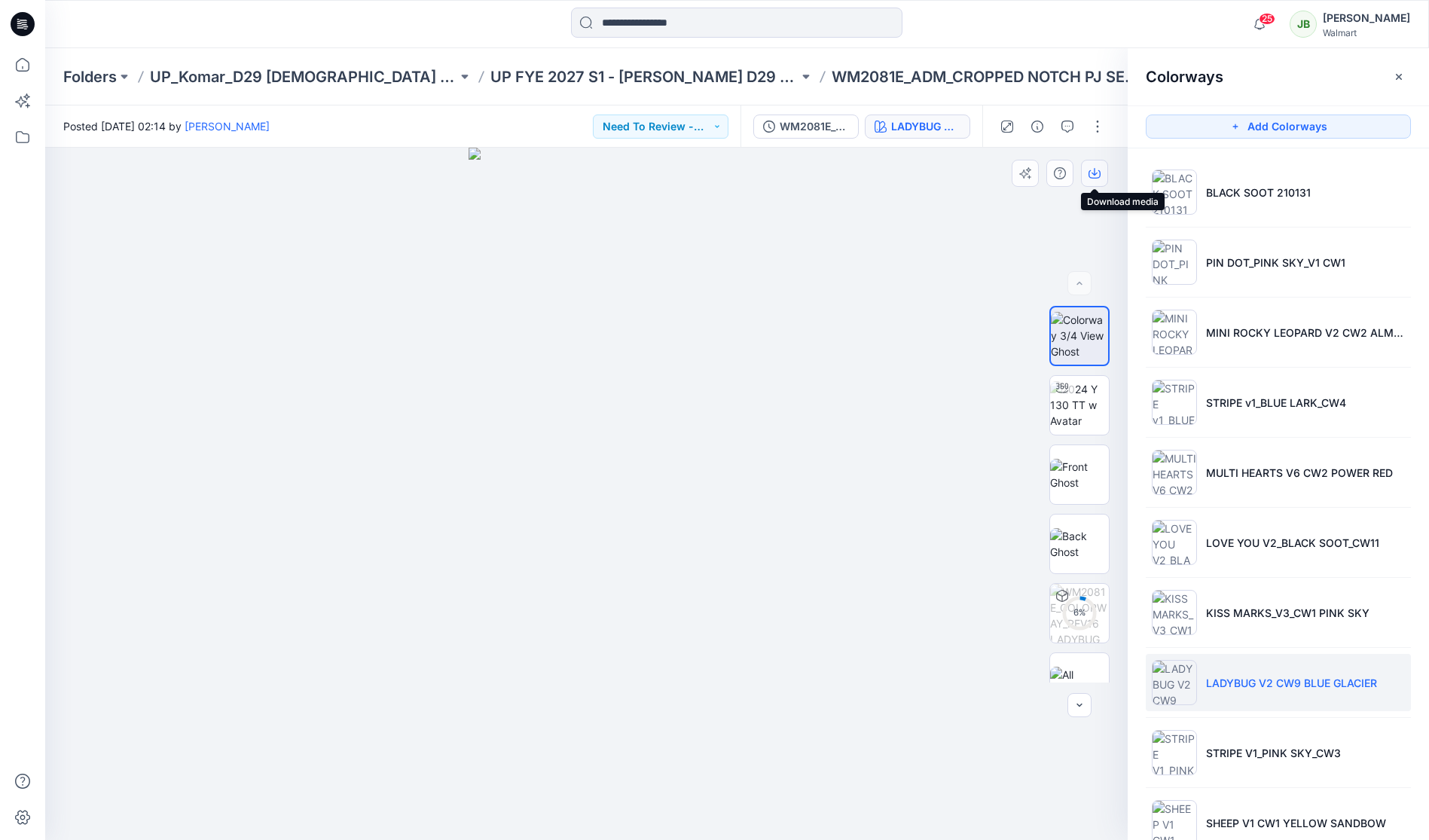
click at [1091, 175] on icon "button" at bounding box center [1094, 173] width 12 height 12
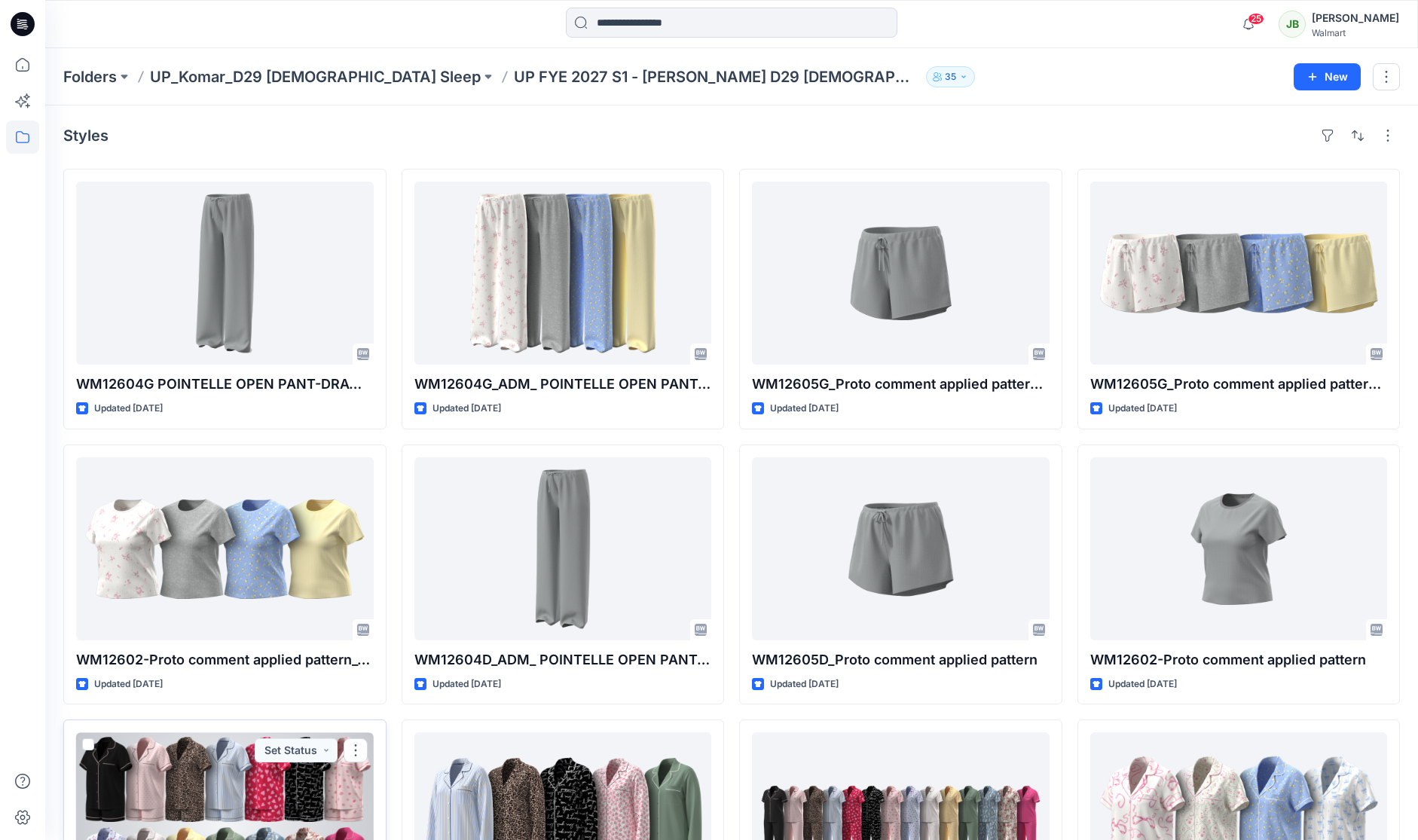
click at [195, 771] on div at bounding box center [225, 823] width 297 height 183
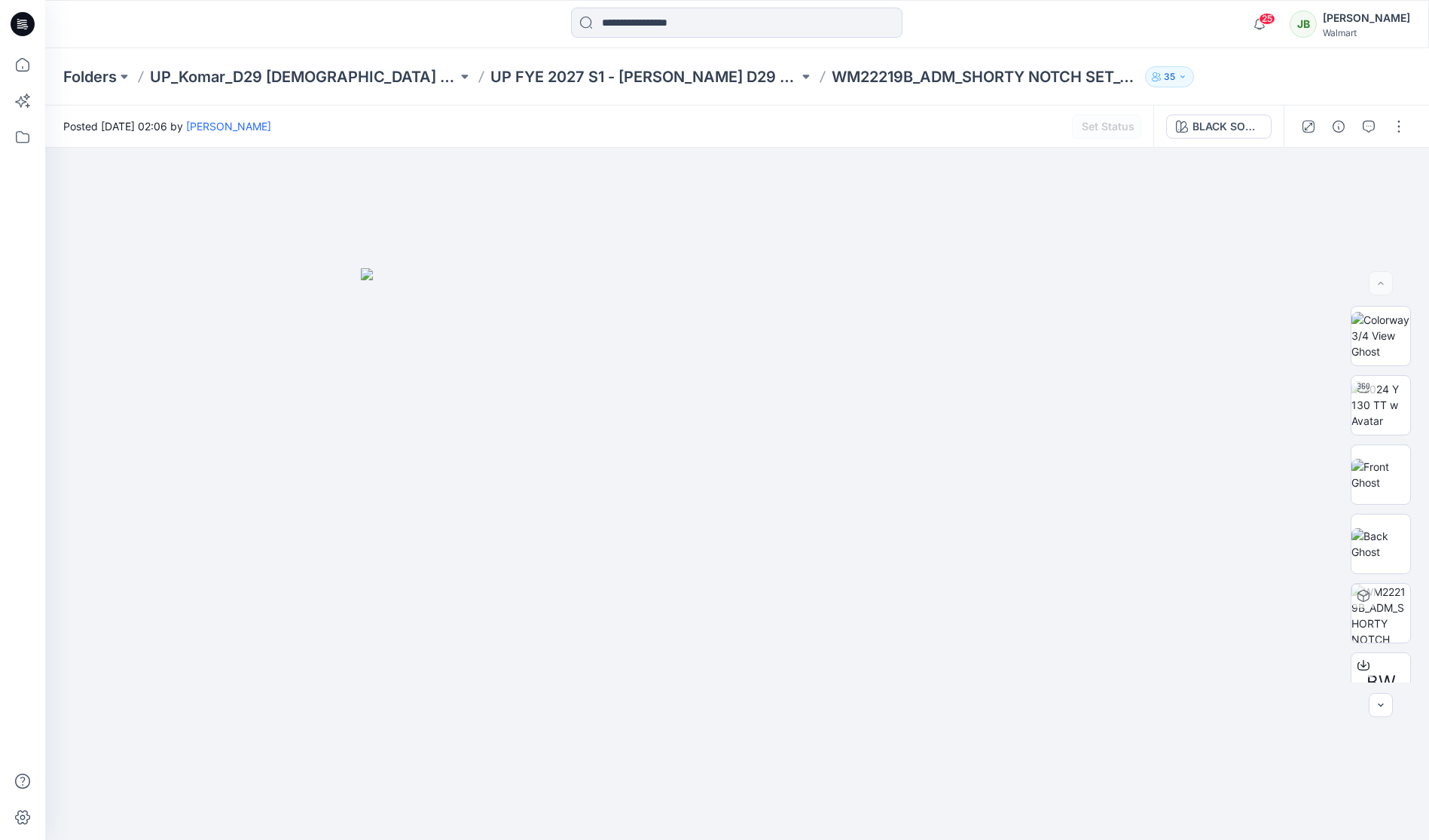
click at [1208, 170] on div at bounding box center [737, 494] width 1384 height 692
drag, startPoint x: 1237, startPoint y: 125, endPoint x: 1237, endPoint y: 143, distance: 18.0
click at [1237, 128] on div "BLACK SOOT 210131" at bounding box center [1227, 126] width 69 height 16
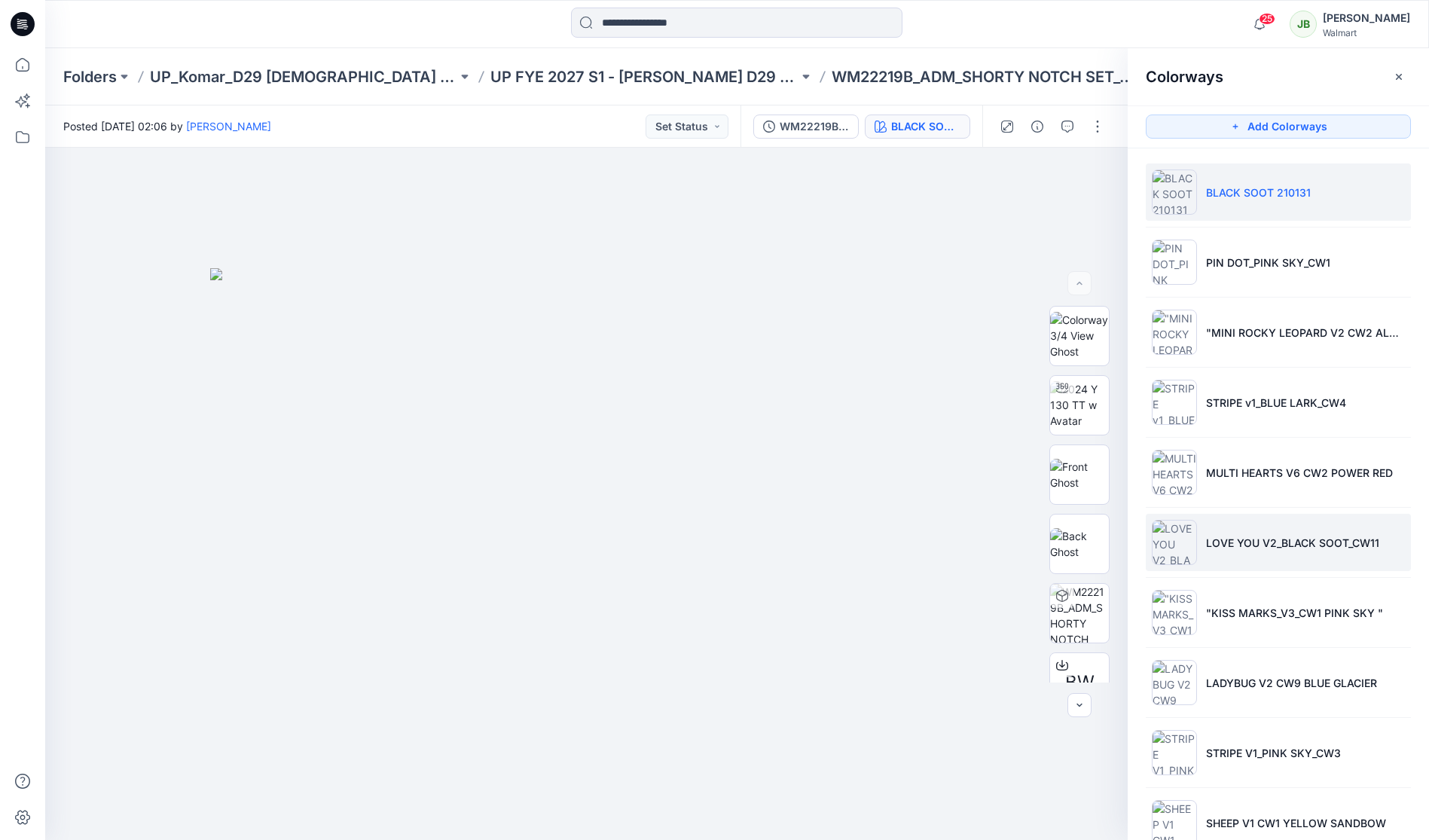
click at [1202, 545] on li "LOVE YOU V2_BLACK SOOT_CW11" at bounding box center [1277, 543] width 265 height 58
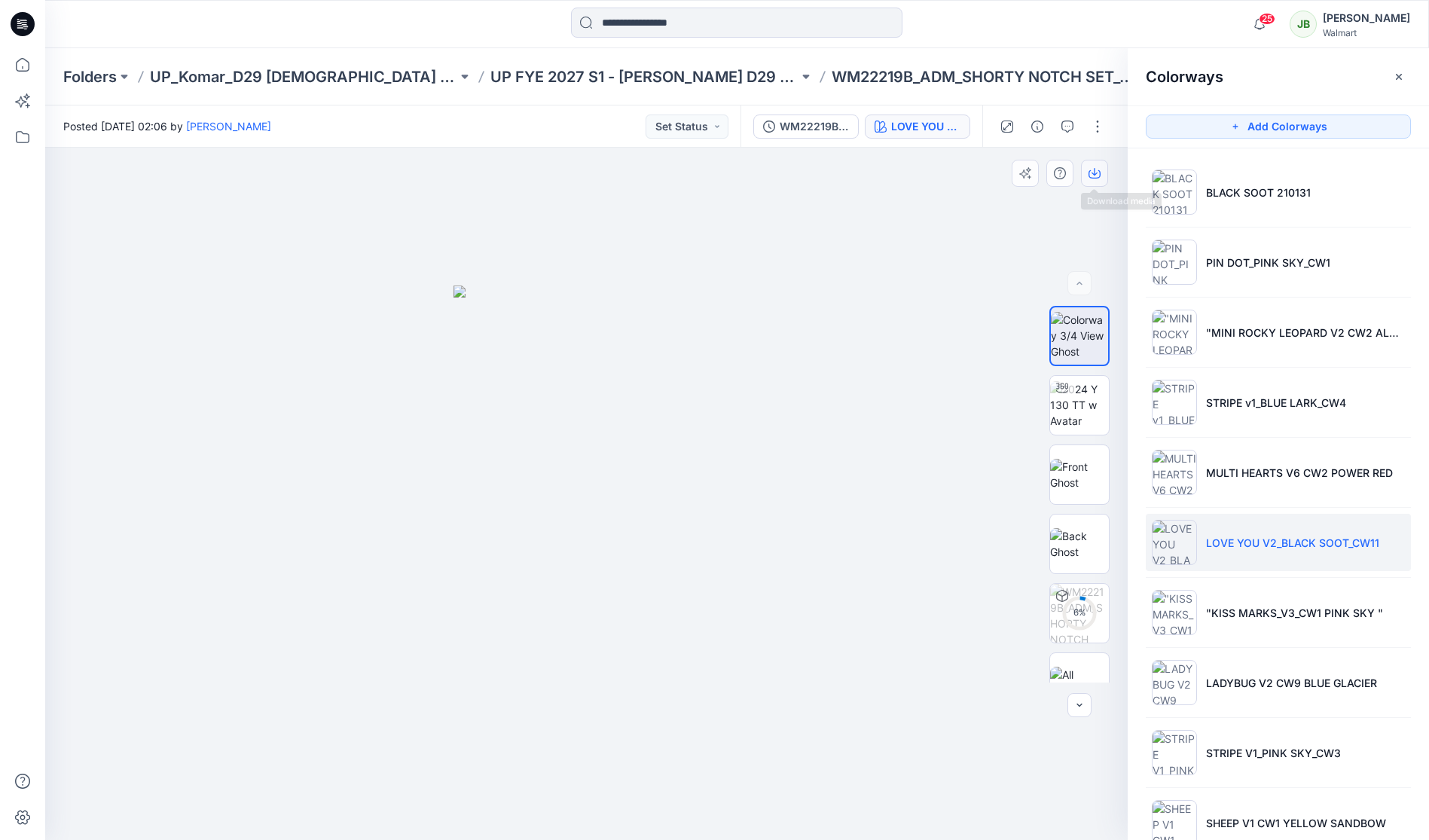
click at [1094, 174] on icon "button" at bounding box center [1094, 173] width 12 height 12
